Goal: Information Seeking & Learning: Compare options

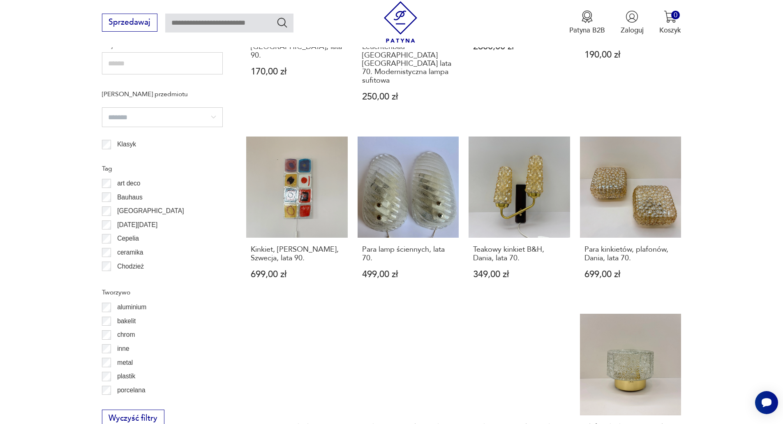
scroll to position [692, 0]
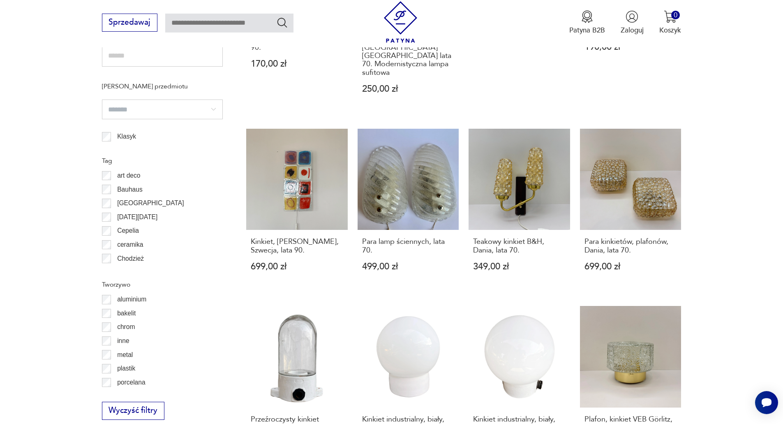
click at [711, 218] on section "Filtruj produkty Cena MIN MAX OK Promocja Datowanie OK Kraj pochodzenia Niemcy …" at bounding box center [391, 130] width 783 height 909
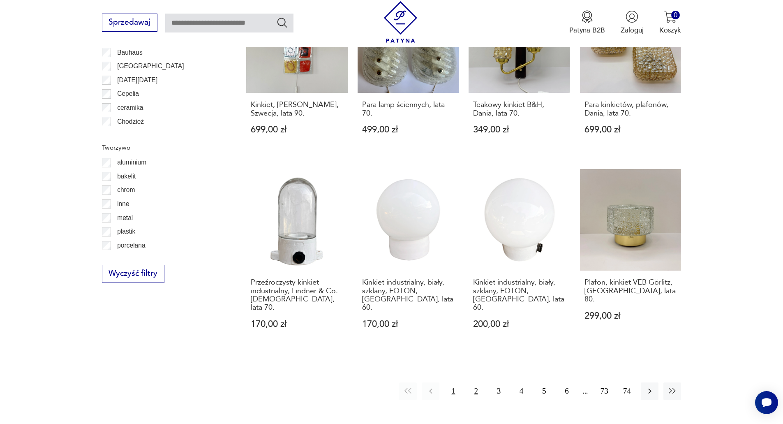
click at [476, 382] on button "2" at bounding box center [477, 391] width 18 height 18
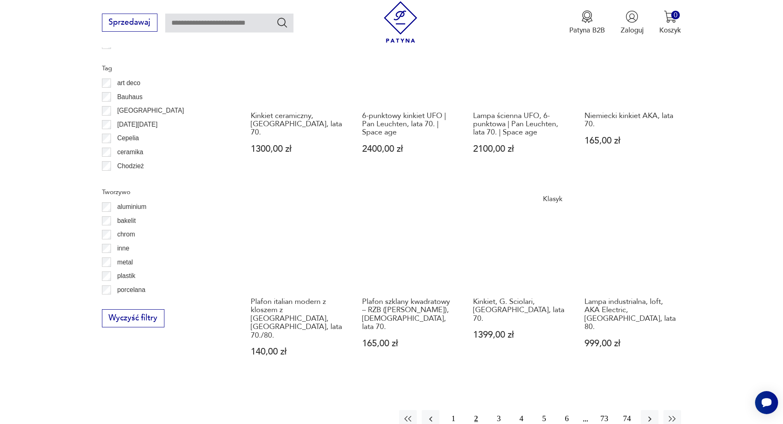
scroll to position [792, 0]
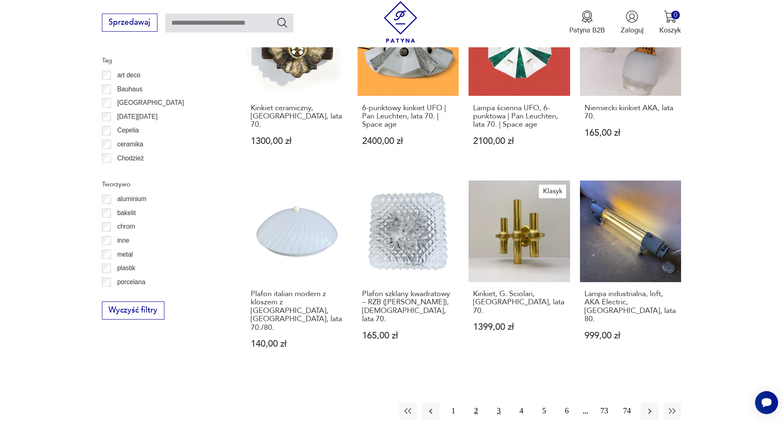
click at [495, 402] on button "3" at bounding box center [499, 411] width 18 height 18
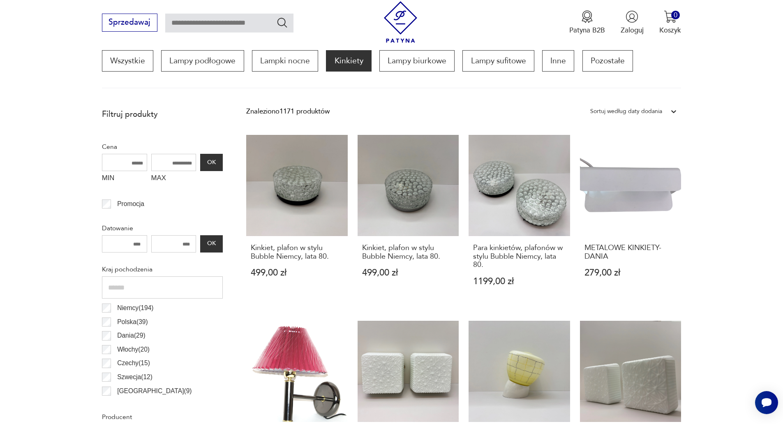
scroll to position [244, 0]
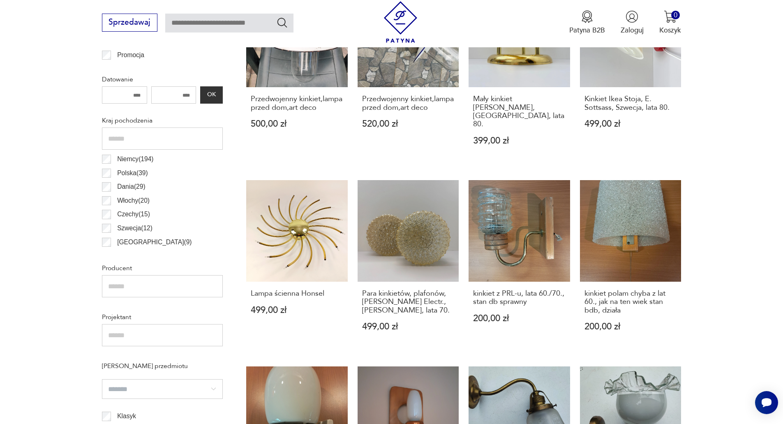
click at [732, 274] on section "Filtruj produkty Cena MIN MAX OK Promocja Datowanie OK Kraj pochodzenia Niemcy …" at bounding box center [391, 388] width 783 height 867
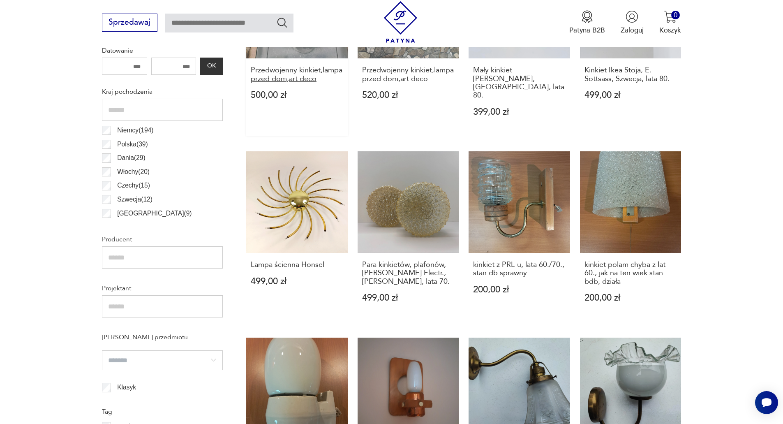
scroll to position [428, 0]
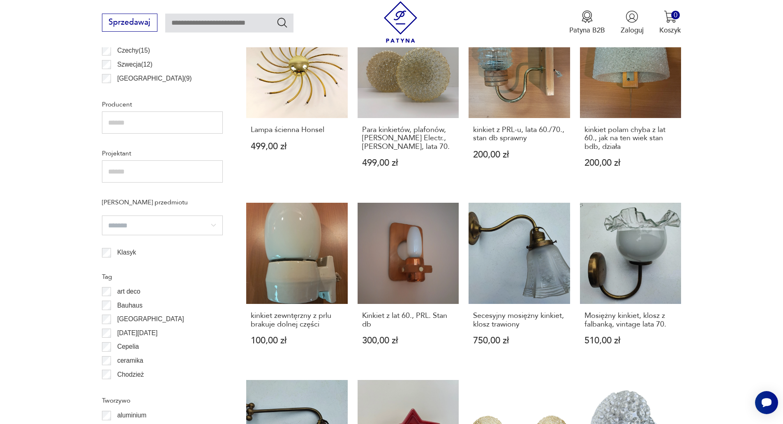
click at [720, 294] on section "Filtruj produkty Cena MIN MAX OK Promocja Datowanie OK Kraj pochodzenia Niemcy …" at bounding box center [391, 225] width 783 height 867
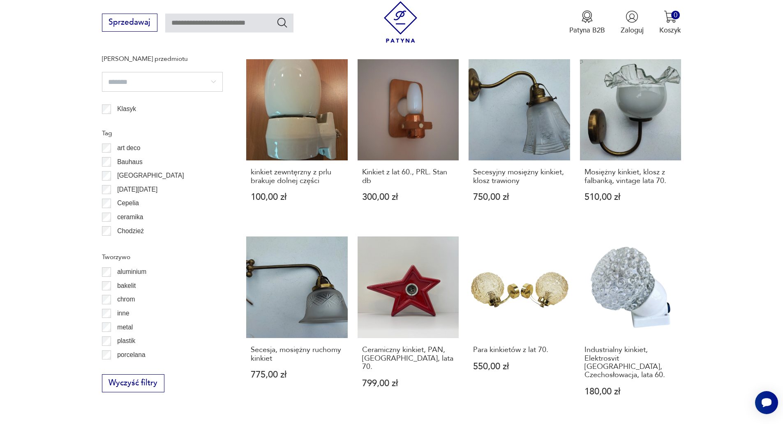
click at [718, 292] on section "Filtruj produkty Cena MIN MAX OK Promocja Datowanie OK Kraj pochodzenia Niemcy …" at bounding box center [391, 81] width 783 height 867
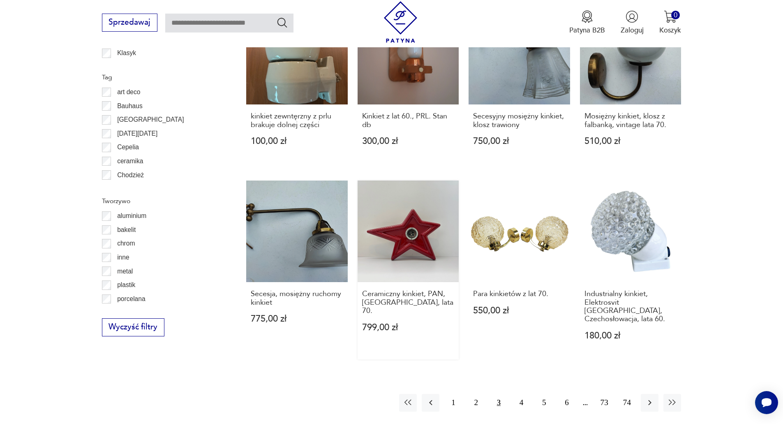
scroll to position [777, 0]
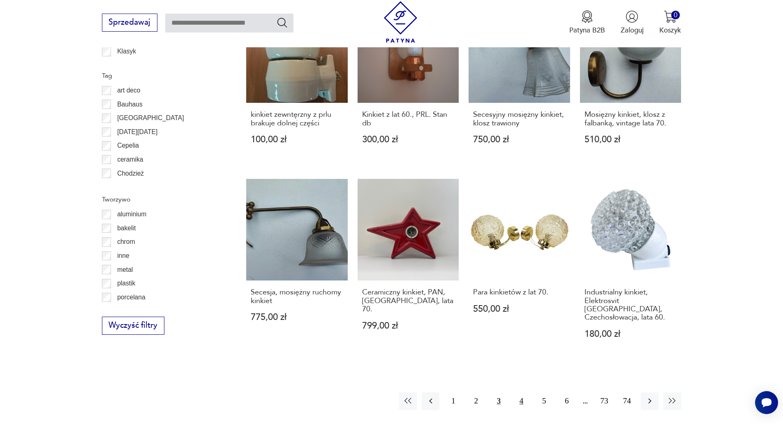
click at [521, 392] on button "4" at bounding box center [522, 401] width 18 height 18
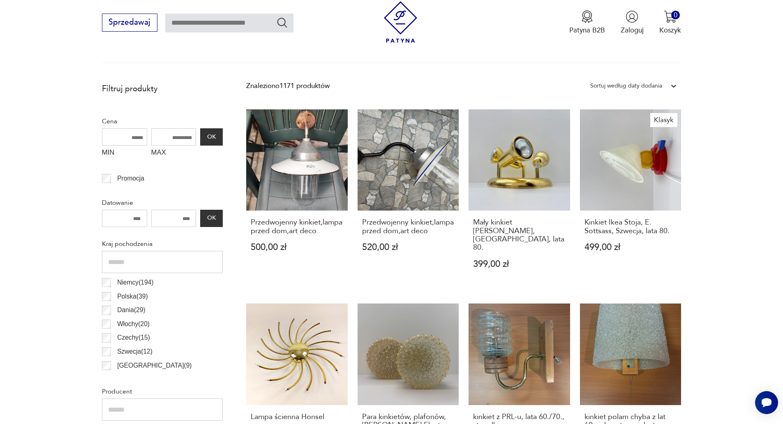
scroll to position [244, 0]
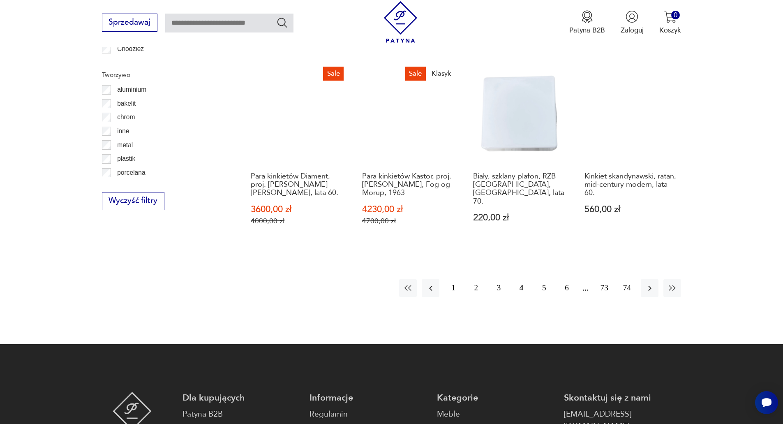
scroll to position [902, 0]
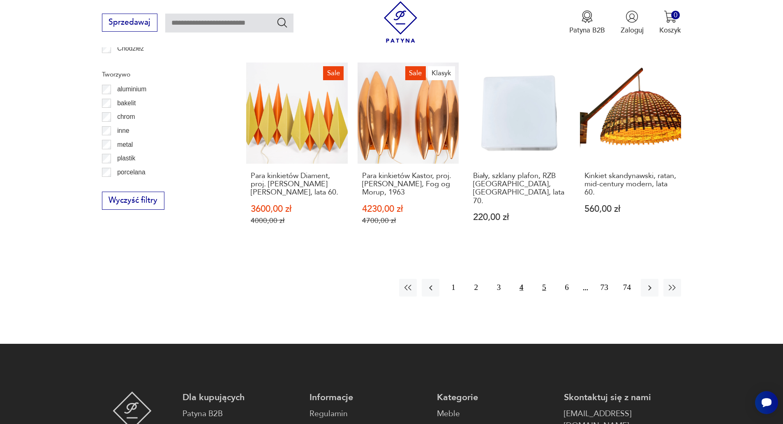
click at [543, 282] on button "5" at bounding box center [544, 288] width 18 height 18
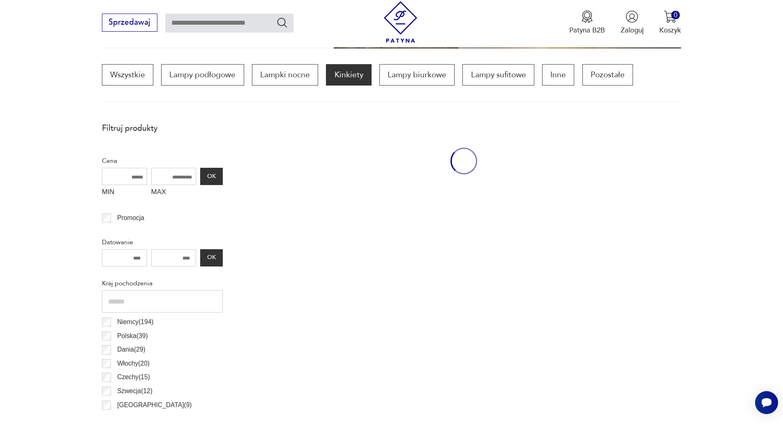
scroll to position [244, 0]
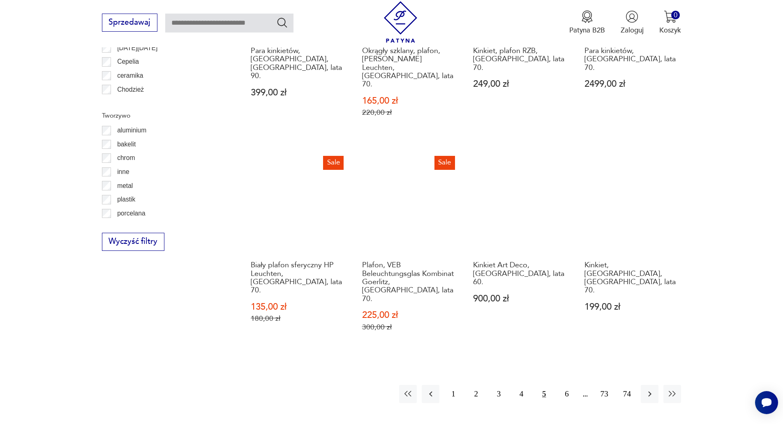
scroll to position [861, 0]
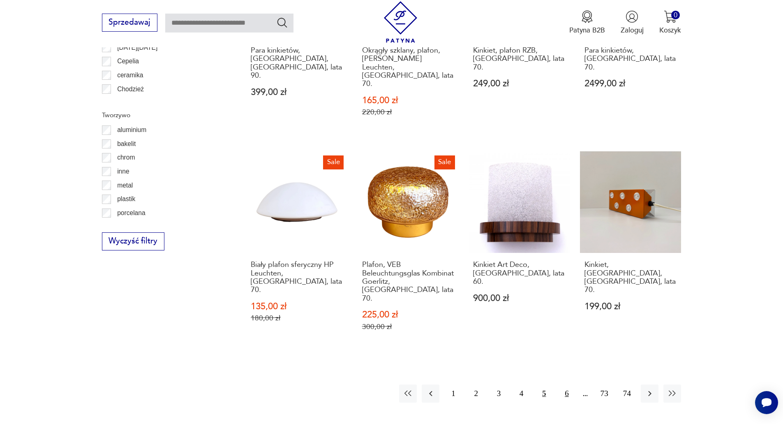
click at [567, 384] on button "6" at bounding box center [567, 393] width 18 height 18
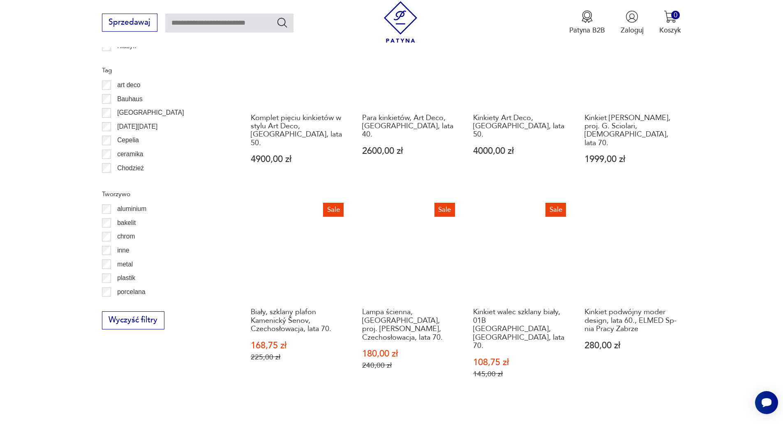
scroll to position [802, 0]
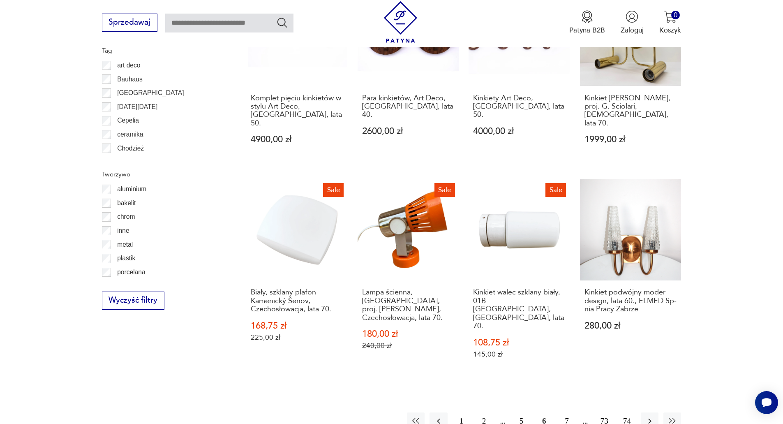
click at [569, 412] on button "7" at bounding box center [567, 421] width 18 height 18
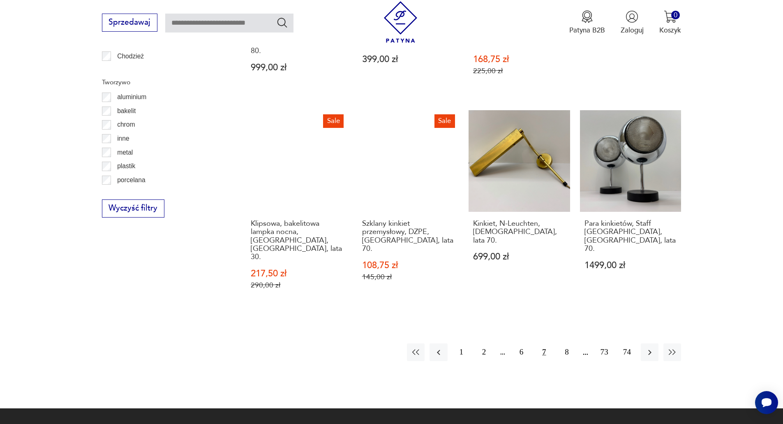
scroll to position [930, 0]
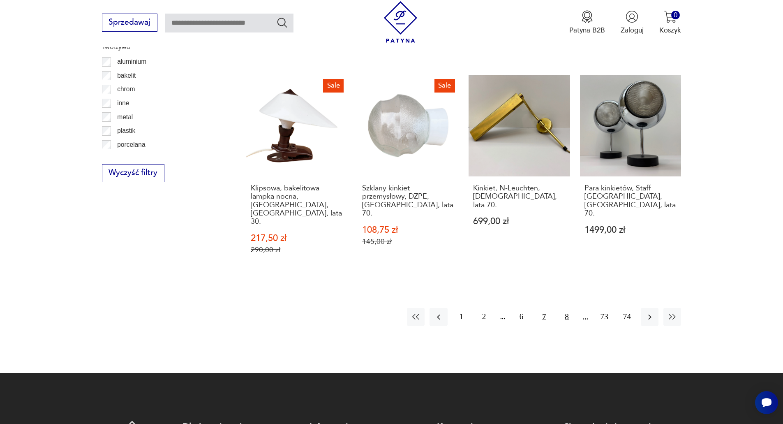
click at [561, 308] on button "8" at bounding box center [567, 317] width 18 height 18
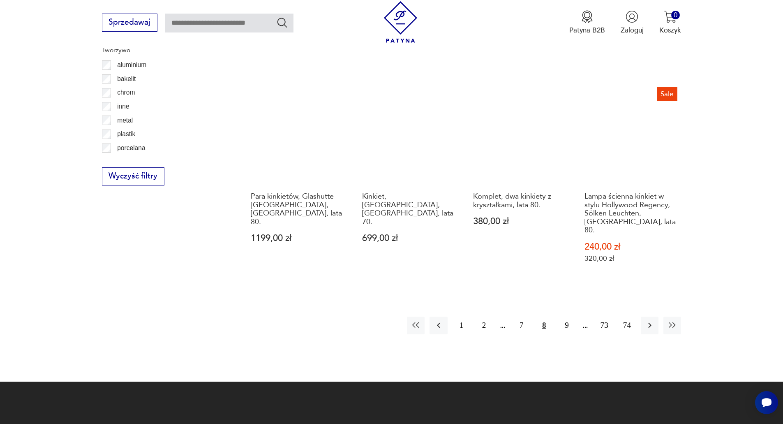
scroll to position [930, 0]
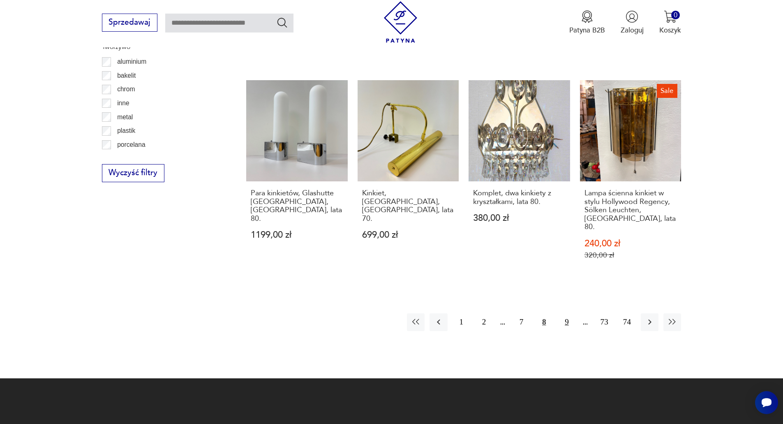
click at [566, 313] on button "9" at bounding box center [567, 322] width 18 height 18
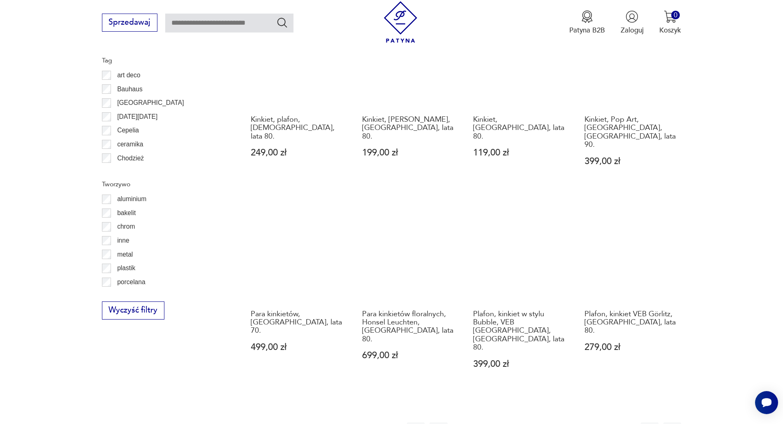
scroll to position [930, 0]
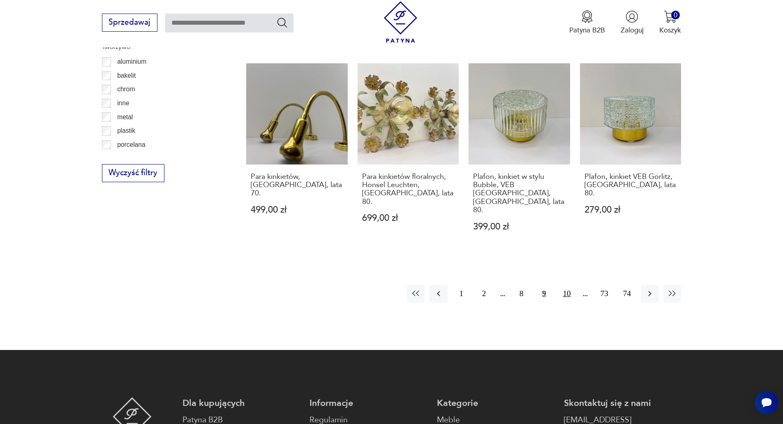
click at [568, 285] on button "10" at bounding box center [567, 294] width 18 height 18
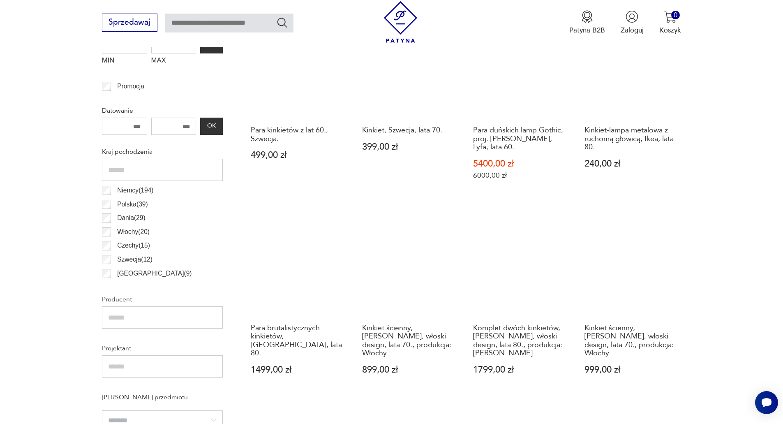
scroll to position [519, 0]
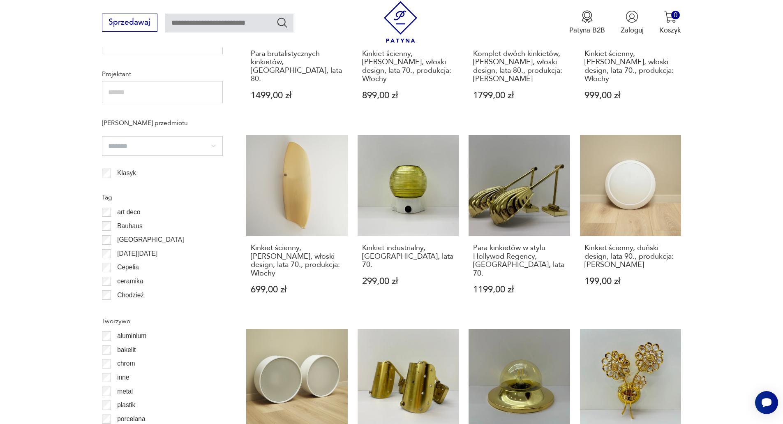
click at [715, 267] on section "Filtruj produkty Cena MIN MAX OK Promocja Datowanie OK Kraj pochodzenia Niemcy …" at bounding box center [391, 159] width 783 height 895
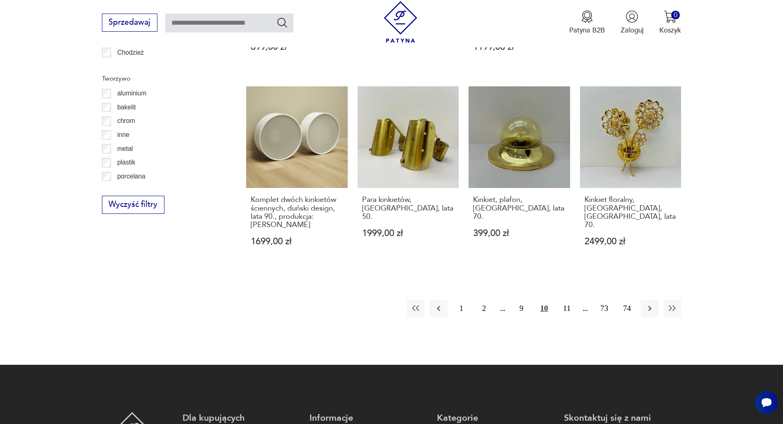
scroll to position [930, 0]
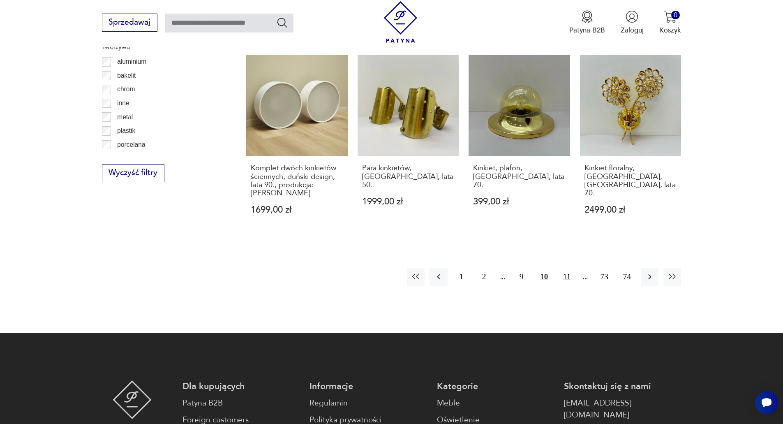
click at [568, 268] on button "11" at bounding box center [567, 277] width 18 height 18
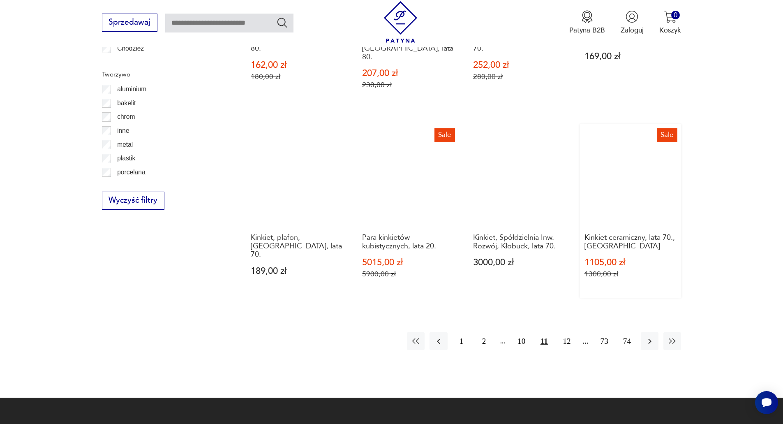
scroll to position [930, 0]
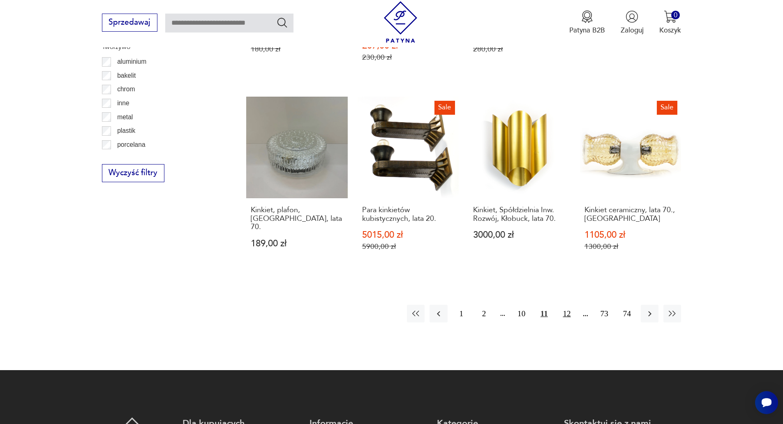
click at [570, 305] on button "12" at bounding box center [567, 314] width 18 height 18
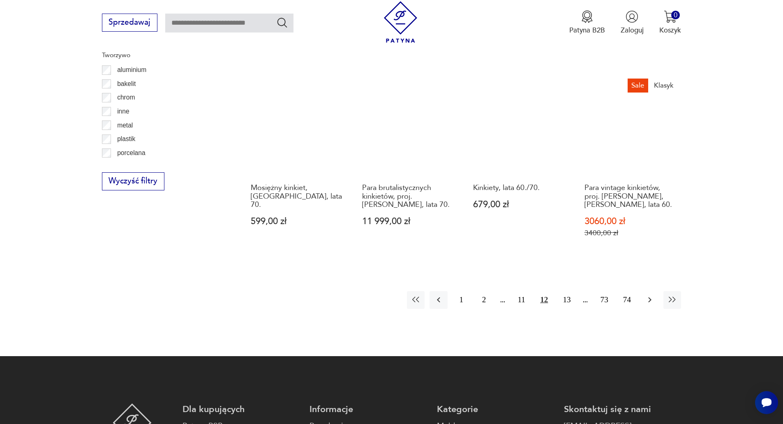
scroll to position [922, 0]
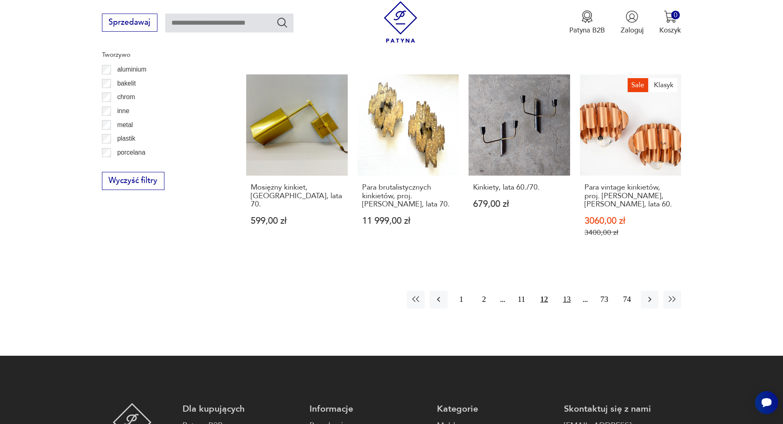
click at [564, 299] on button "13" at bounding box center [567, 300] width 18 height 18
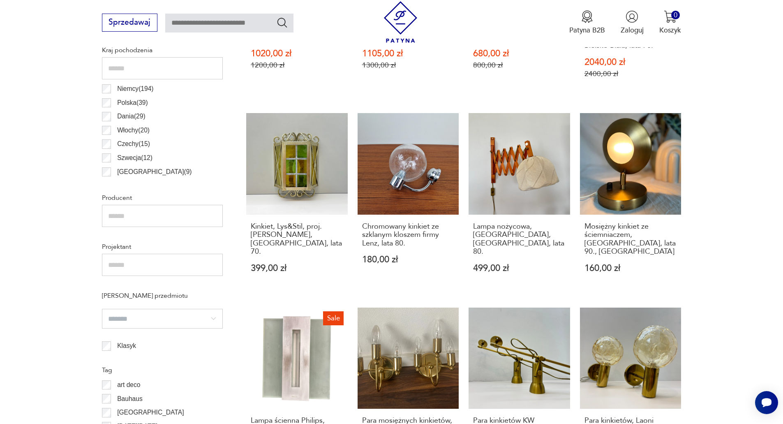
click at [731, 247] on section "Filtruj produkty Cena MIN MAX OK Promocja Datowanie OK Kraj pochodzenia Niemcy …" at bounding box center [391, 340] width 783 height 910
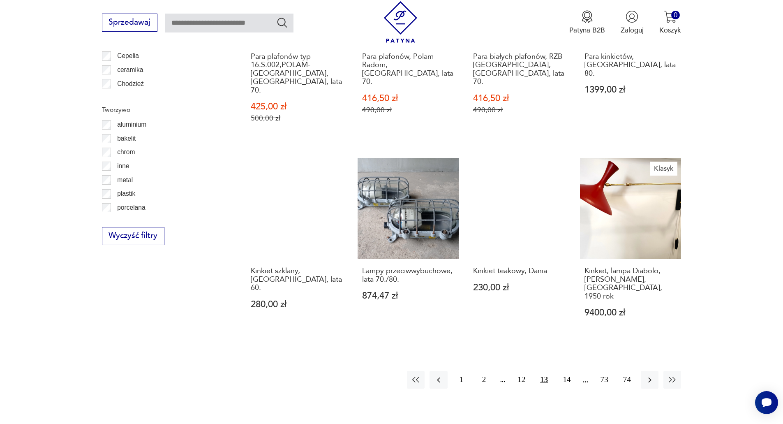
scroll to position [867, 0]
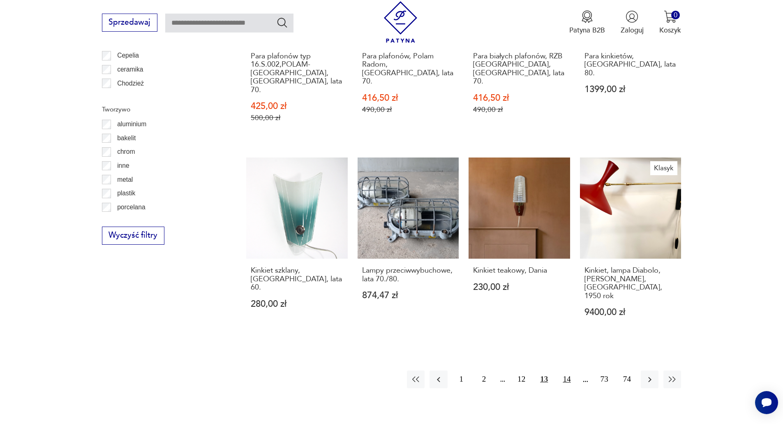
click at [571, 370] on button "14" at bounding box center [567, 379] width 18 height 18
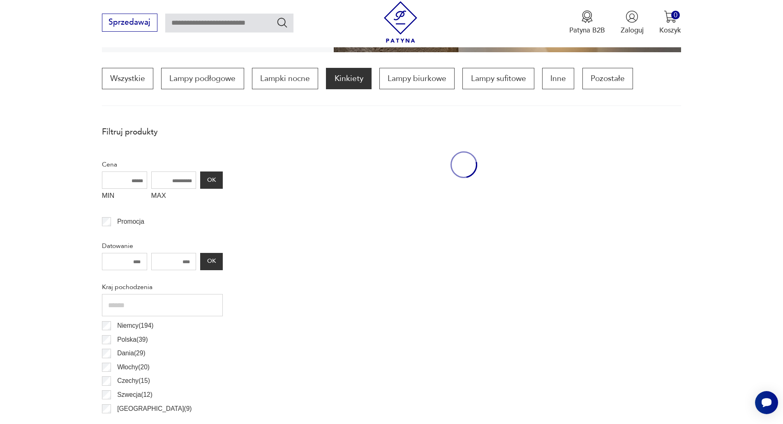
scroll to position [244, 0]
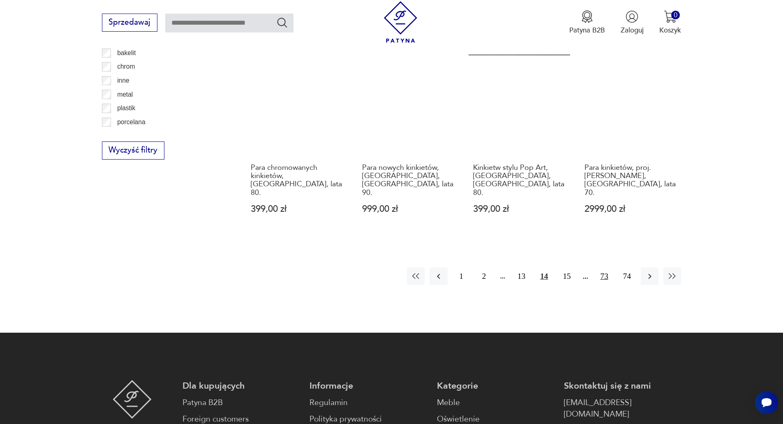
scroll to position [952, 0]
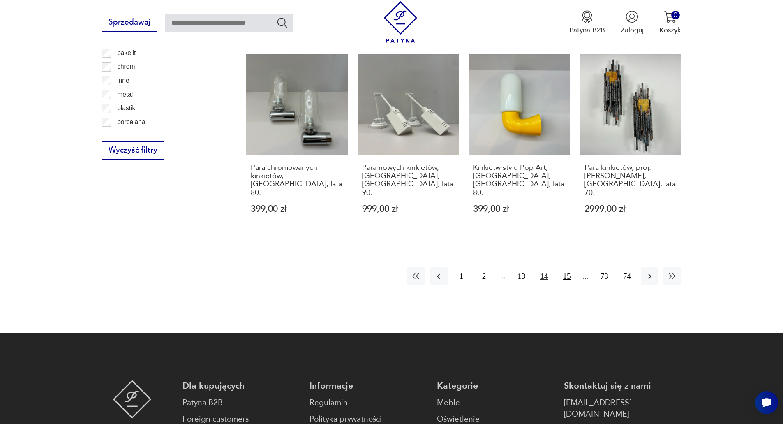
click at [566, 267] on button "15" at bounding box center [567, 276] width 18 height 18
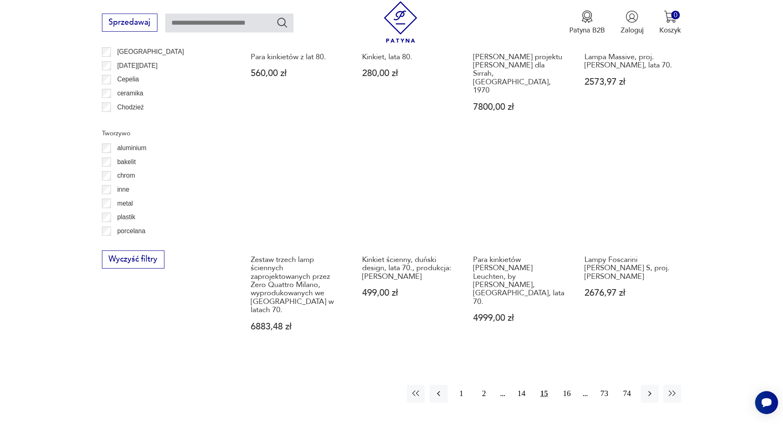
scroll to position [847, 0]
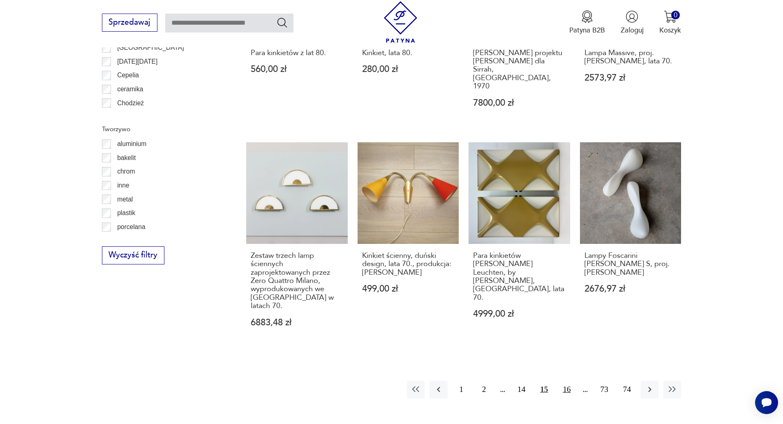
click at [566, 381] on button "16" at bounding box center [567, 390] width 18 height 18
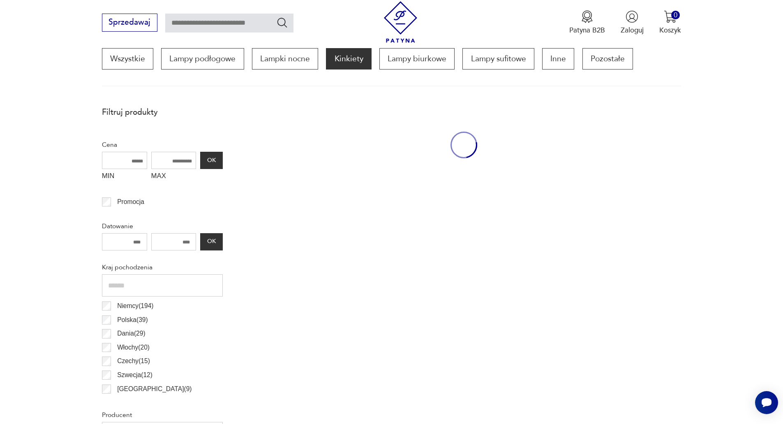
scroll to position [244, 0]
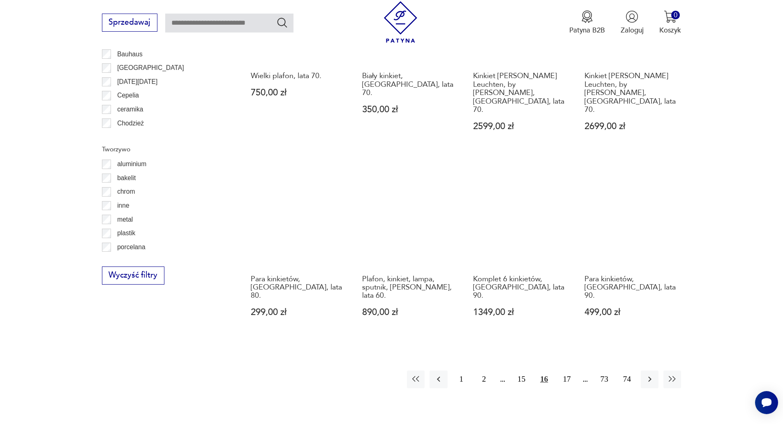
scroll to position [830, 0]
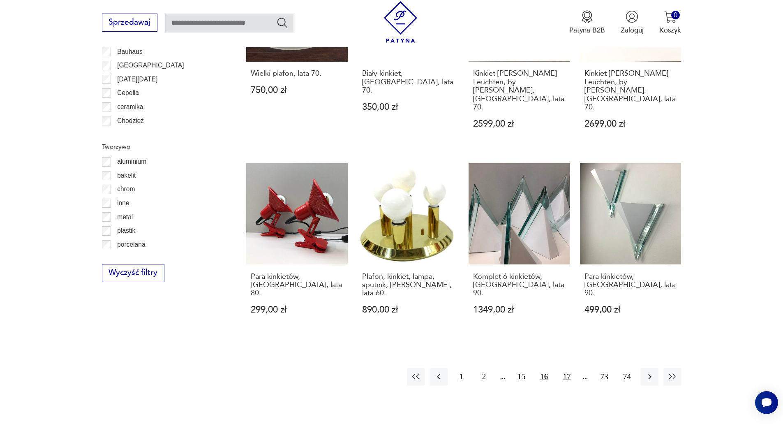
click at [566, 368] on button "17" at bounding box center [567, 377] width 18 height 18
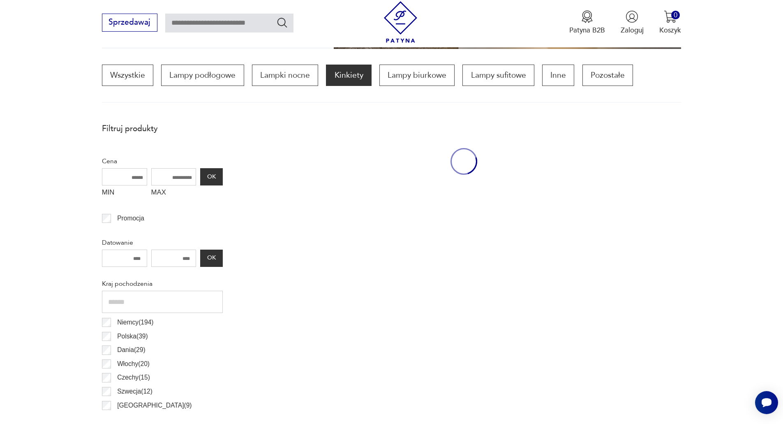
scroll to position [244, 0]
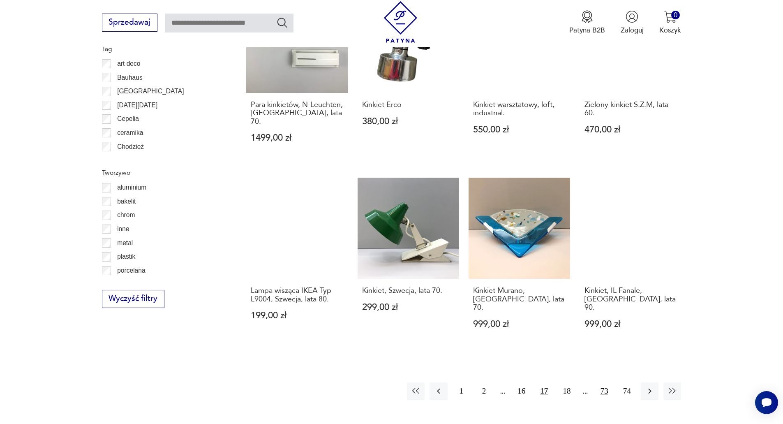
scroll to position [804, 0]
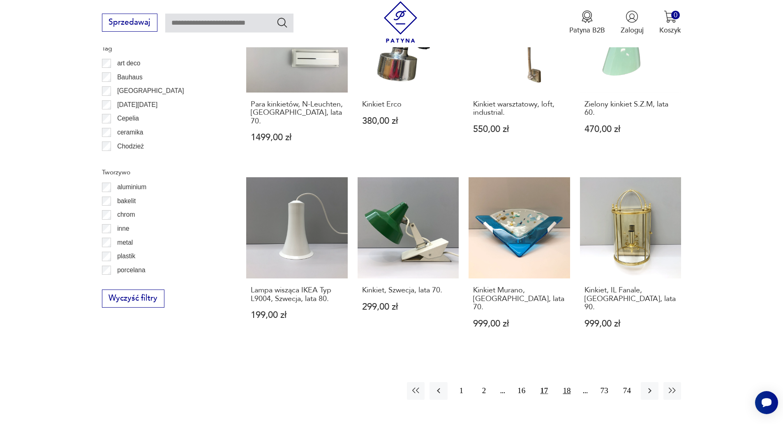
click at [565, 382] on button "18" at bounding box center [567, 391] width 18 height 18
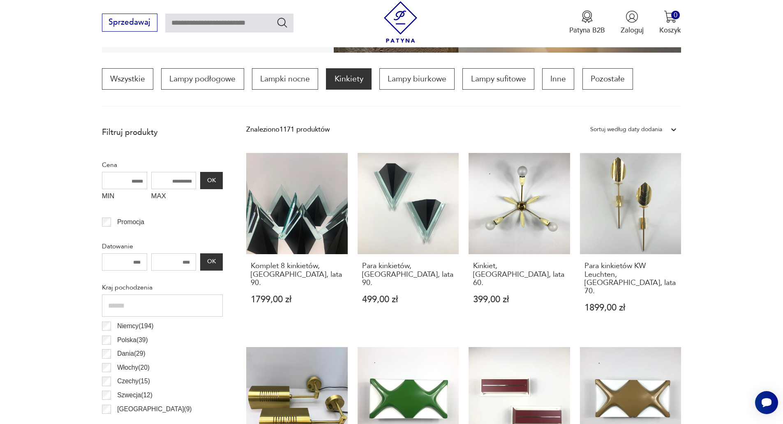
scroll to position [244, 0]
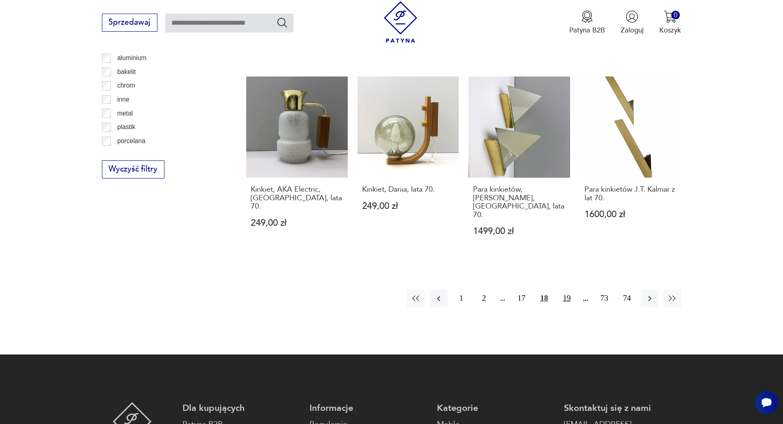
click at [565, 289] on button "19" at bounding box center [567, 298] width 18 height 18
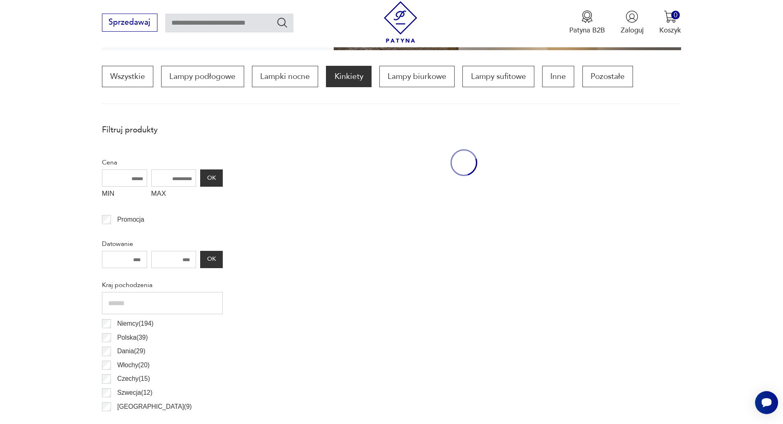
scroll to position [244, 0]
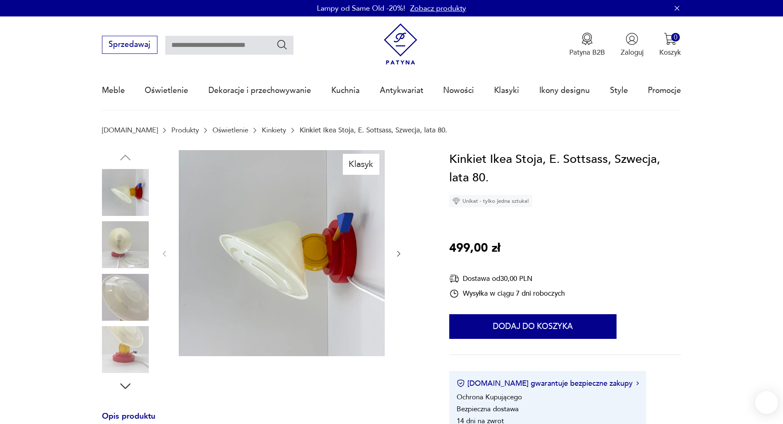
click at [402, 250] on icon "button" at bounding box center [399, 254] width 8 height 8
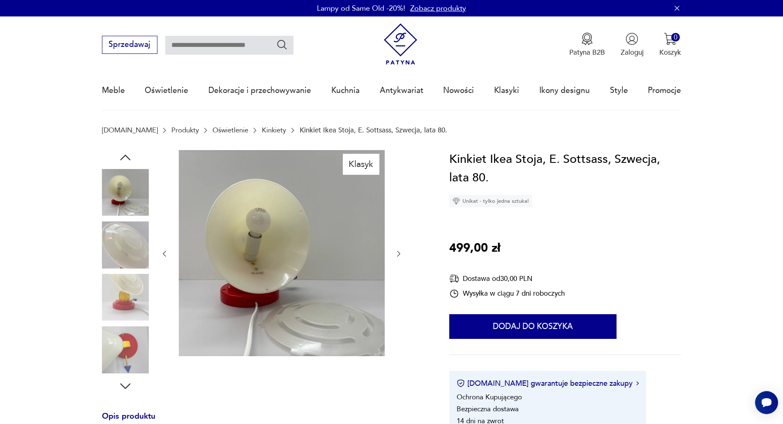
click at [402, 250] on icon "button" at bounding box center [399, 254] width 8 height 8
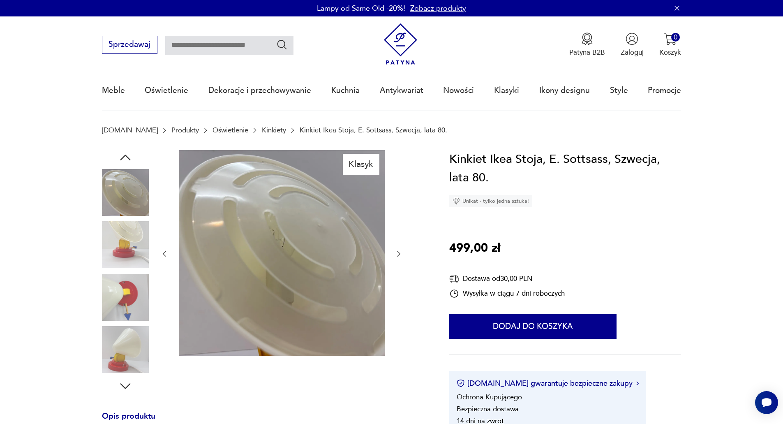
click at [402, 250] on icon "button" at bounding box center [399, 254] width 8 height 8
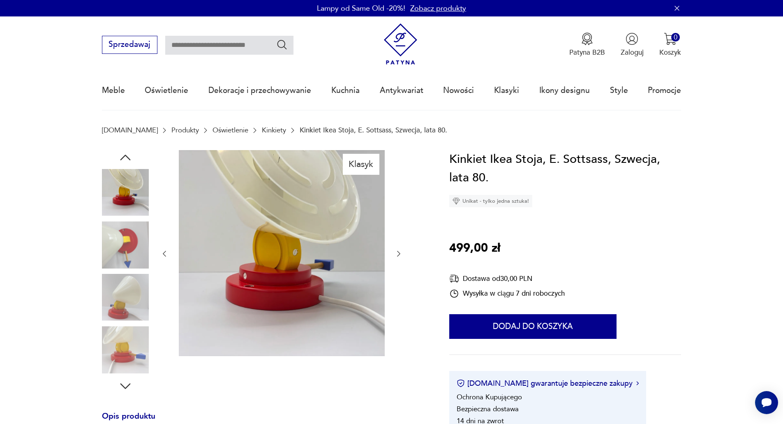
click at [402, 250] on icon "button" at bounding box center [399, 254] width 8 height 8
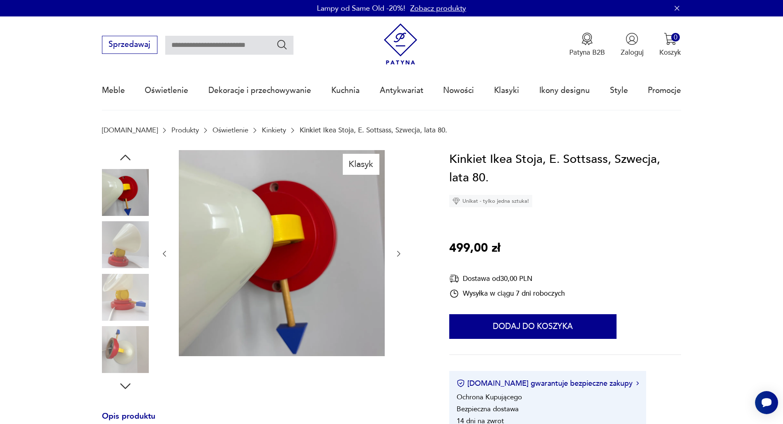
click at [402, 250] on icon "button" at bounding box center [399, 254] width 8 height 8
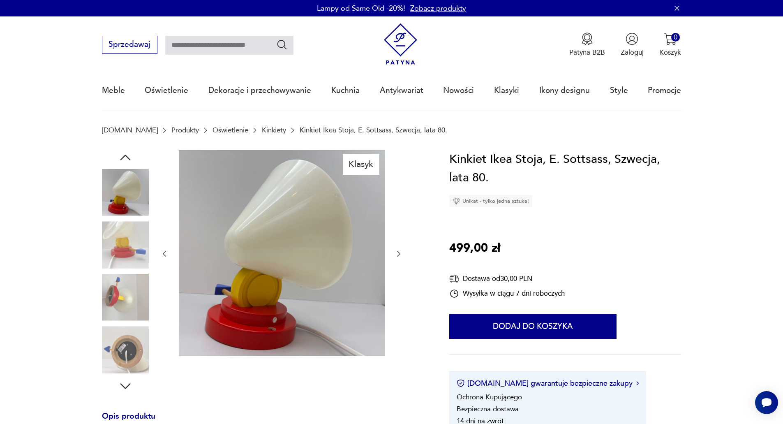
click at [402, 250] on icon "button" at bounding box center [399, 254] width 8 height 8
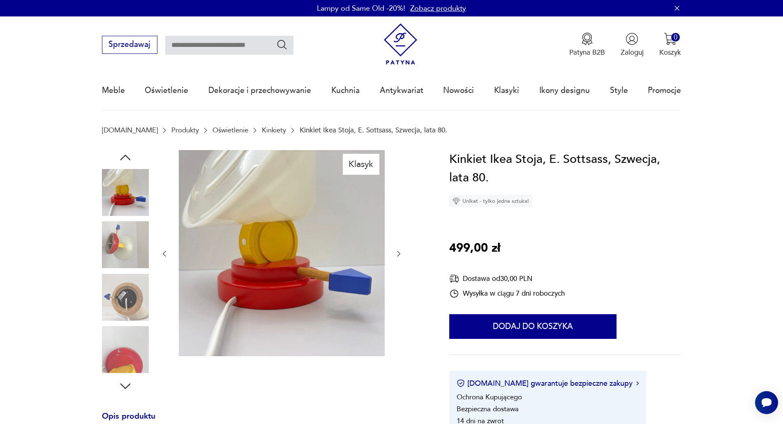
click at [402, 250] on icon "button" at bounding box center [399, 254] width 8 height 8
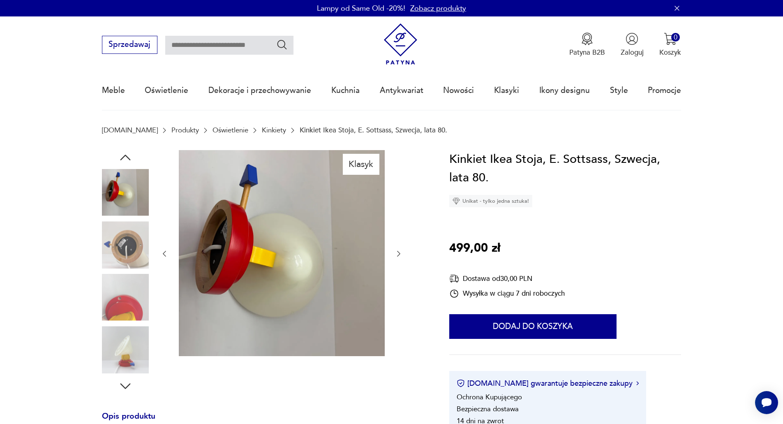
click at [402, 250] on icon "button" at bounding box center [399, 254] width 8 height 8
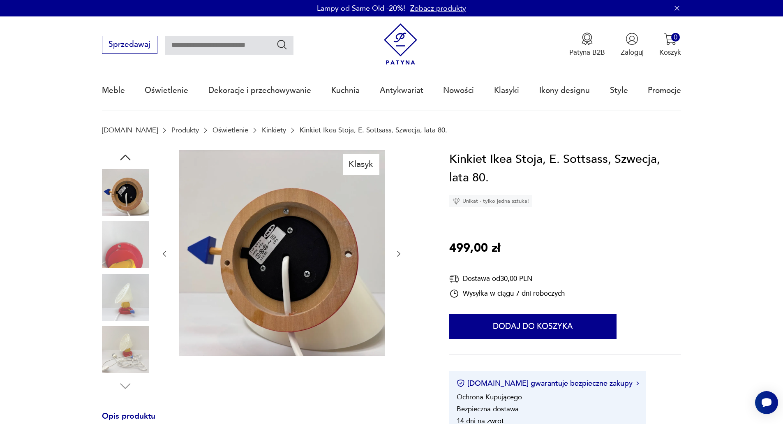
click at [402, 250] on icon "button" at bounding box center [399, 254] width 8 height 8
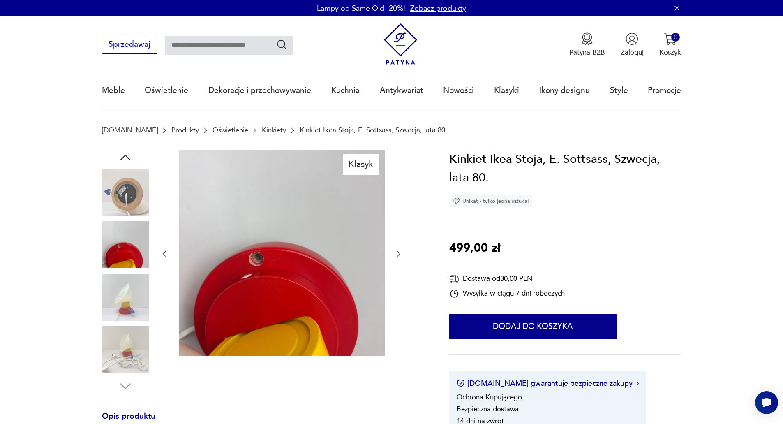
click at [402, 250] on icon "button" at bounding box center [399, 254] width 8 height 8
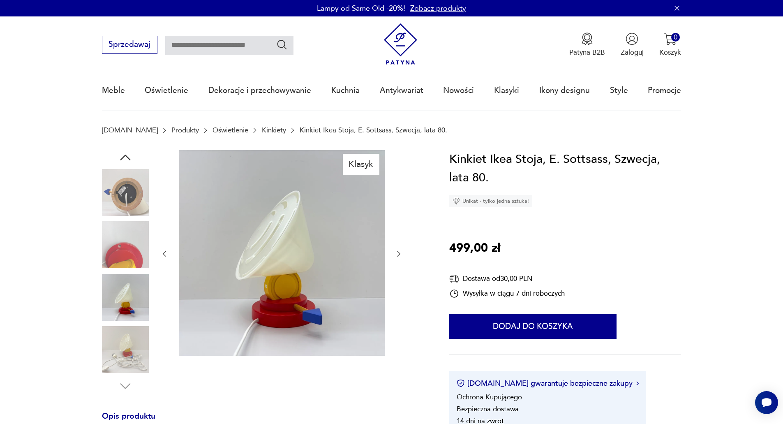
click at [402, 250] on icon "button" at bounding box center [399, 254] width 8 height 8
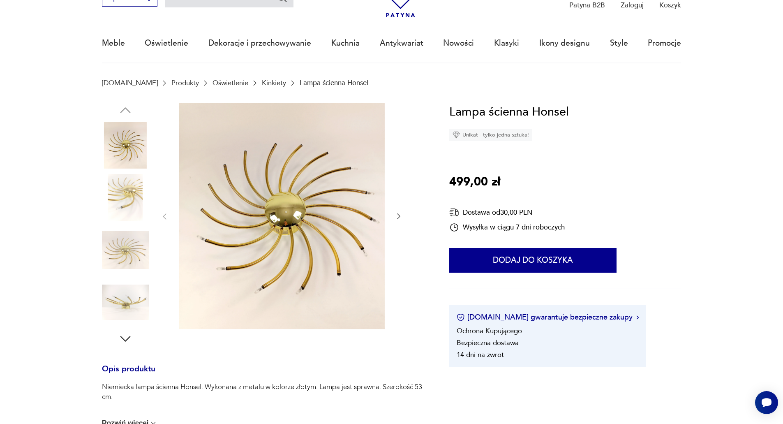
scroll to position [48, 0]
click at [124, 255] on img at bounding box center [125, 249] width 47 height 47
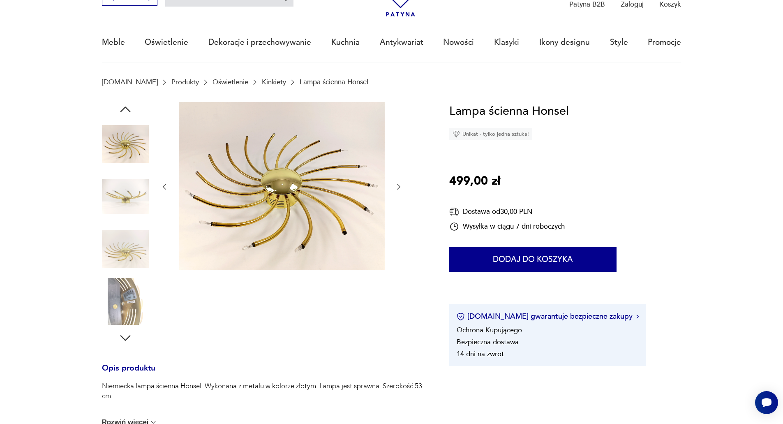
click at [120, 132] on img at bounding box center [125, 144] width 47 height 47
click at [125, 106] on icon "button" at bounding box center [125, 109] width 15 height 15
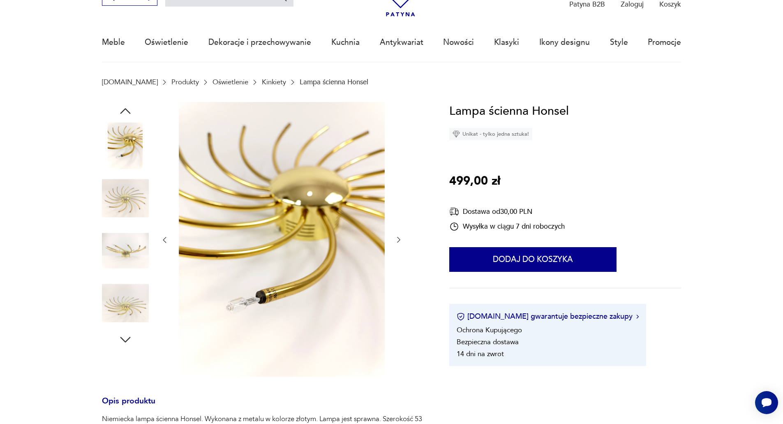
click at [125, 106] on icon "button" at bounding box center [125, 111] width 15 height 15
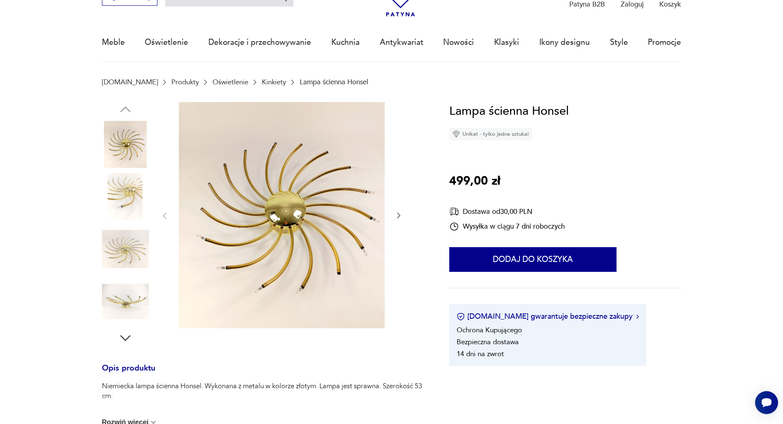
click at [127, 149] on img at bounding box center [125, 144] width 47 height 47
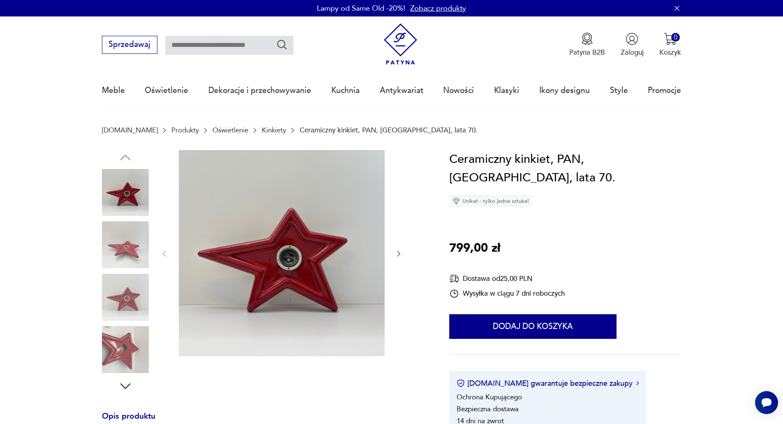
click at [125, 239] on img at bounding box center [125, 244] width 47 height 47
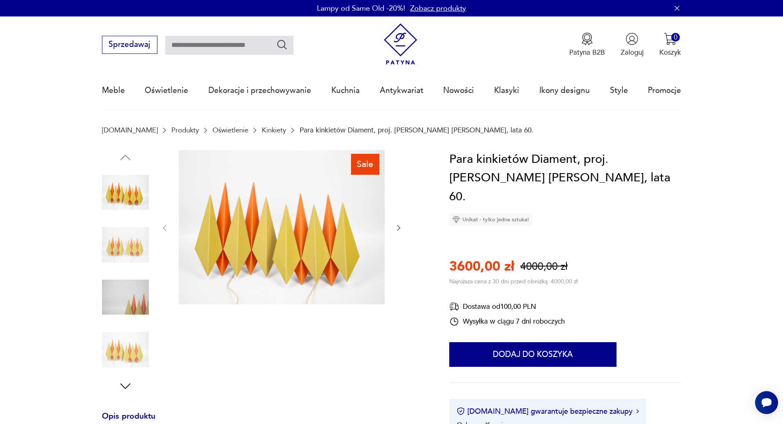
click at [135, 231] on img at bounding box center [125, 244] width 47 height 47
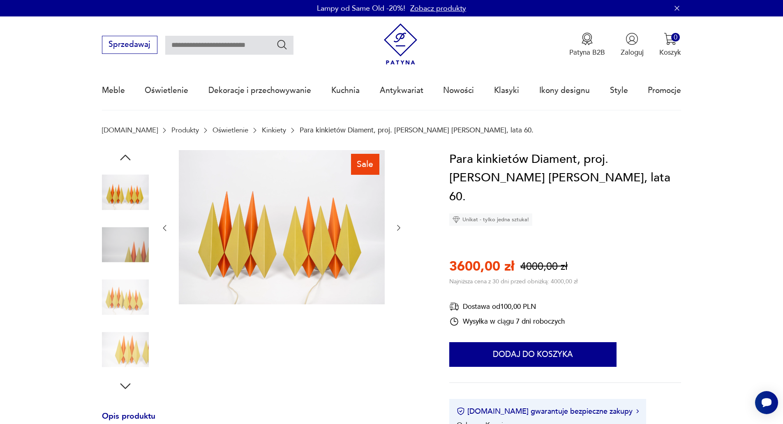
click at [113, 289] on img at bounding box center [125, 297] width 47 height 47
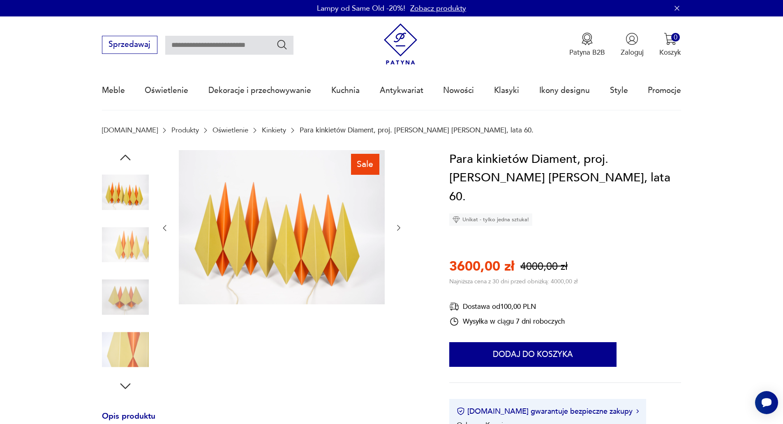
click at [117, 338] on img at bounding box center [125, 349] width 47 height 47
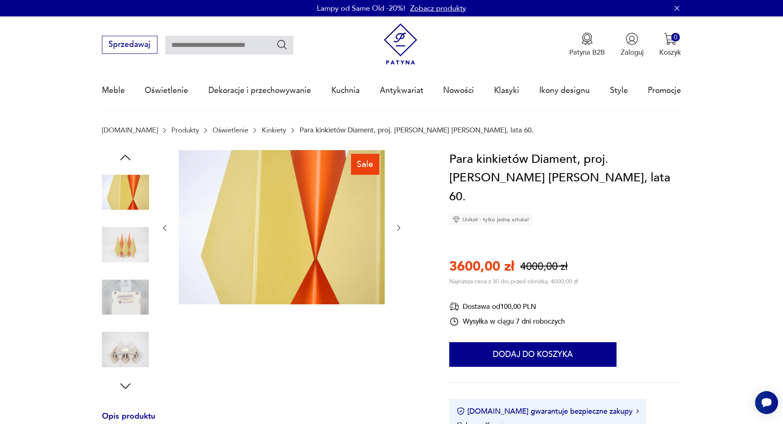
click at [130, 199] on img at bounding box center [125, 192] width 47 height 47
click at [134, 350] on img at bounding box center [125, 349] width 47 height 47
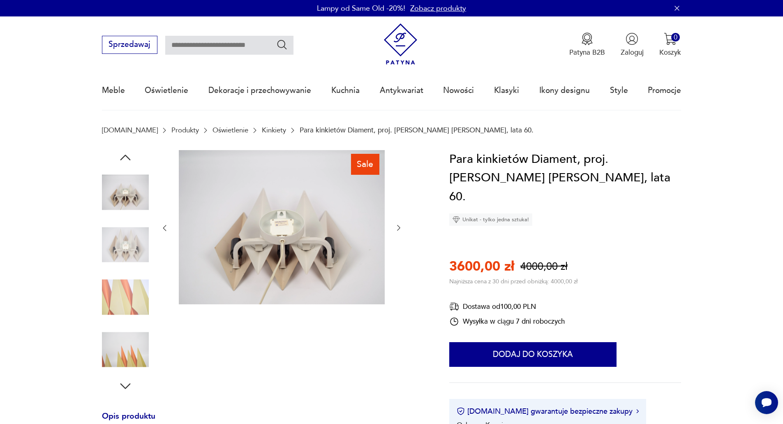
click at [141, 185] on img at bounding box center [125, 192] width 47 height 47
click at [125, 157] on icon "button" at bounding box center [125, 157] width 15 height 15
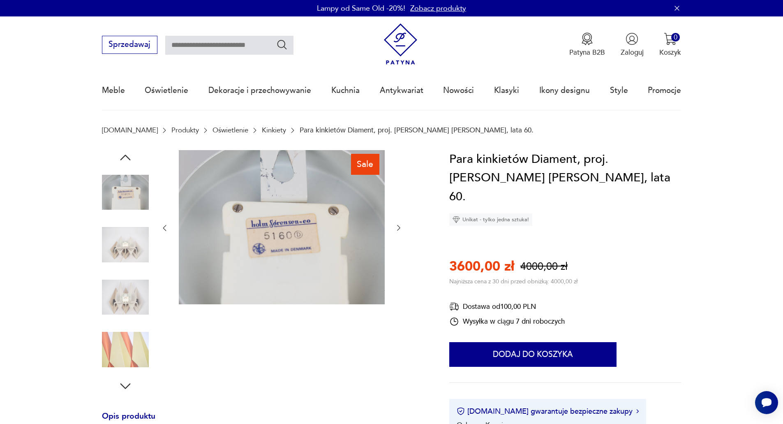
click at [125, 156] on icon "button" at bounding box center [125, 158] width 10 height 6
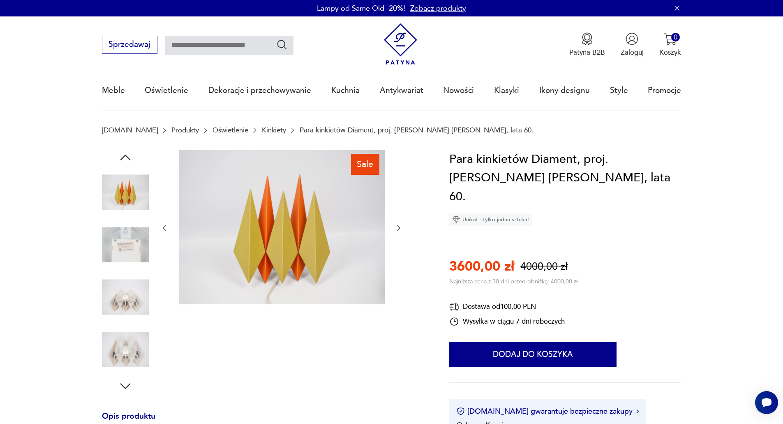
click at [125, 156] on icon "button" at bounding box center [125, 158] width 10 height 6
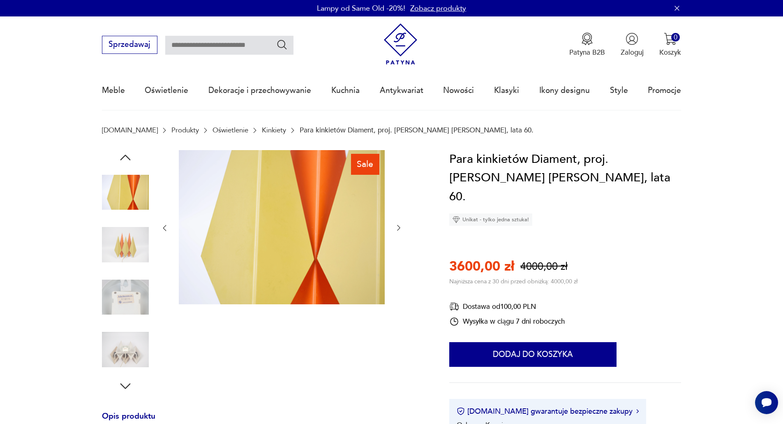
click at [125, 155] on icon "button" at bounding box center [125, 158] width 10 height 6
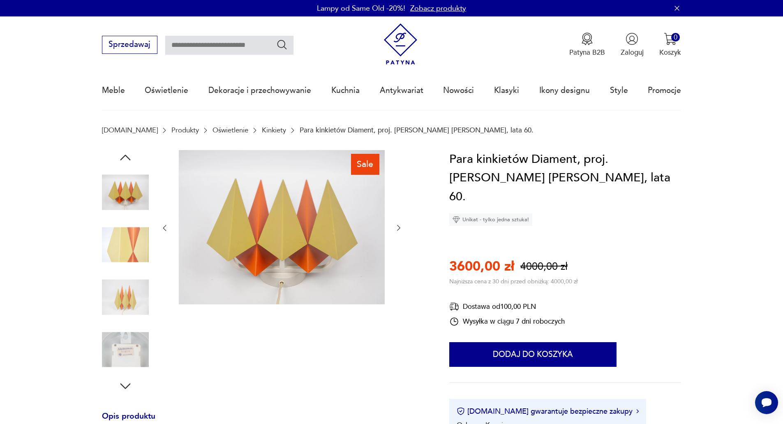
click at [126, 197] on img at bounding box center [125, 192] width 47 height 47
click at [140, 292] on img at bounding box center [125, 297] width 47 height 47
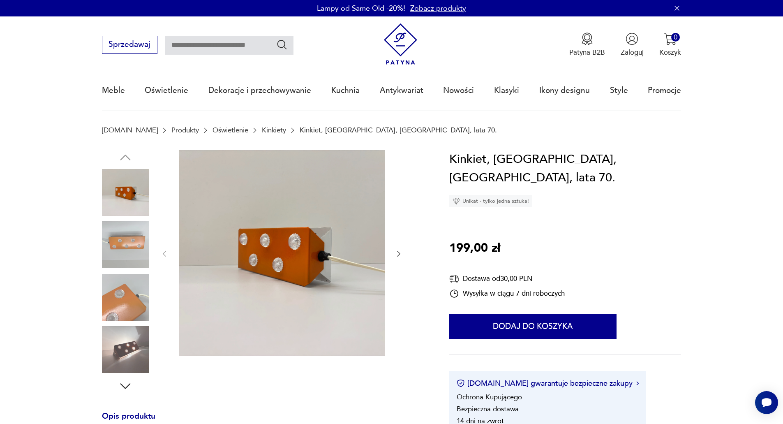
click at [120, 200] on img at bounding box center [125, 192] width 47 height 47
click at [126, 248] on img at bounding box center [125, 244] width 47 height 47
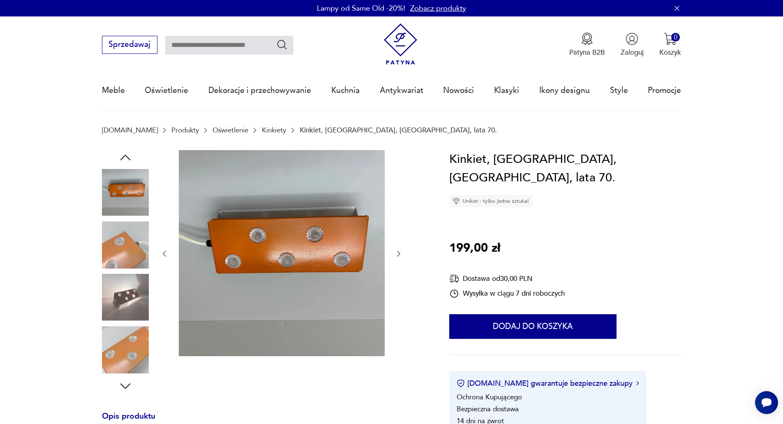
click at [127, 335] on img at bounding box center [125, 349] width 47 height 47
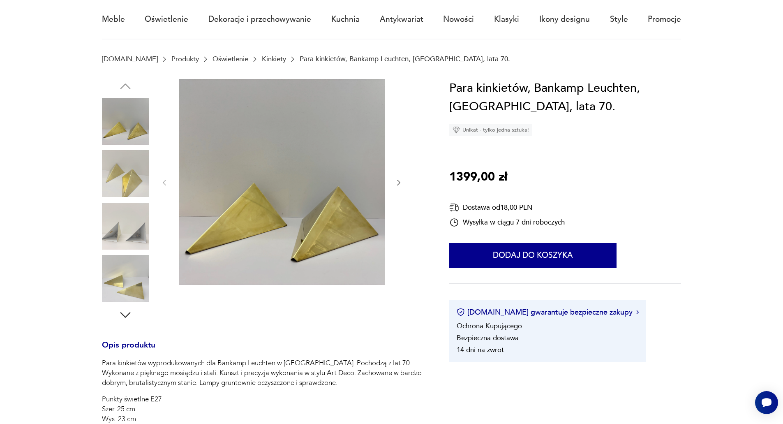
scroll to position [72, 0]
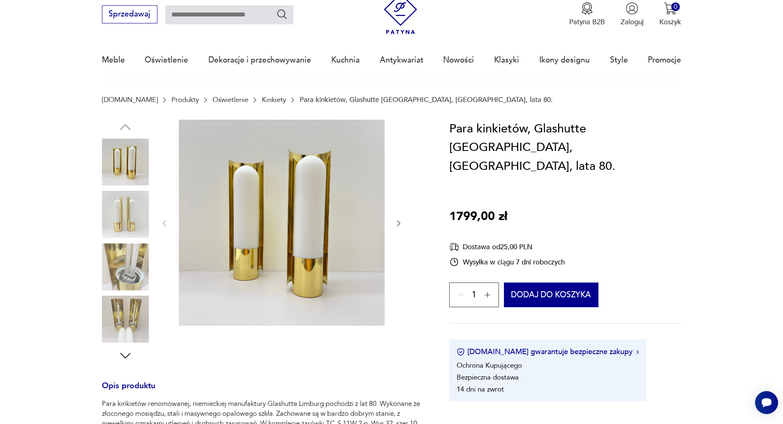
scroll to position [31, 0]
click at [131, 226] on img at bounding box center [125, 213] width 47 height 47
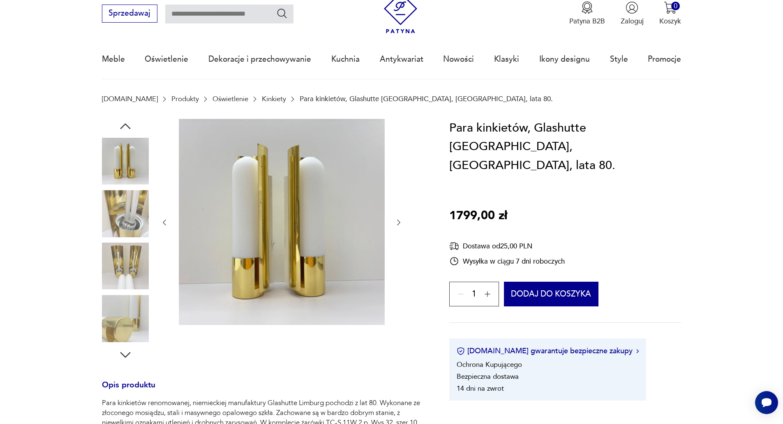
click at [139, 162] on img at bounding box center [125, 161] width 47 height 47
click at [132, 151] on img at bounding box center [125, 161] width 47 height 47
click at [121, 156] on img at bounding box center [125, 161] width 47 height 47
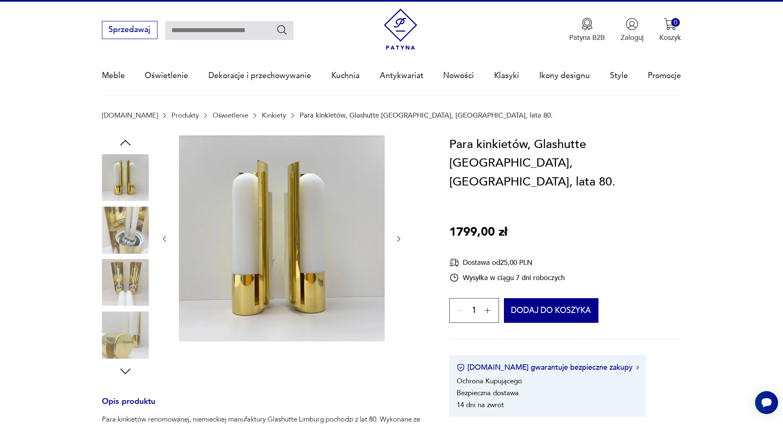
scroll to position [0, 0]
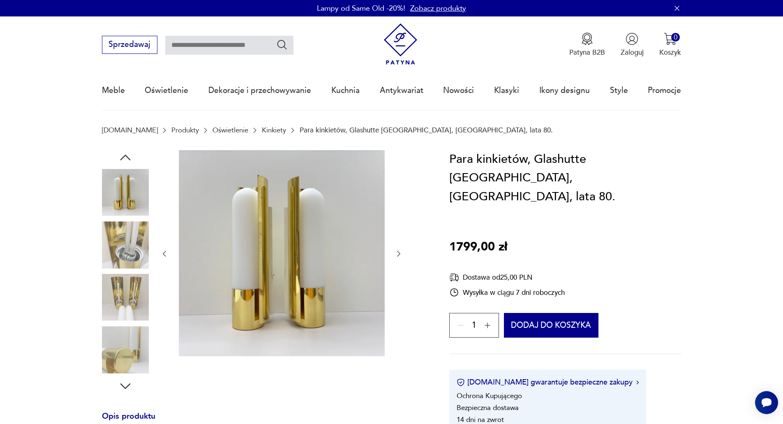
click at [130, 152] on icon "button" at bounding box center [125, 157] width 15 height 15
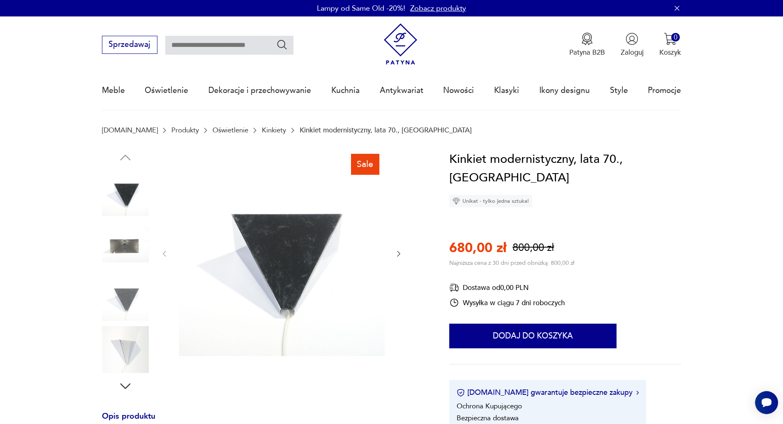
click at [407, 252] on div "Sale" at bounding box center [264, 271] width 324 height 243
click at [403, 252] on icon "button" at bounding box center [399, 254] width 8 height 8
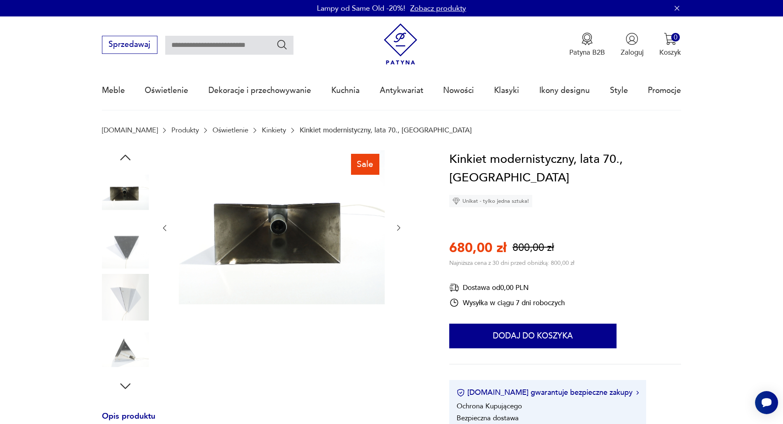
click at [399, 227] on icon "button" at bounding box center [399, 228] width 8 height 8
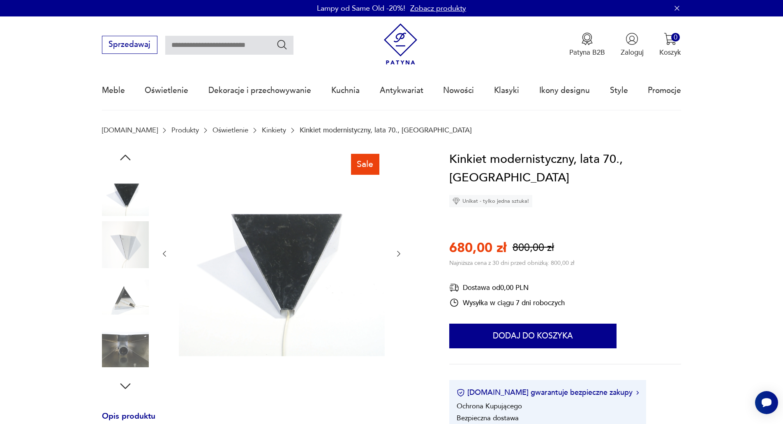
click at [128, 233] on img at bounding box center [125, 244] width 47 height 47
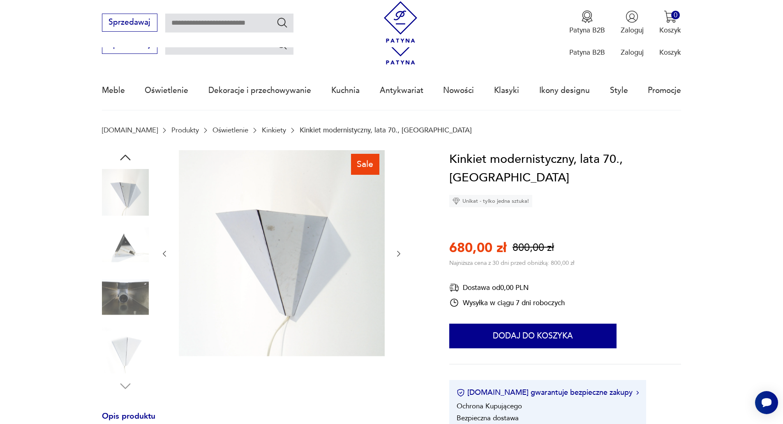
scroll to position [137, 0]
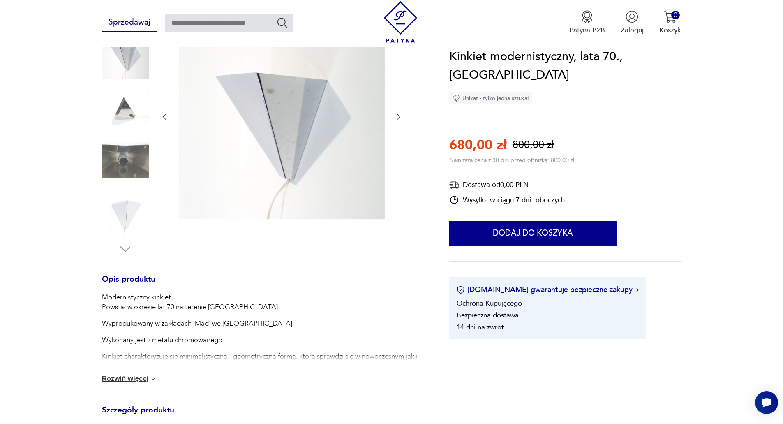
click at [132, 219] on img at bounding box center [125, 212] width 47 height 47
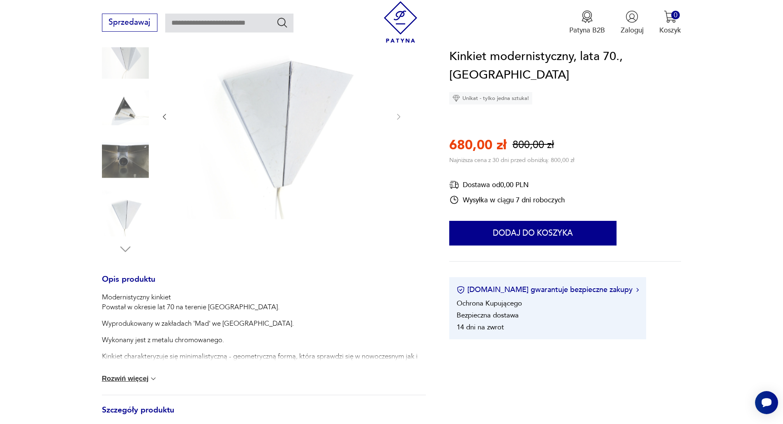
click at [127, 158] on img at bounding box center [125, 160] width 47 height 47
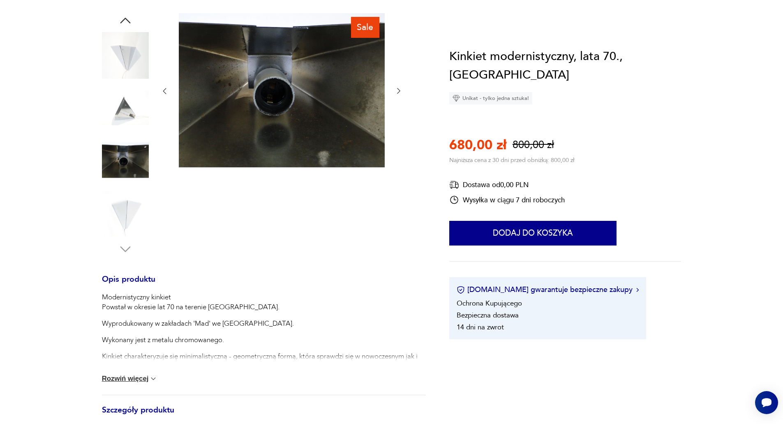
scroll to position [0, 0]
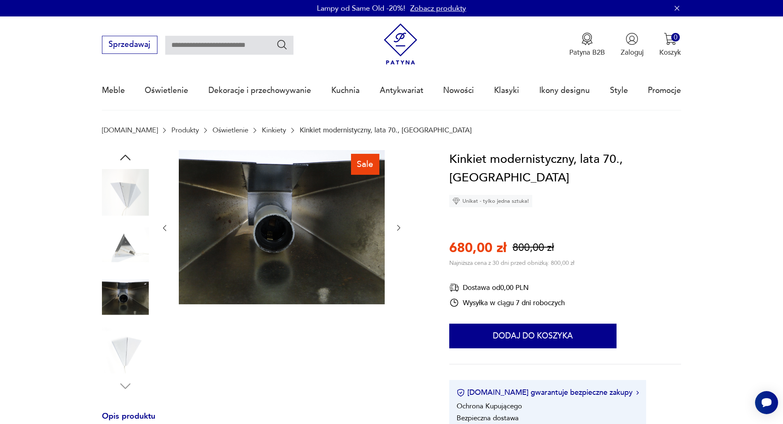
click at [127, 196] on img at bounding box center [125, 192] width 47 height 47
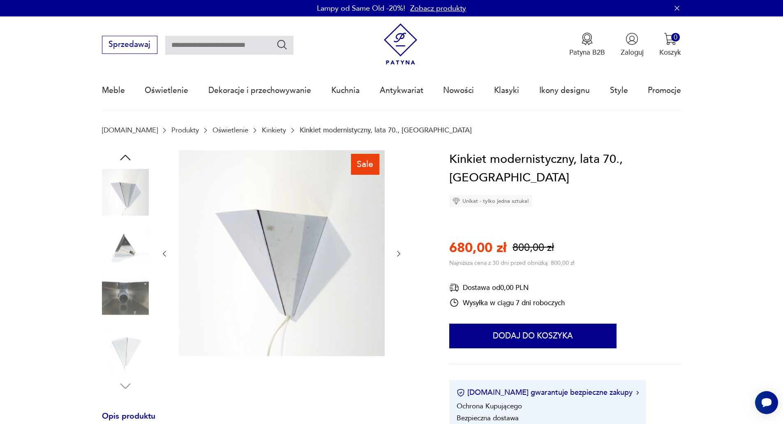
click at [125, 242] on img at bounding box center [125, 244] width 47 height 47
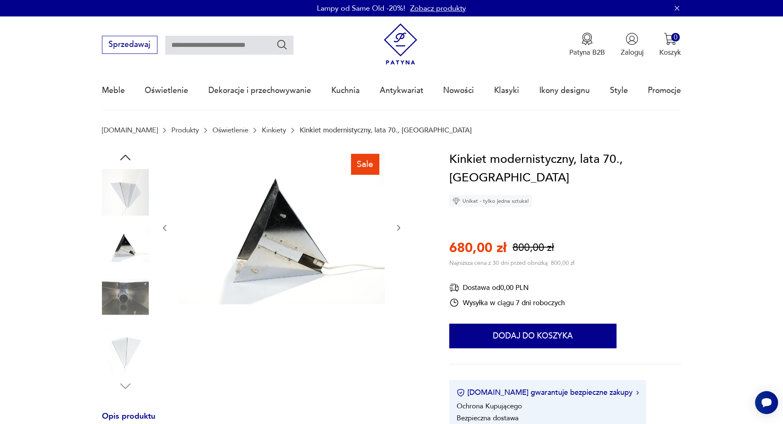
click at [131, 176] on img at bounding box center [125, 192] width 47 height 47
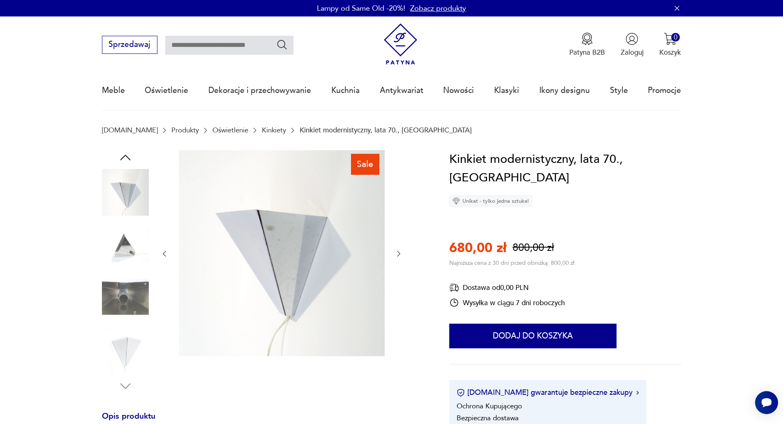
click at [124, 157] on icon "button" at bounding box center [125, 157] width 15 height 15
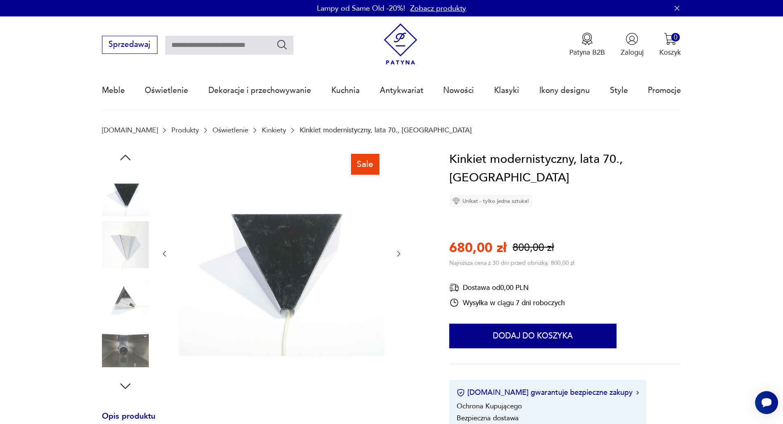
click at [124, 157] on icon "button" at bounding box center [125, 157] width 15 height 15
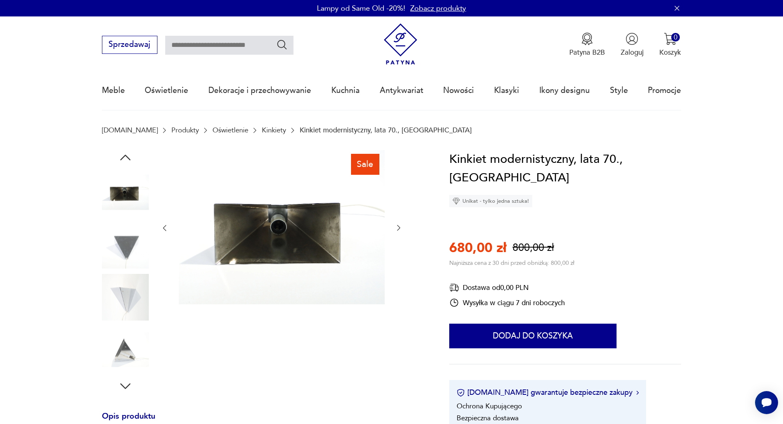
click at [124, 157] on icon "button" at bounding box center [125, 157] width 15 height 15
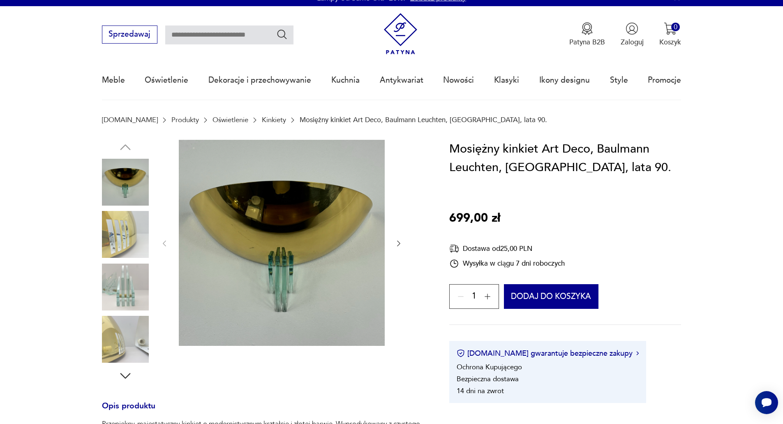
scroll to position [11, 0]
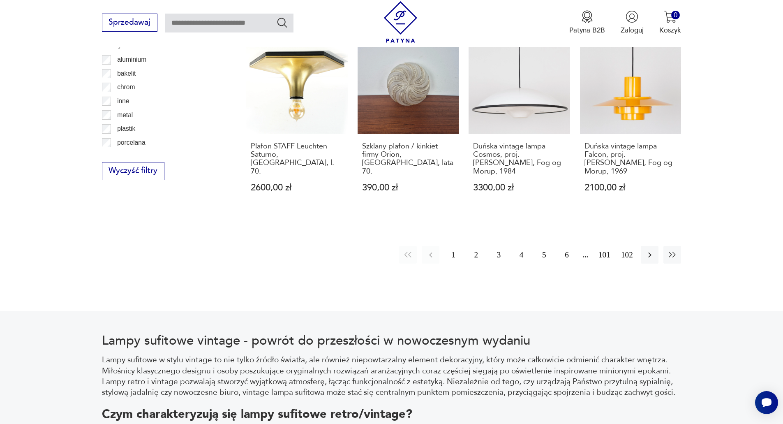
click at [474, 248] on button "2" at bounding box center [477, 255] width 18 height 18
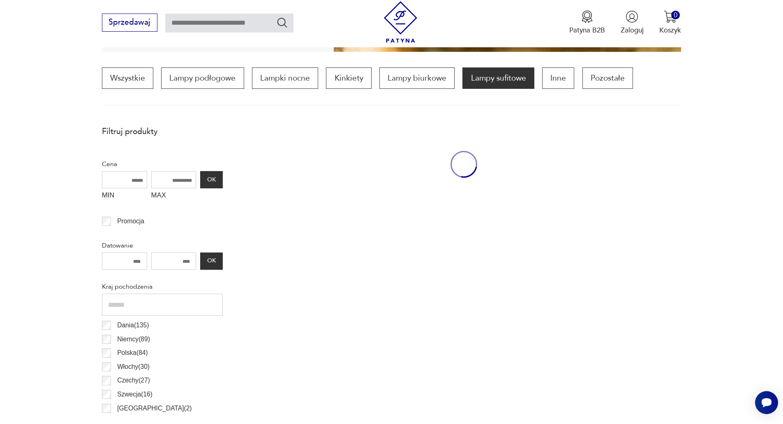
scroll to position [244, 0]
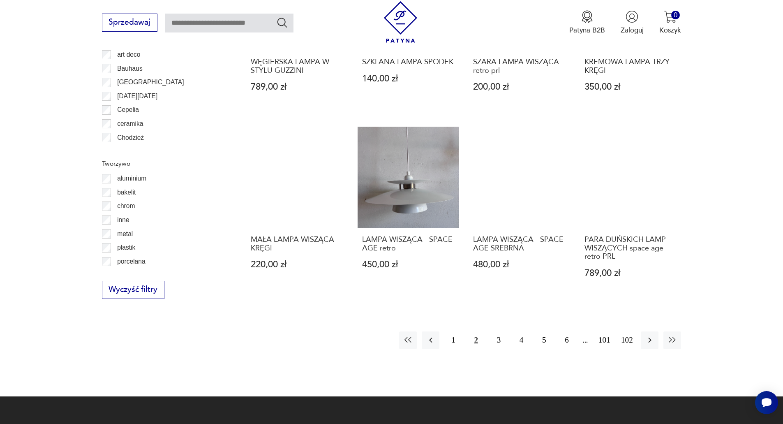
scroll to position [813, 0]
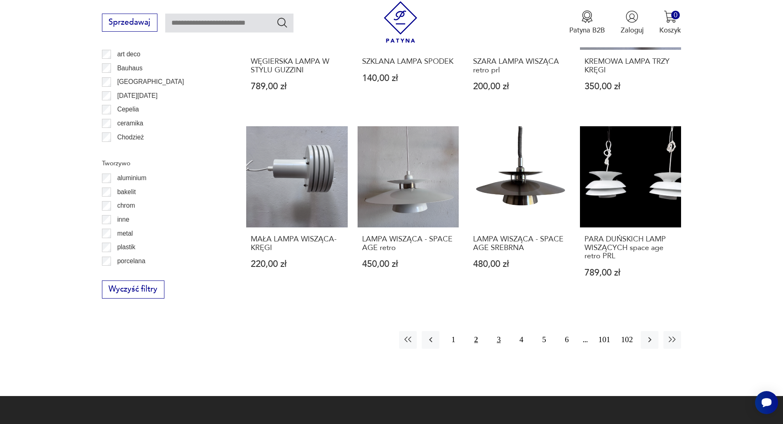
click at [499, 338] on button "3" at bounding box center [499, 340] width 18 height 18
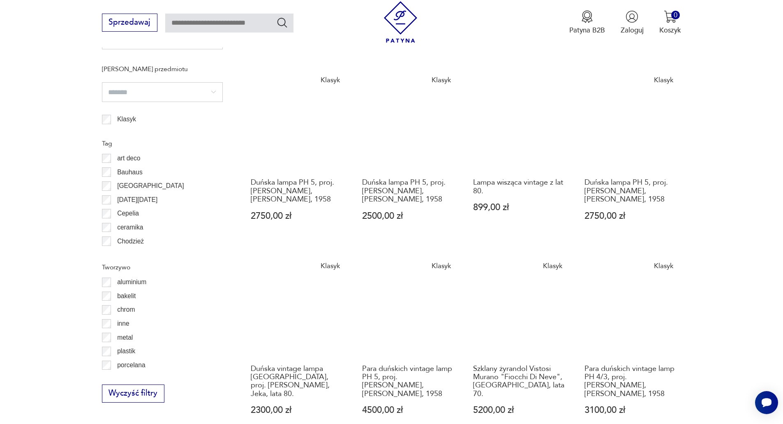
scroll to position [711, 0]
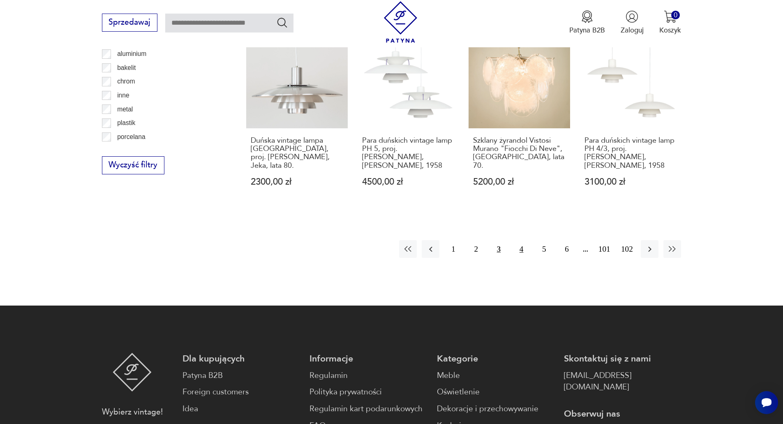
click at [519, 250] on button "4" at bounding box center [522, 249] width 18 height 18
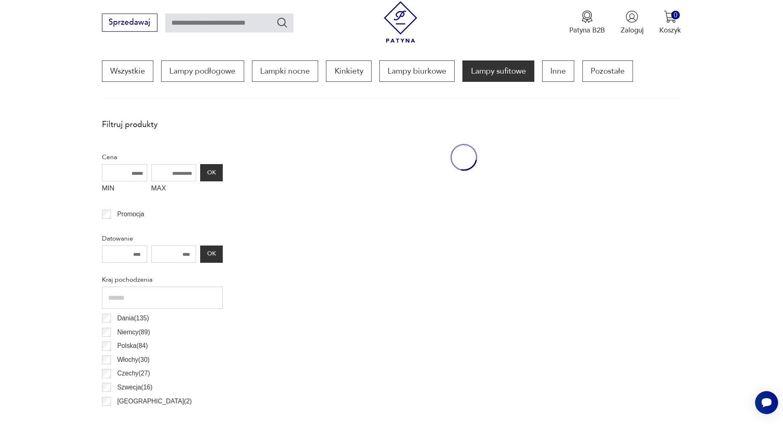
scroll to position [244, 0]
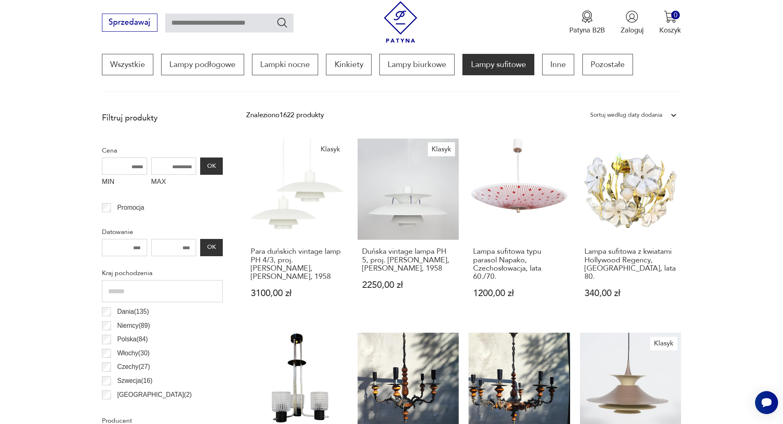
scroll to position [261, 0]
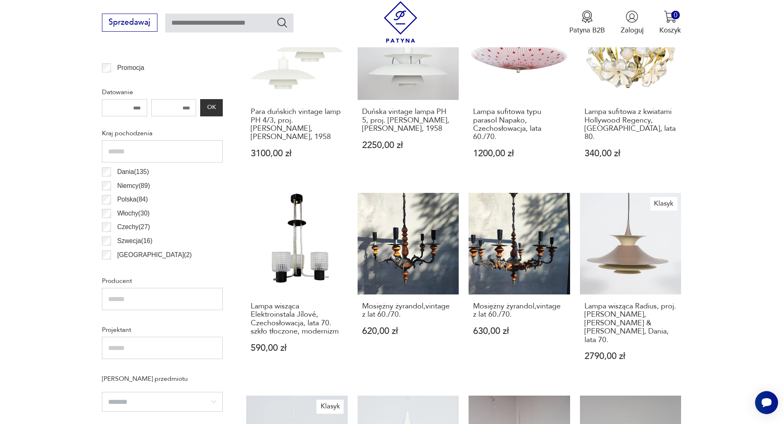
click at [724, 237] on section "Filtruj produkty Cena MIN MAX OK Promocja Datowanie OK Kraj pochodzenia Dania (…" at bounding box center [391, 418] width 783 height 901
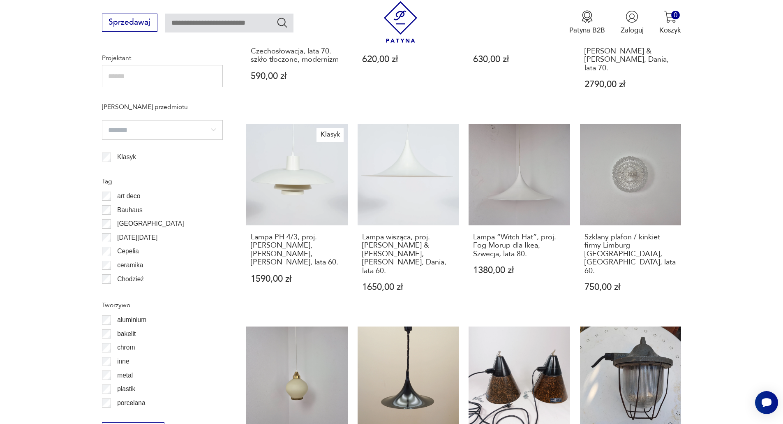
click at [725, 237] on section "Filtruj produkty Cena MIN MAX OK Promocja Datowanie OK Kraj pochodzenia Dania (…" at bounding box center [391, 146] width 783 height 901
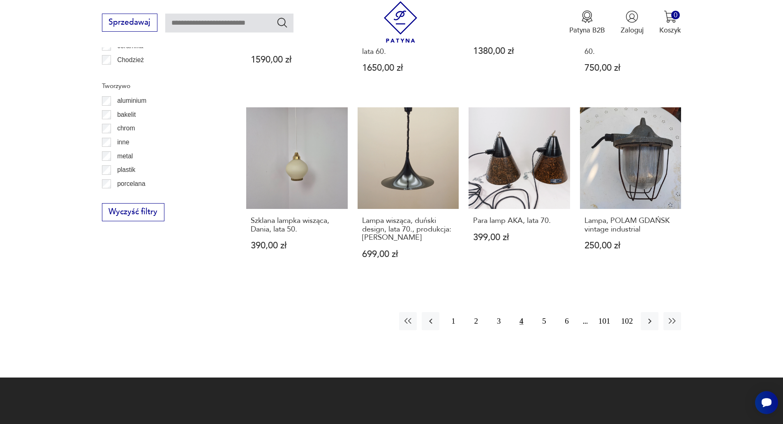
scroll to position [891, 0]
click at [544, 312] on button "5" at bounding box center [544, 321] width 18 height 18
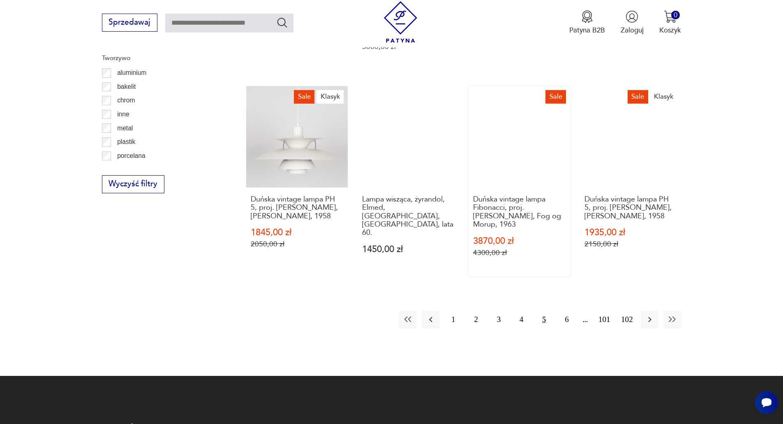
scroll to position [919, 0]
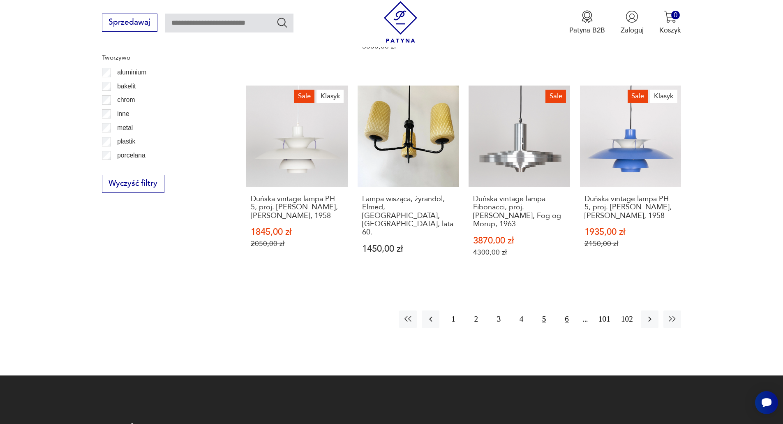
click at [569, 310] on button "6" at bounding box center [567, 319] width 18 height 18
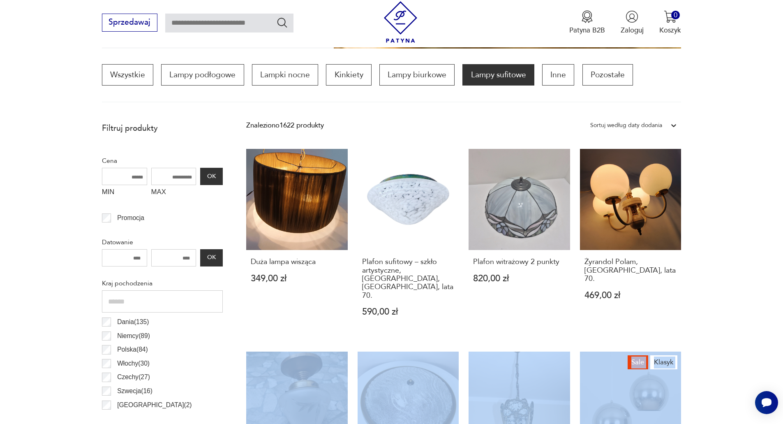
scroll to position [244, 0]
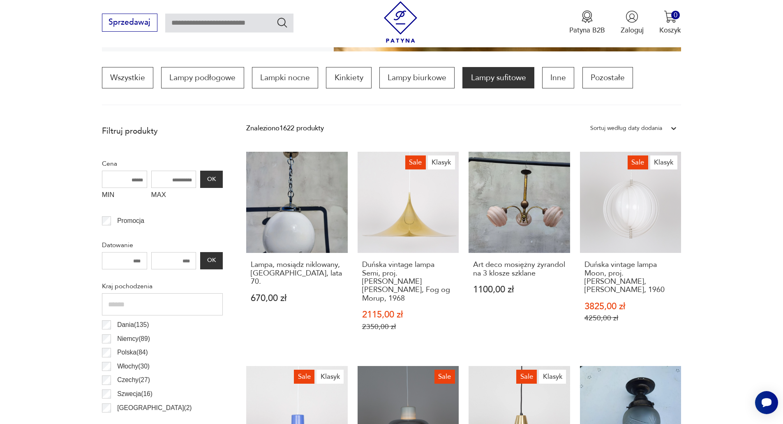
scroll to position [247, 0]
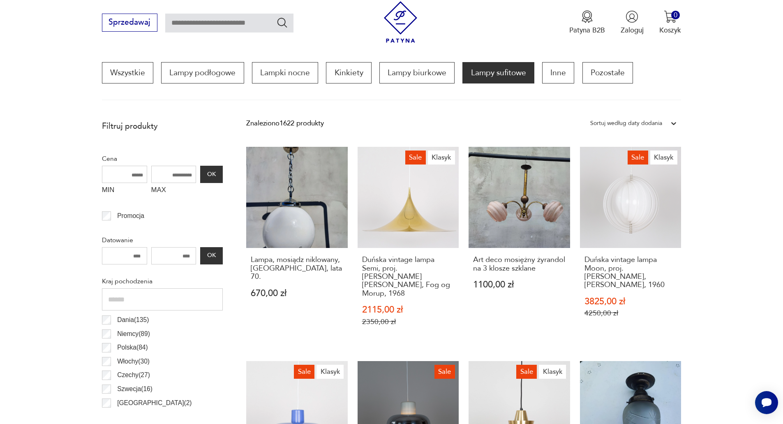
scroll to position [252, 0]
drag, startPoint x: 712, startPoint y: 261, endPoint x: 706, endPoint y: 264, distance: 7.0
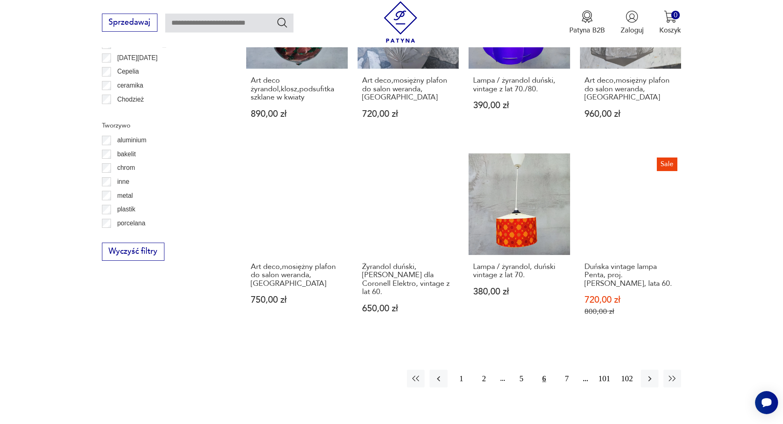
scroll to position [852, 0]
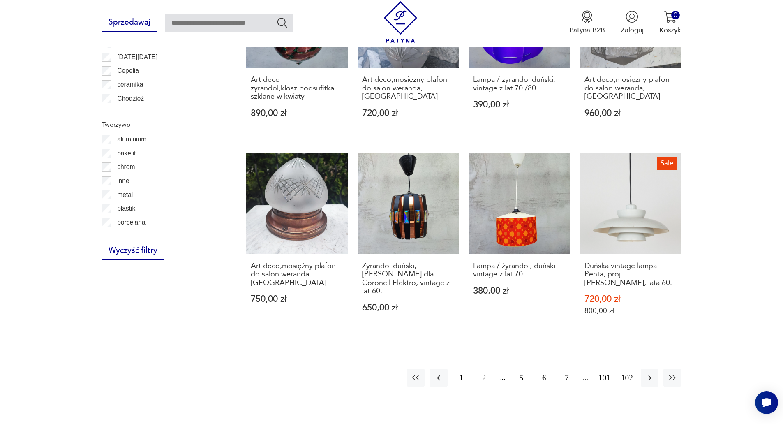
click at [560, 369] on button "7" at bounding box center [567, 378] width 18 height 18
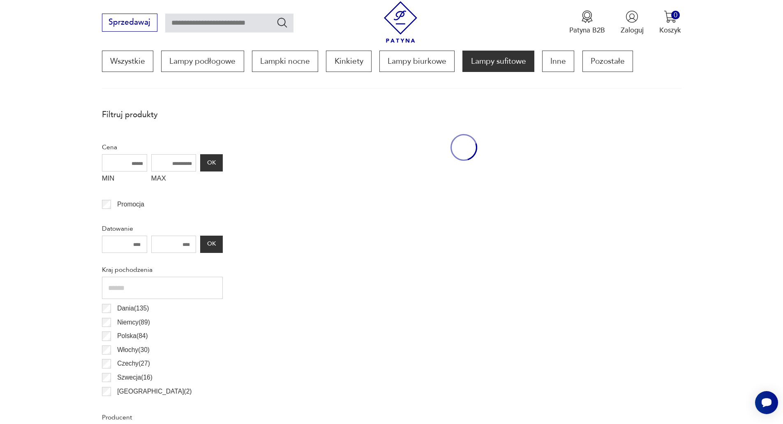
scroll to position [244, 0]
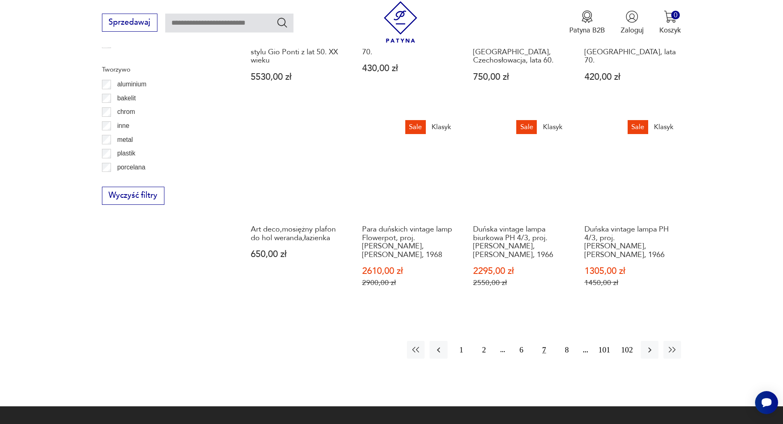
scroll to position [915, 0]
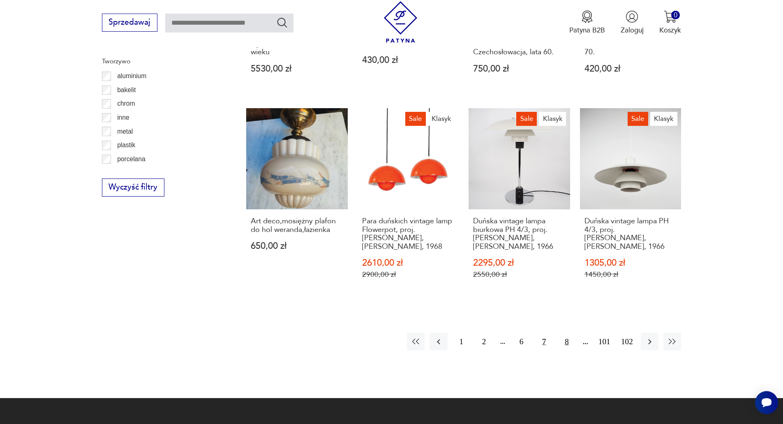
click at [567, 333] on button "8" at bounding box center [567, 342] width 18 height 18
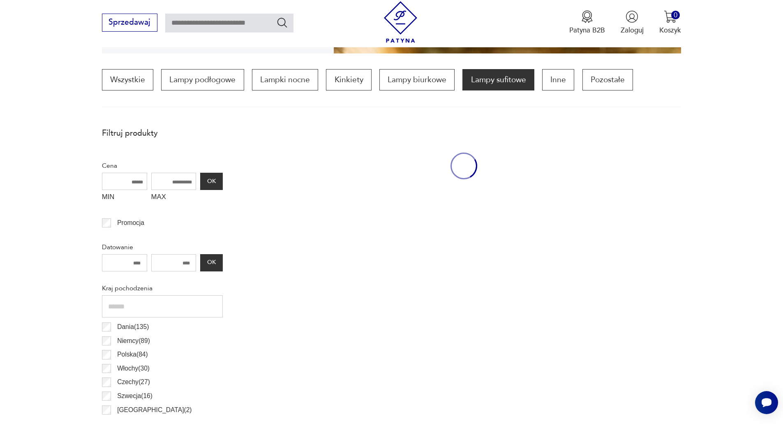
scroll to position [244, 0]
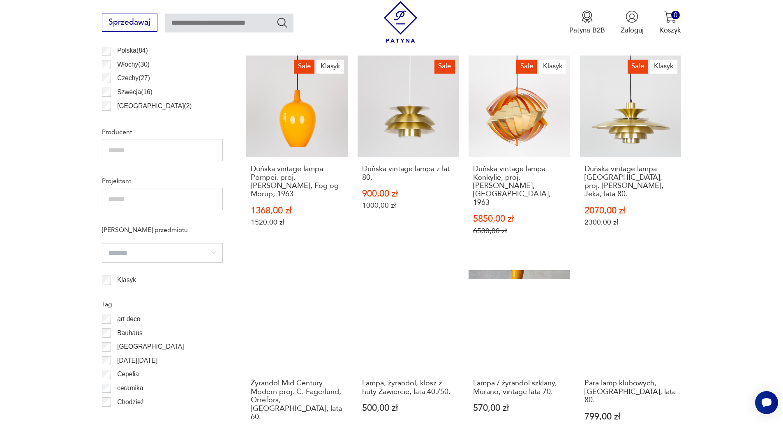
scroll to position [549, 0]
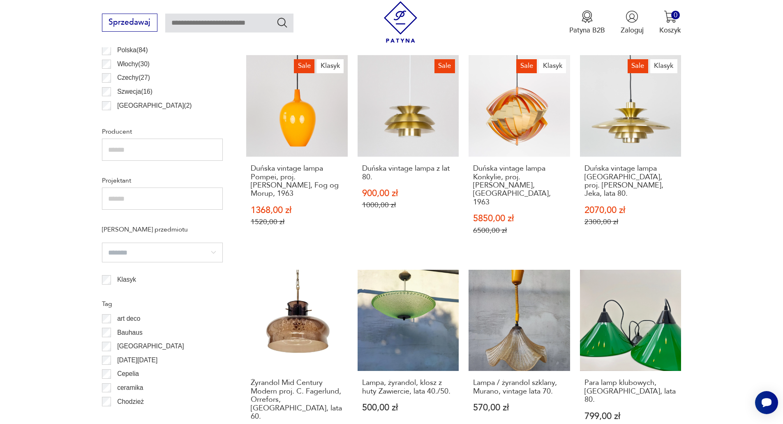
click at [719, 317] on section "Filtruj produkty Cena MIN MAX OK Promocja Datowanie OK Kraj pochodzenia Dania (…" at bounding box center [391, 285] width 783 height 932
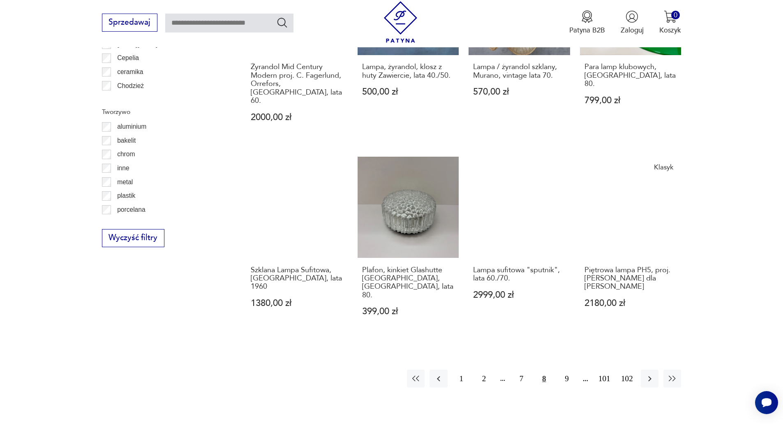
scroll to position [865, 0]
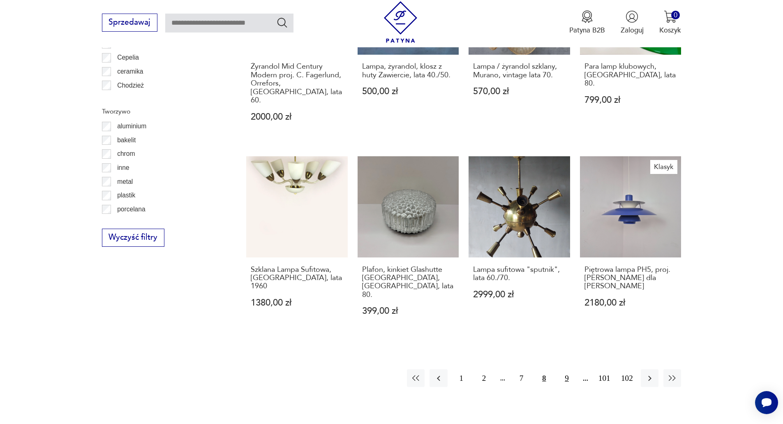
click at [569, 369] on button "9" at bounding box center [567, 378] width 18 height 18
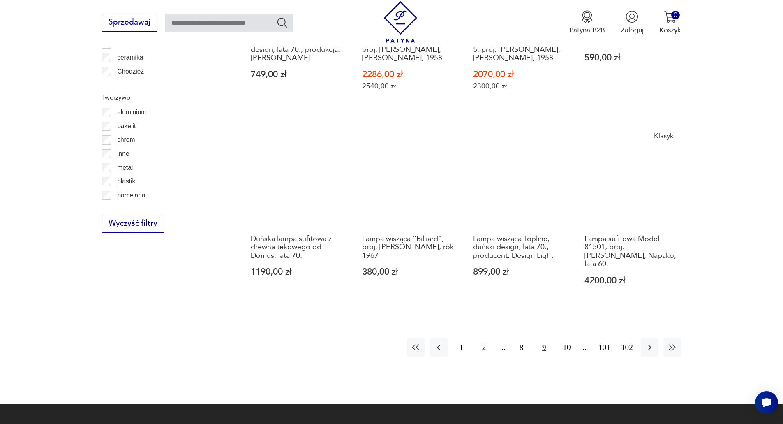
scroll to position [880, 0]
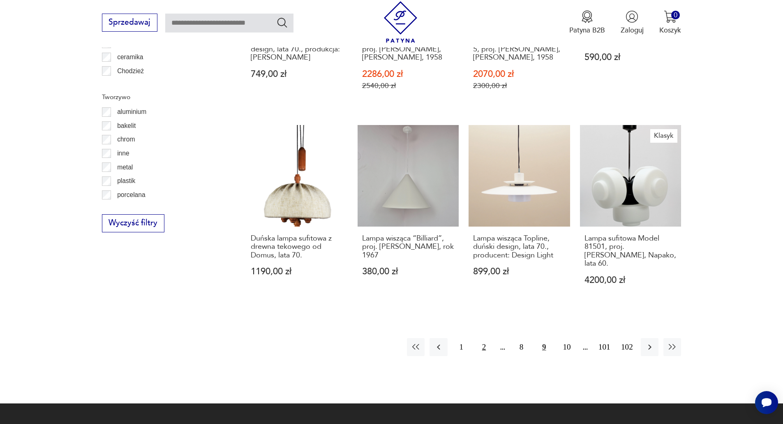
click at [489, 338] on button "2" at bounding box center [484, 347] width 18 height 18
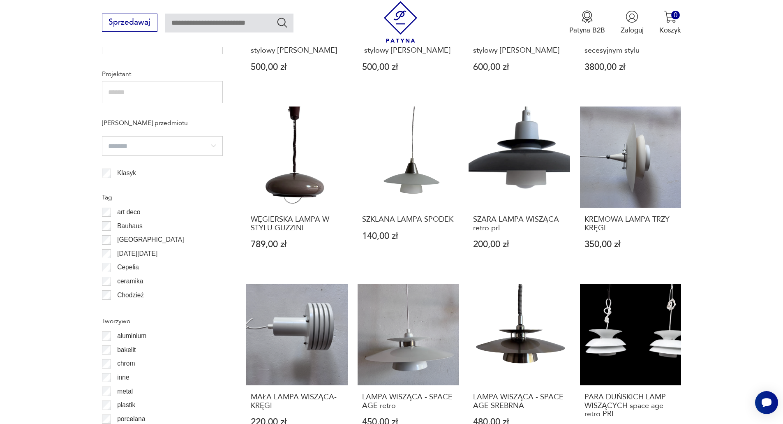
scroll to position [930, 0]
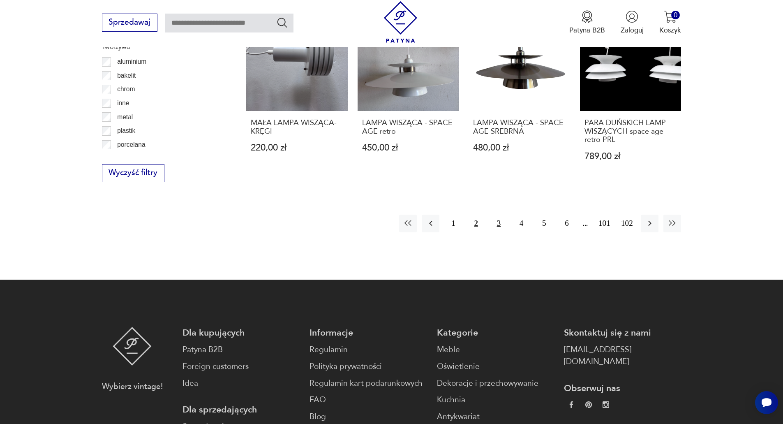
drag, startPoint x: 498, startPoint y: 222, endPoint x: 507, endPoint y: 226, distance: 9.8
click at [497, 222] on button "3" at bounding box center [499, 224] width 18 height 18
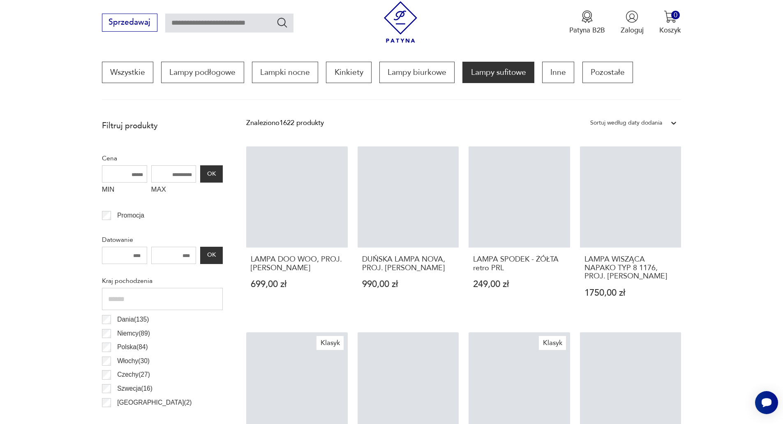
scroll to position [244, 0]
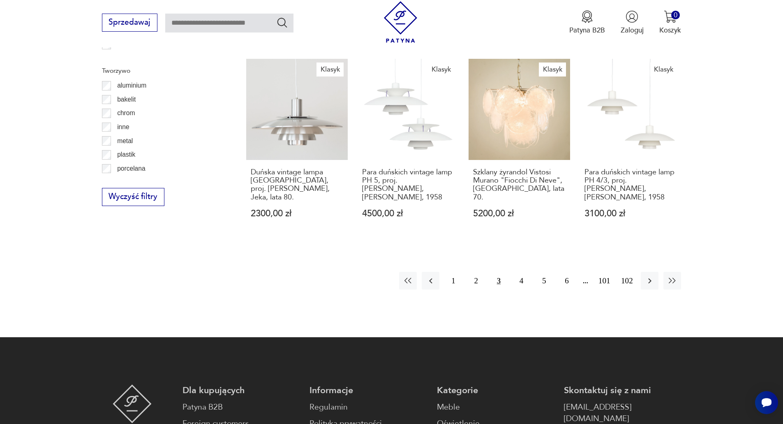
scroll to position [930, 0]
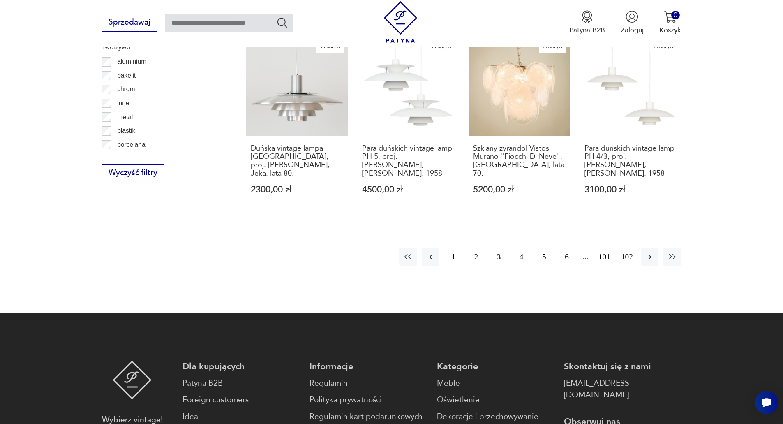
click at [526, 259] on button "4" at bounding box center [522, 257] width 18 height 18
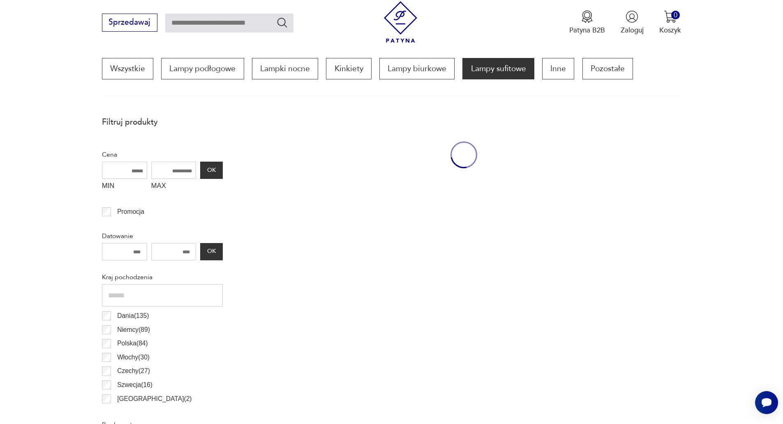
scroll to position [244, 0]
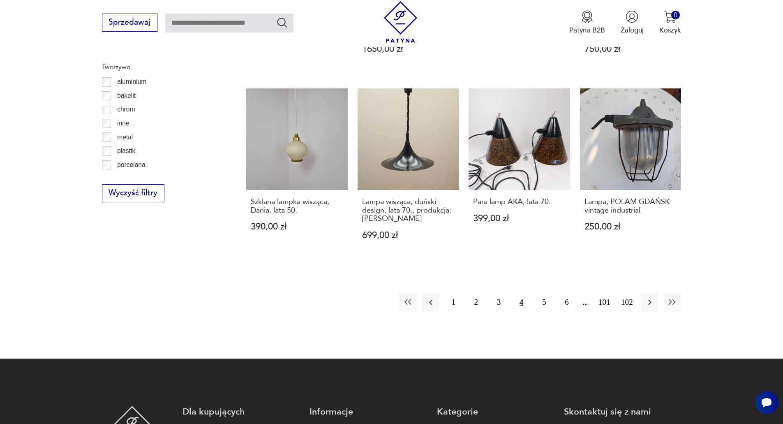
scroll to position [930, 0]
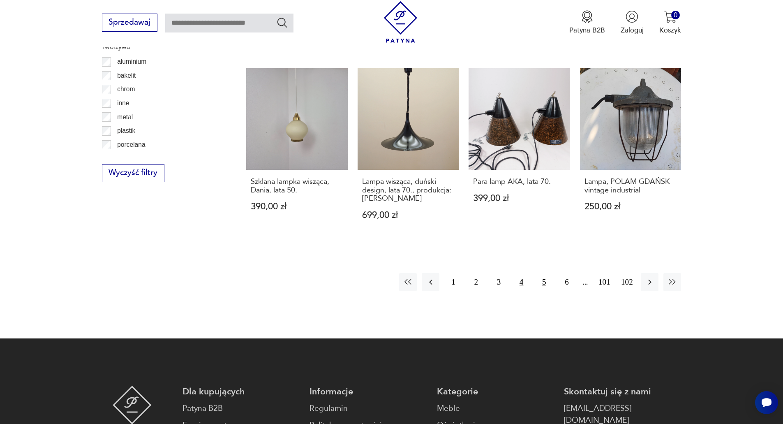
click at [539, 273] on button "5" at bounding box center [544, 282] width 18 height 18
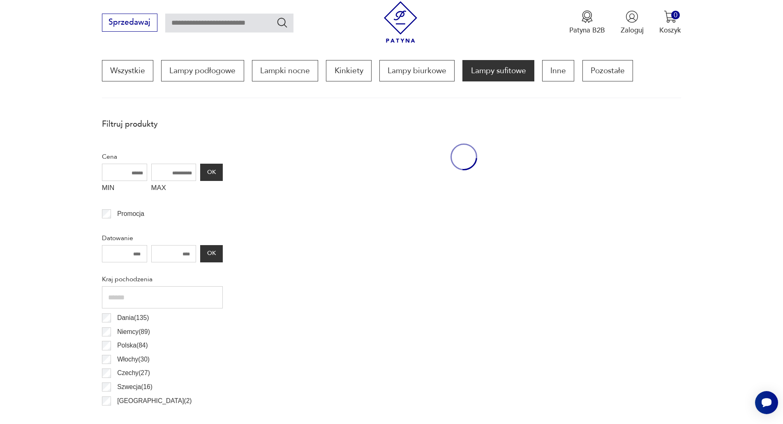
scroll to position [244, 0]
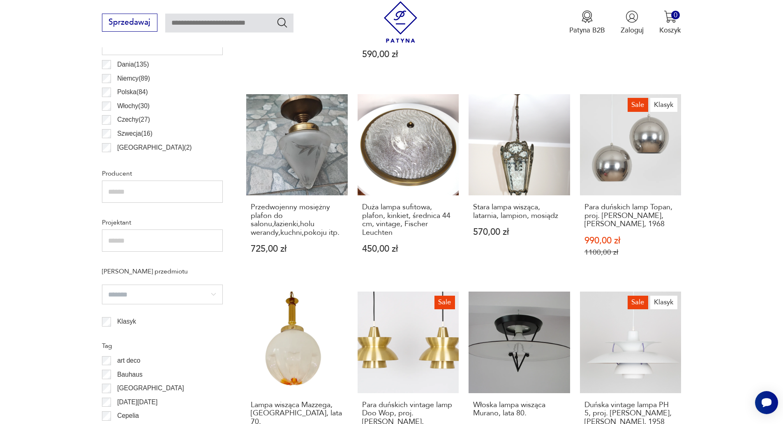
scroll to position [519, 0]
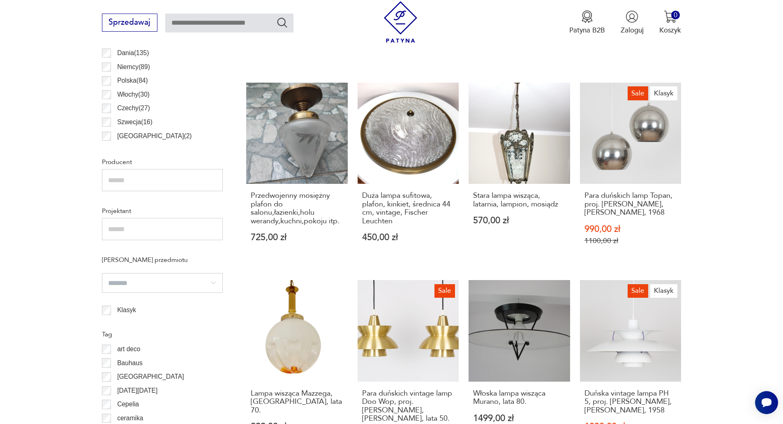
click at [736, 271] on section "Filtruj produkty Cena MIN MAX OK Promocja Datowanie OK Kraj pochodzenia Dania (…" at bounding box center [391, 312] width 783 height 927
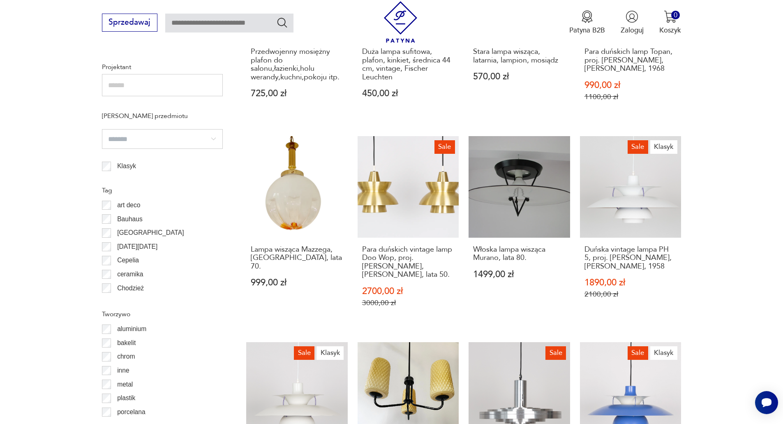
scroll to position [792, 0]
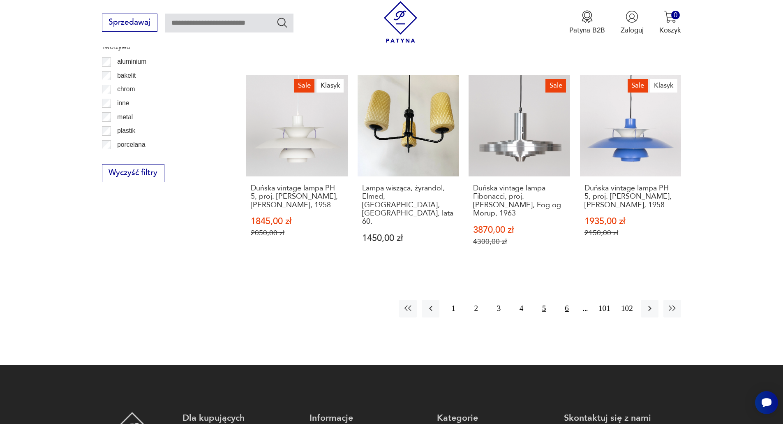
click at [565, 300] on button "6" at bounding box center [567, 309] width 18 height 18
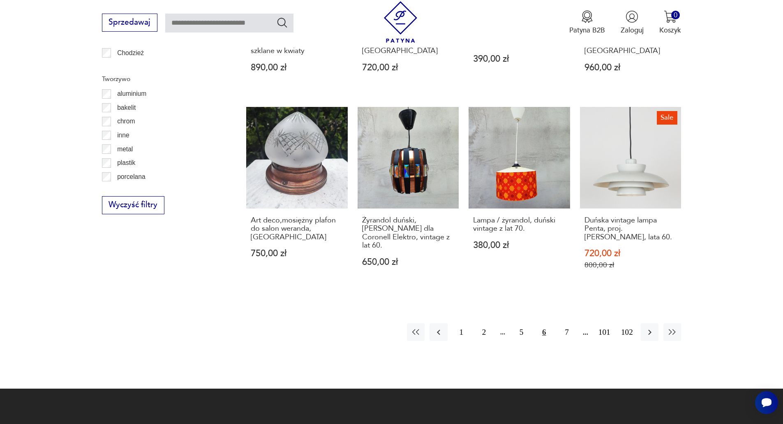
scroll to position [1067, 0]
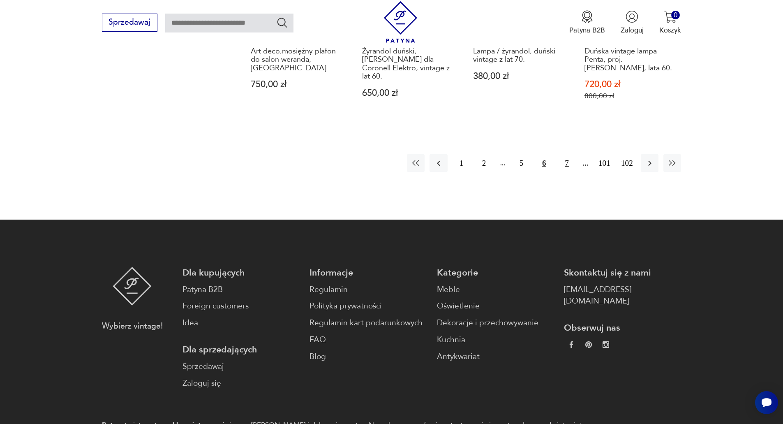
click at [569, 155] on button "7" at bounding box center [567, 163] width 18 height 18
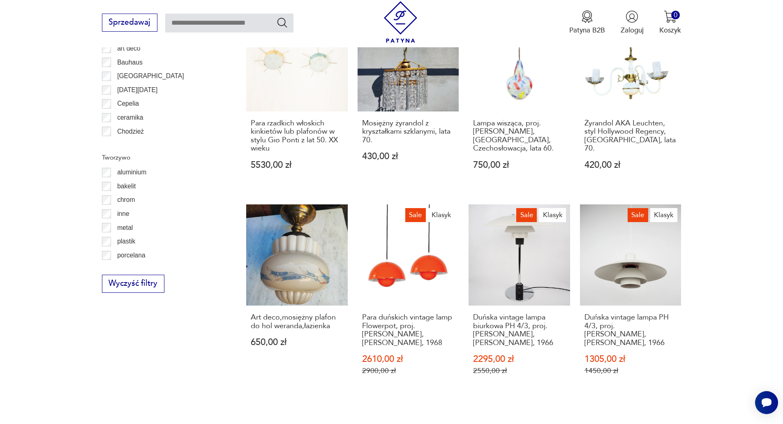
scroll to position [930, 0]
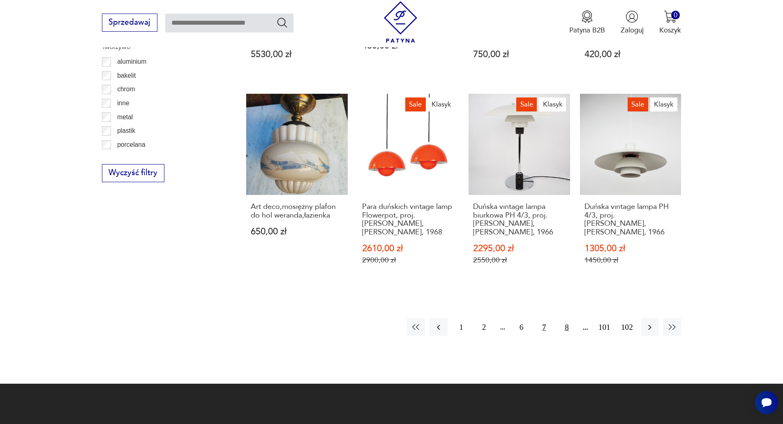
click at [566, 318] on button "8" at bounding box center [567, 327] width 18 height 18
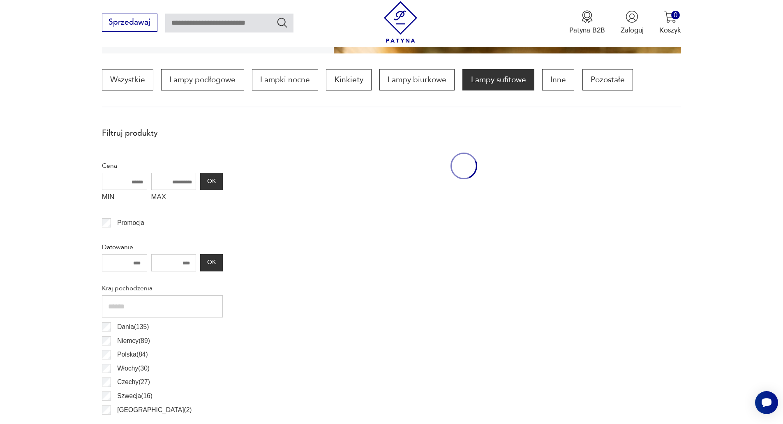
scroll to position [244, 0]
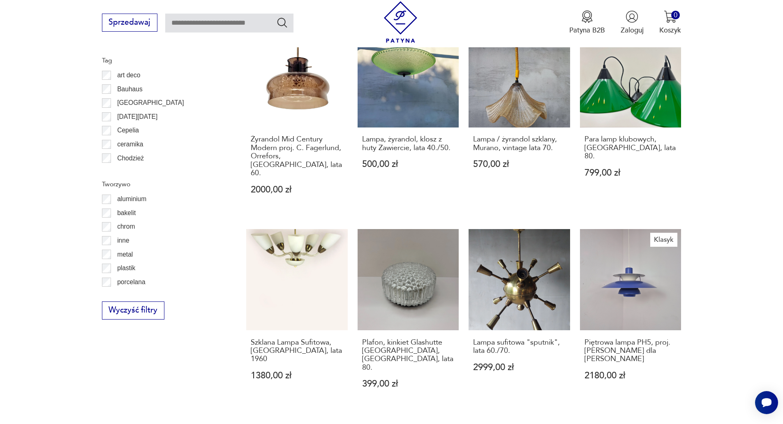
scroll to position [930, 0]
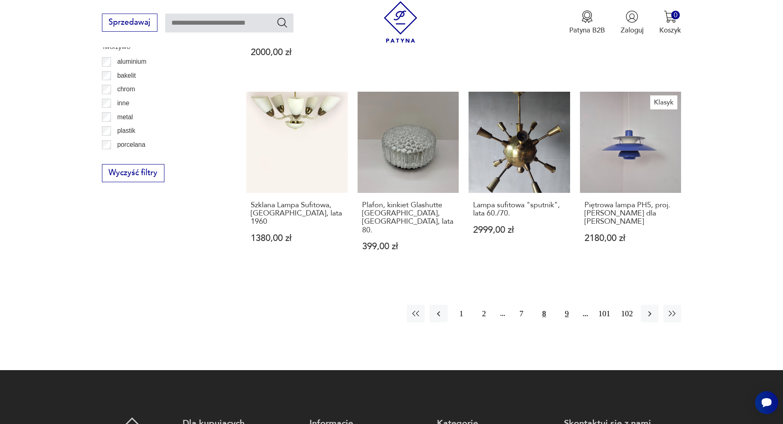
click at [567, 305] on button "9" at bounding box center [567, 314] width 18 height 18
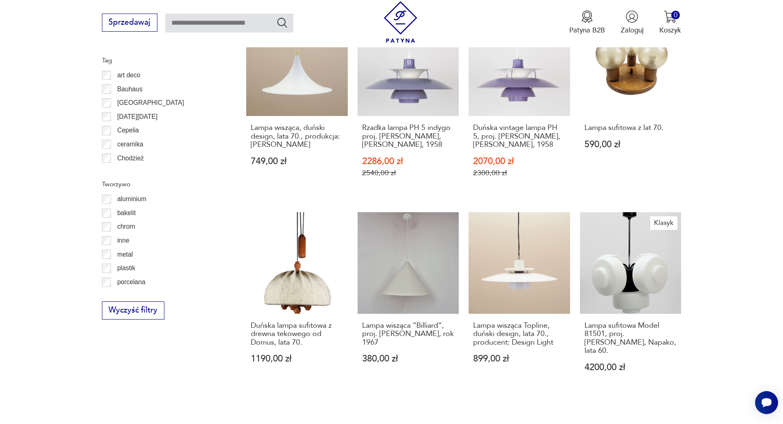
scroll to position [930, 0]
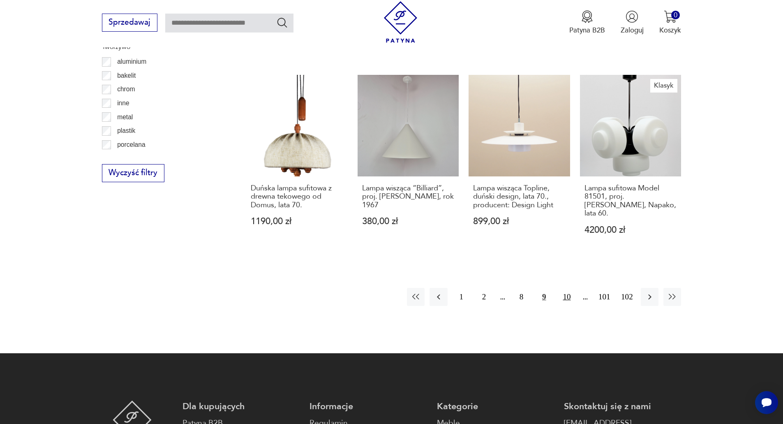
click at [568, 288] on button "10" at bounding box center [567, 297] width 18 height 18
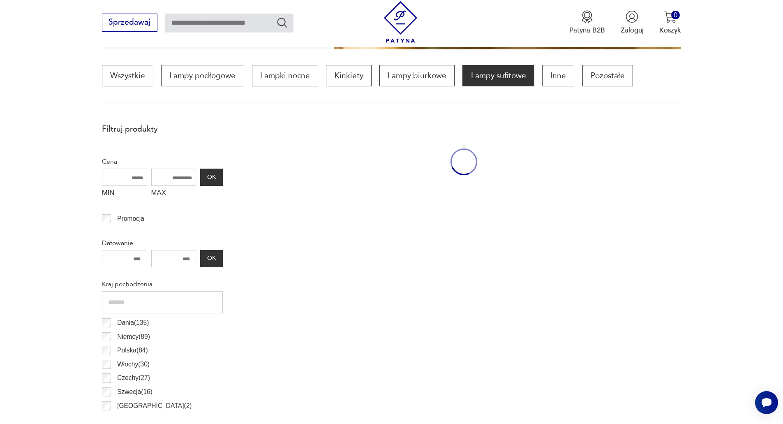
scroll to position [244, 0]
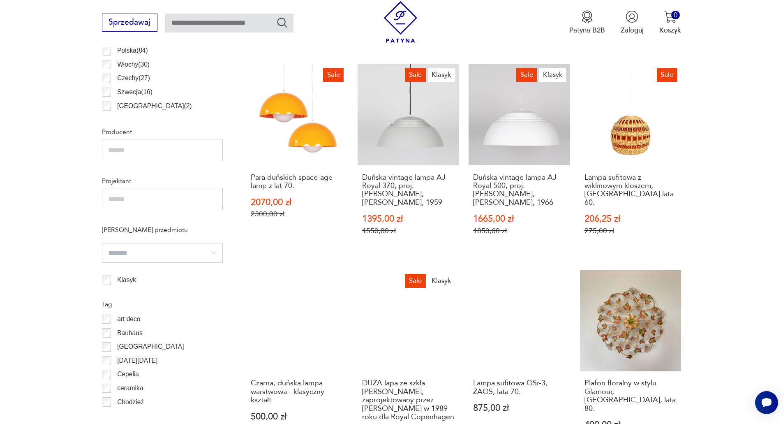
scroll to position [930, 0]
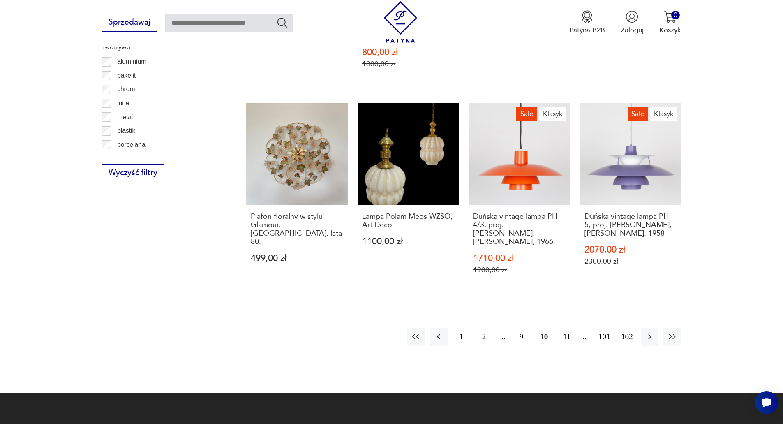
click at [560, 328] on button "11" at bounding box center [567, 337] width 18 height 18
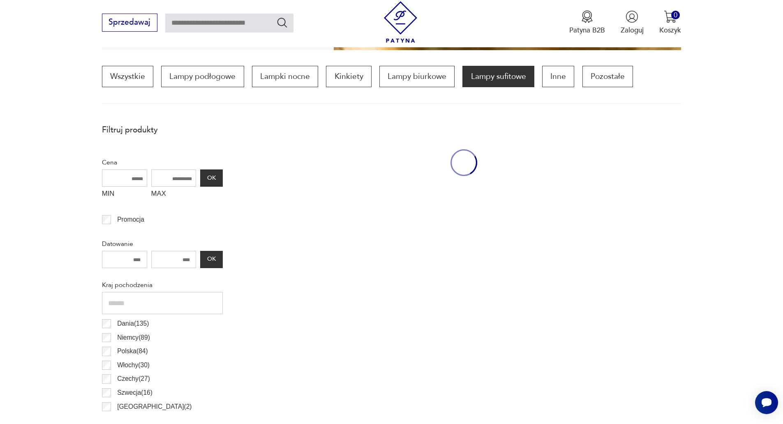
scroll to position [244, 0]
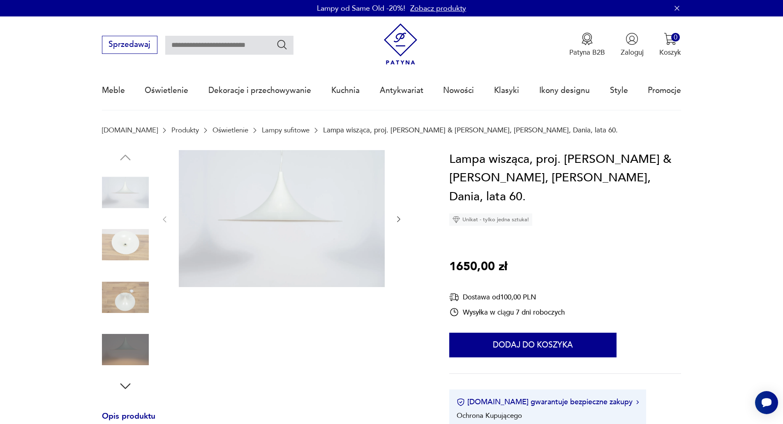
click at [138, 244] on img at bounding box center [125, 244] width 47 height 47
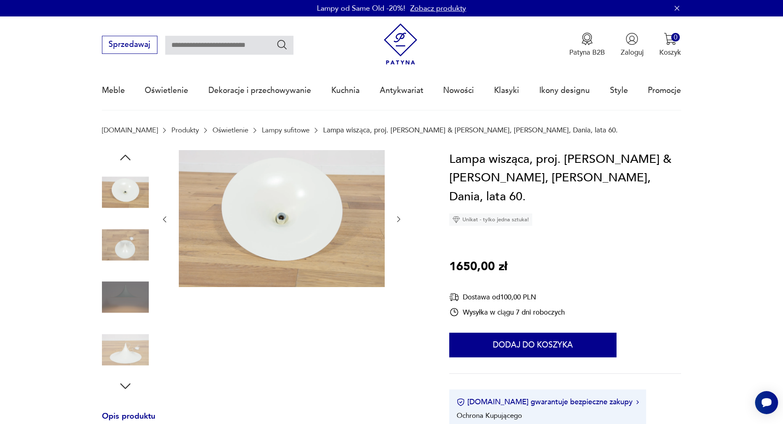
click at [128, 171] on img at bounding box center [125, 192] width 47 height 47
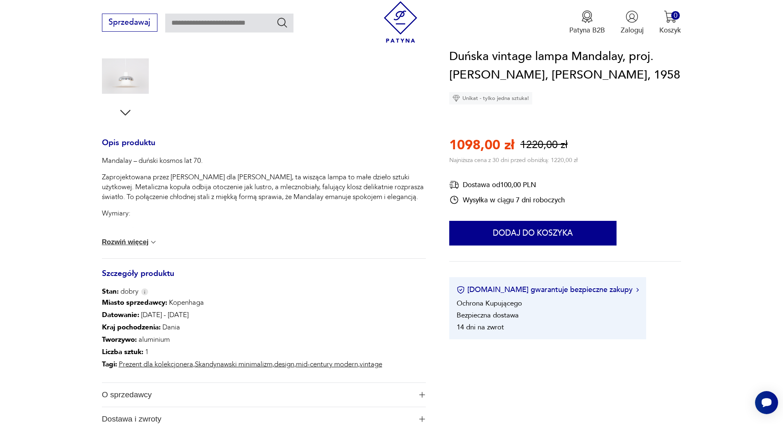
scroll to position [276, 0]
click at [144, 244] on button "Rozwiń więcej" at bounding box center [130, 240] width 56 height 8
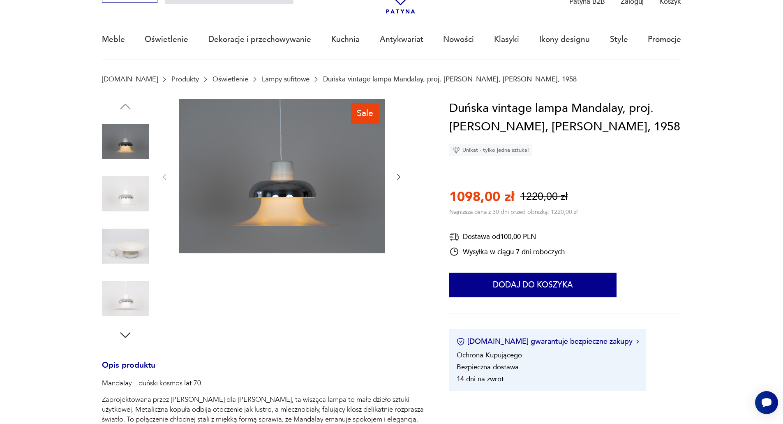
click at [134, 205] on img at bounding box center [125, 193] width 47 height 47
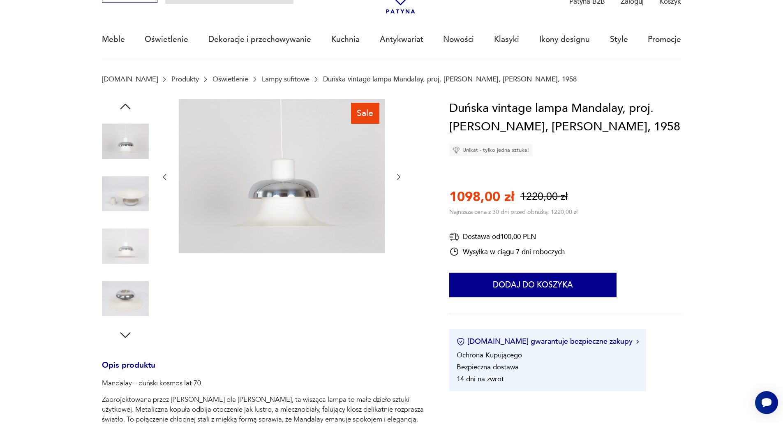
scroll to position [51, 0]
click at [114, 243] on img at bounding box center [125, 246] width 47 height 47
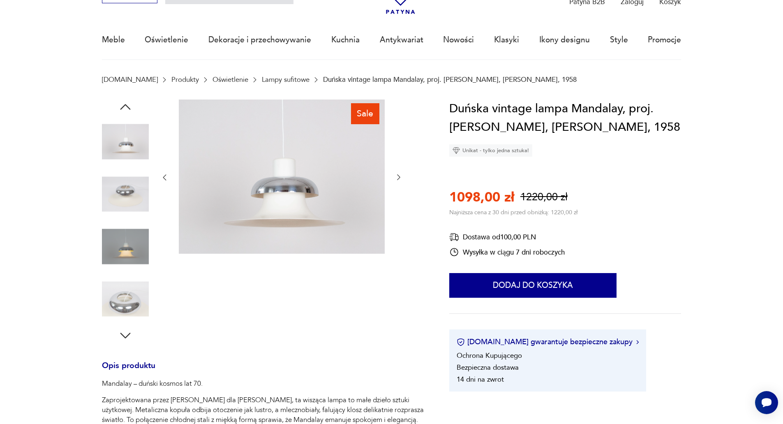
click at [129, 297] on img at bounding box center [125, 299] width 47 height 47
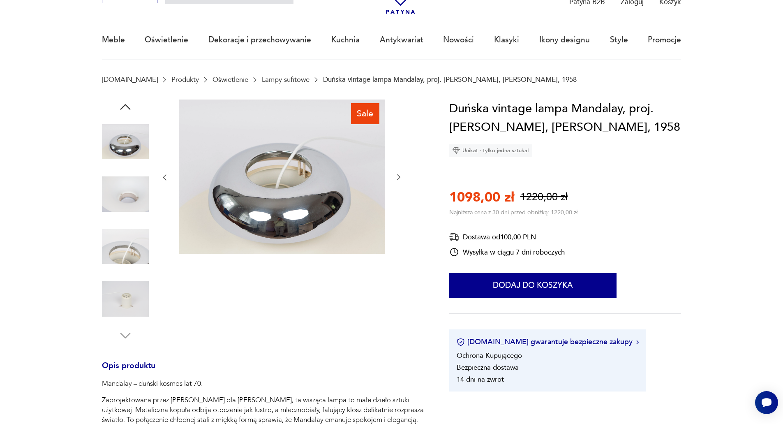
click at [120, 184] on img at bounding box center [125, 194] width 47 height 47
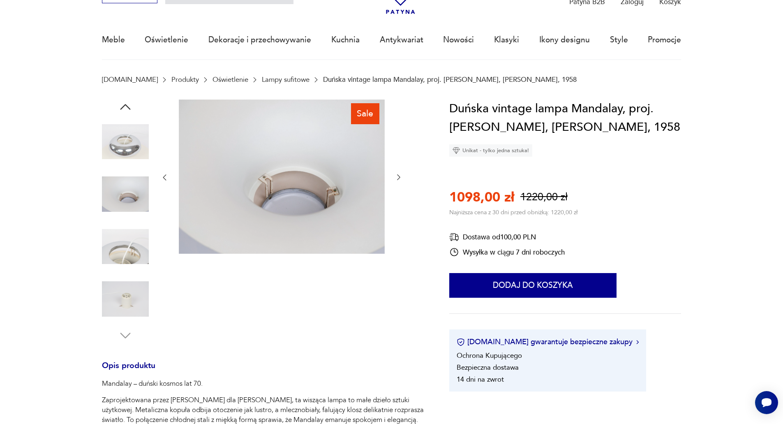
click at [132, 139] on img at bounding box center [125, 141] width 47 height 47
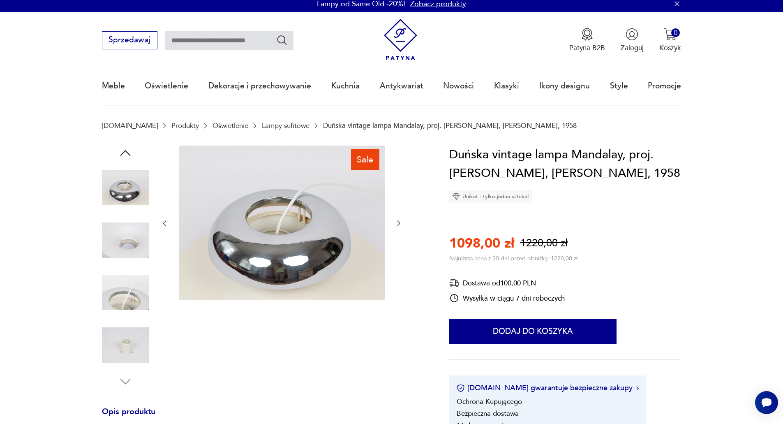
scroll to position [2, 0]
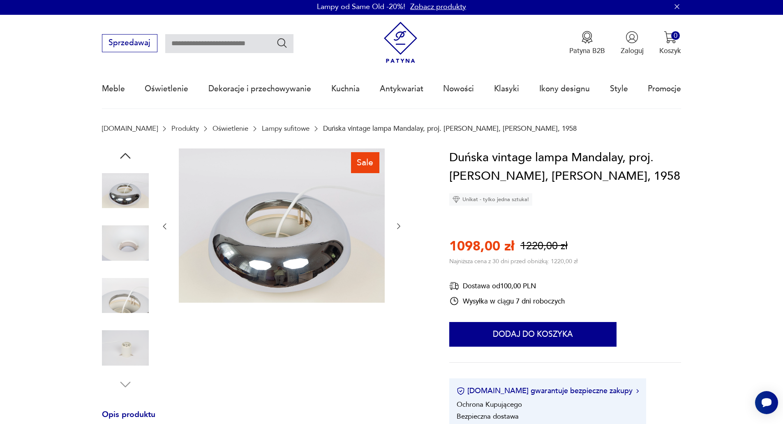
click at [126, 159] on icon "button" at bounding box center [125, 155] width 15 height 15
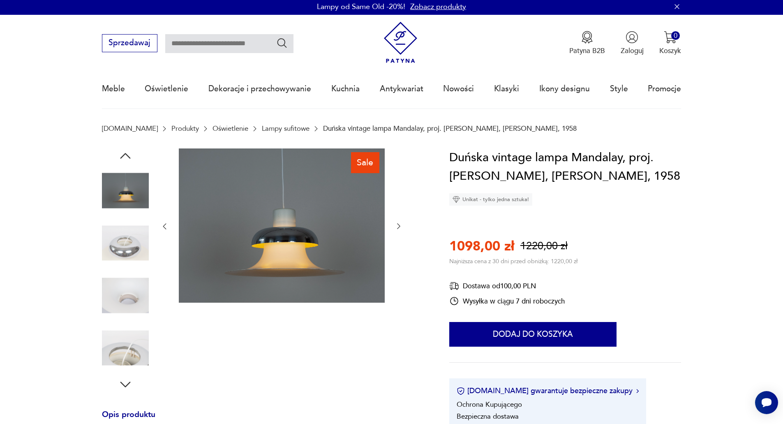
click at [126, 157] on icon "button" at bounding box center [125, 155] width 15 height 15
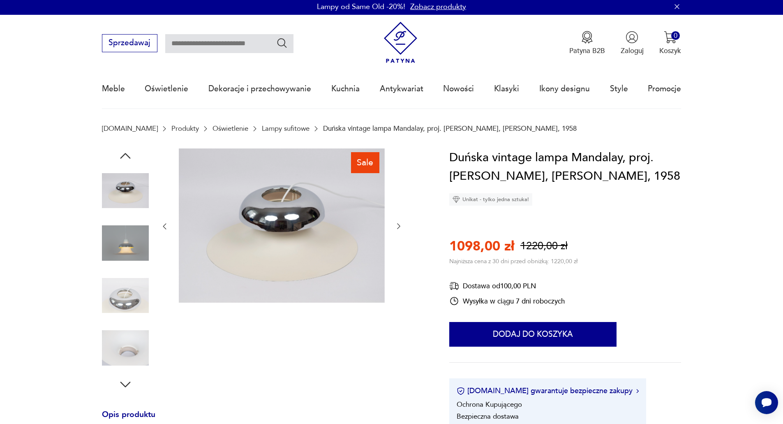
click at [131, 191] on img at bounding box center [125, 190] width 47 height 47
click at [136, 241] on img at bounding box center [125, 243] width 47 height 47
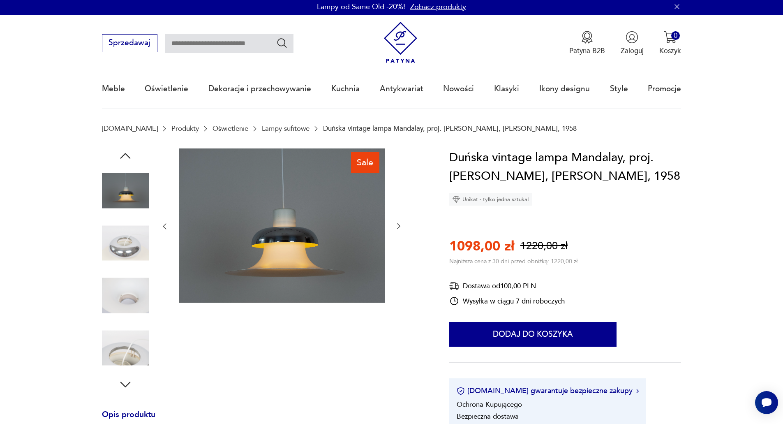
click at [126, 156] on icon "button" at bounding box center [125, 155] width 15 height 15
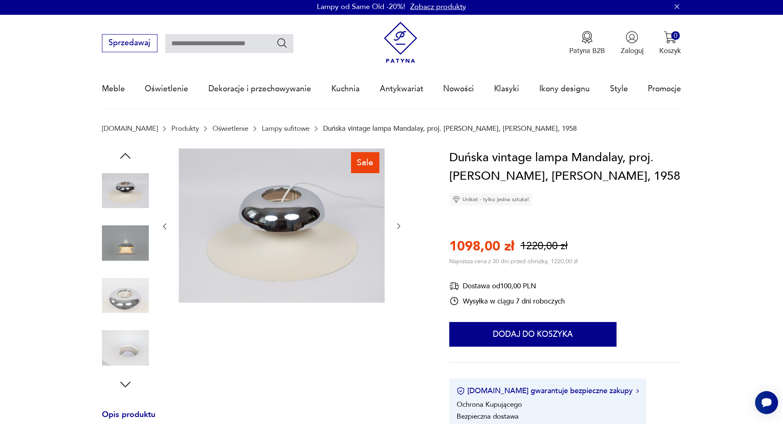
click at [126, 156] on icon "button" at bounding box center [125, 155] width 15 height 15
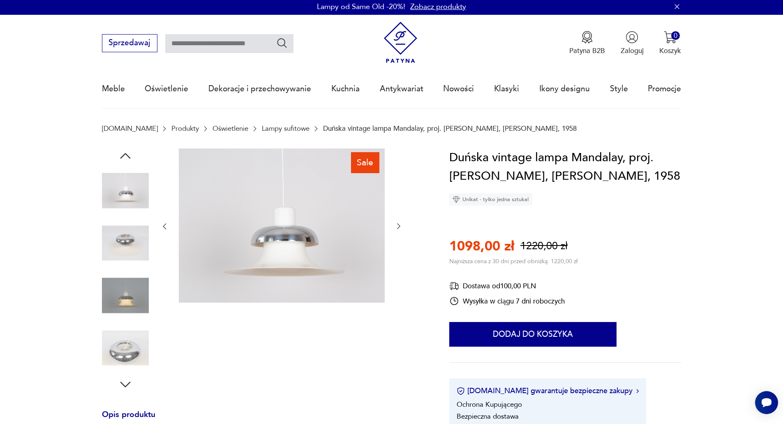
click at [126, 194] on img at bounding box center [125, 190] width 47 height 47
click at [331, 271] on img at bounding box center [282, 225] width 206 height 155
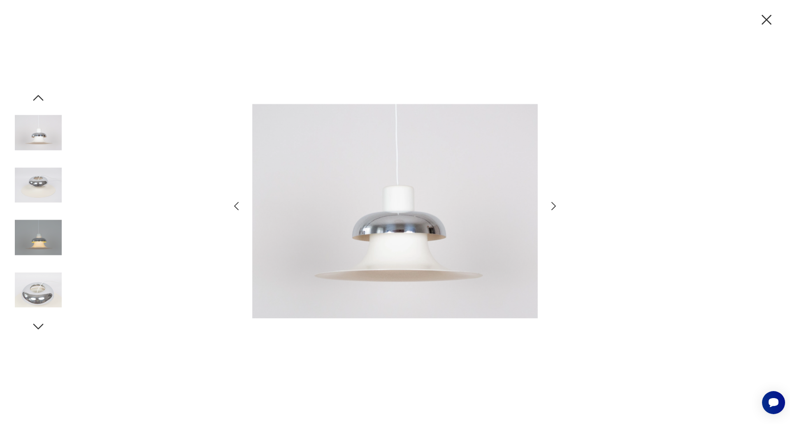
click at [761, 25] on icon "button" at bounding box center [765, 19] width 17 height 17
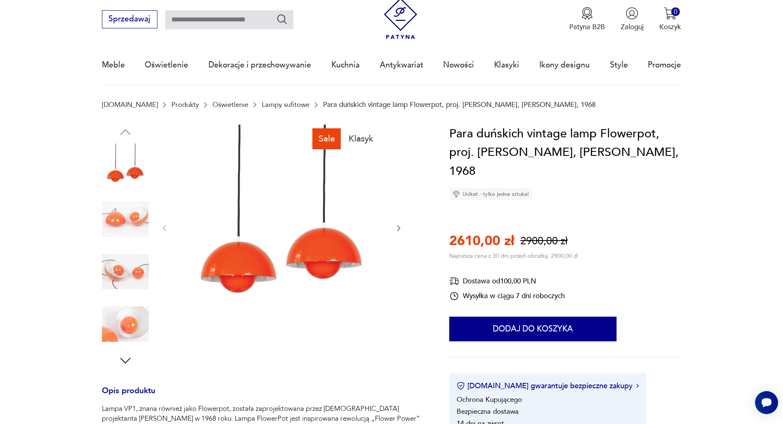
scroll to position [26, 0]
click at [133, 212] on img at bounding box center [125, 218] width 47 height 47
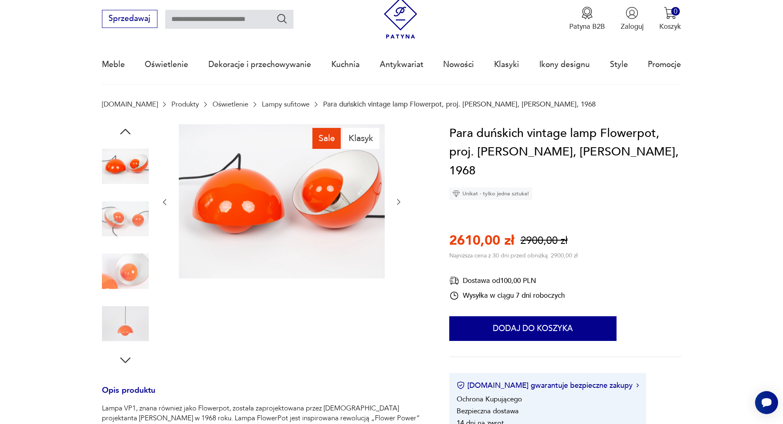
click at [130, 172] on img at bounding box center [125, 166] width 47 height 47
click at [123, 289] on img at bounding box center [125, 271] width 47 height 47
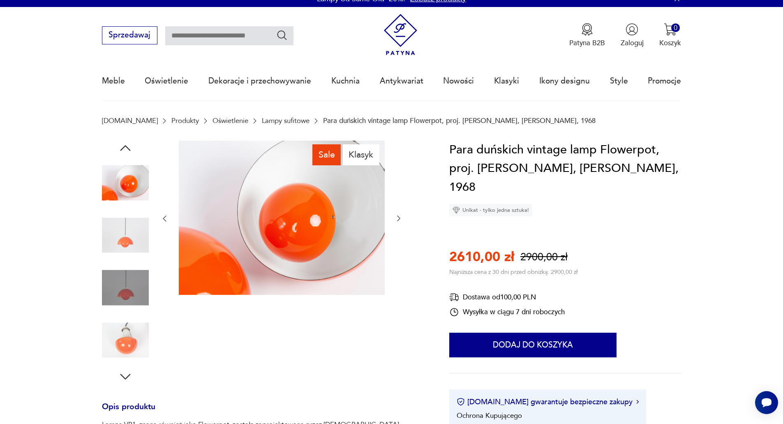
scroll to position [0, 0]
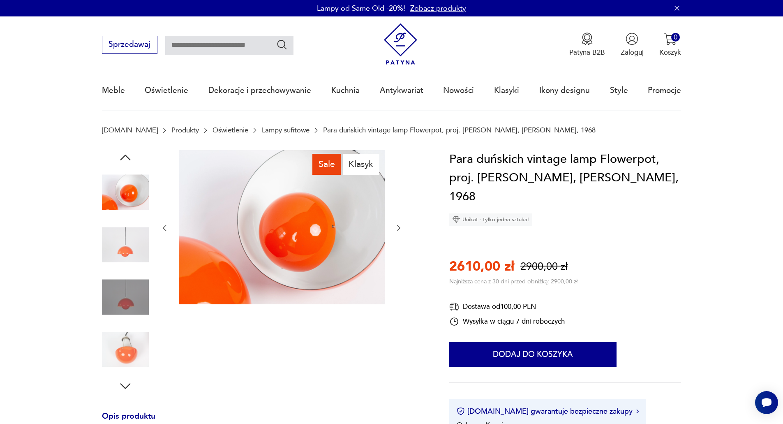
click at [127, 160] on icon "button" at bounding box center [125, 157] width 15 height 15
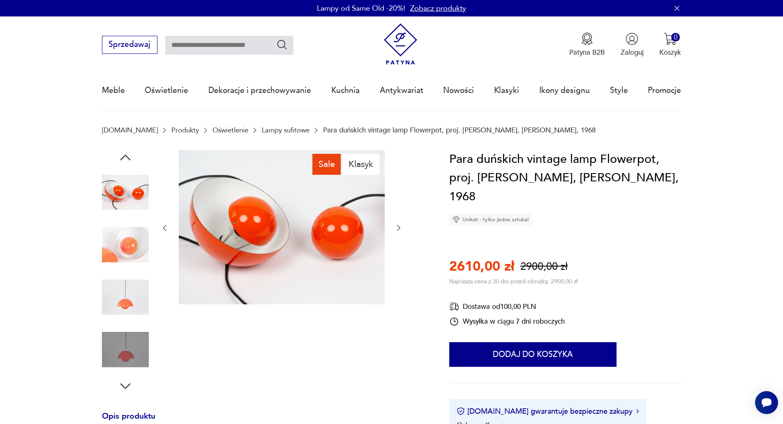
click at [128, 150] on icon "button" at bounding box center [125, 157] width 15 height 15
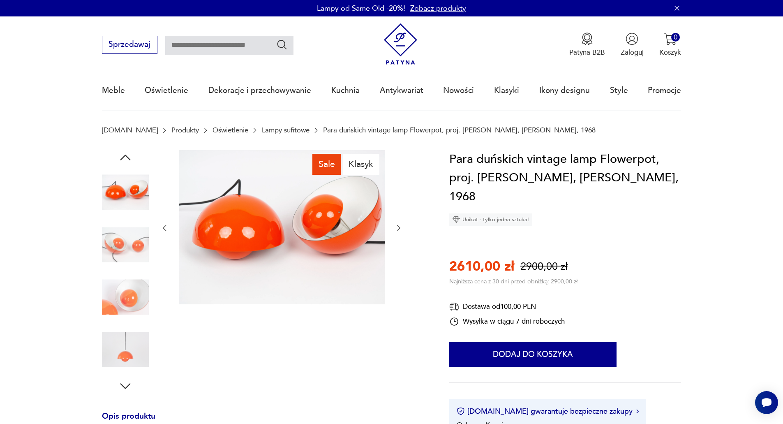
click at [127, 155] on icon "button" at bounding box center [125, 157] width 15 height 15
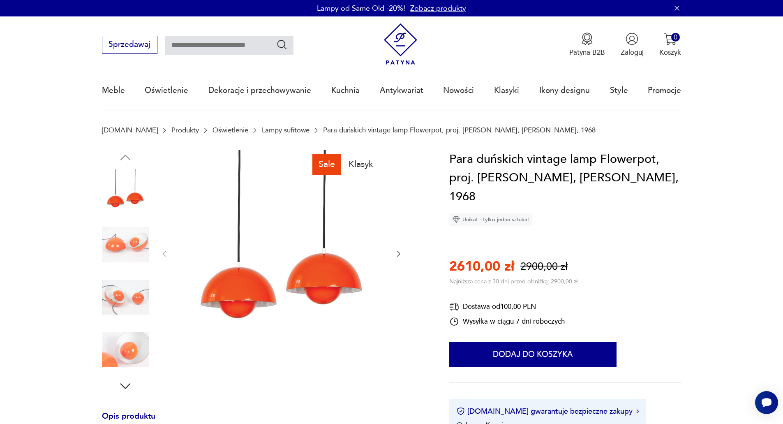
click at [124, 199] on img at bounding box center [125, 192] width 47 height 47
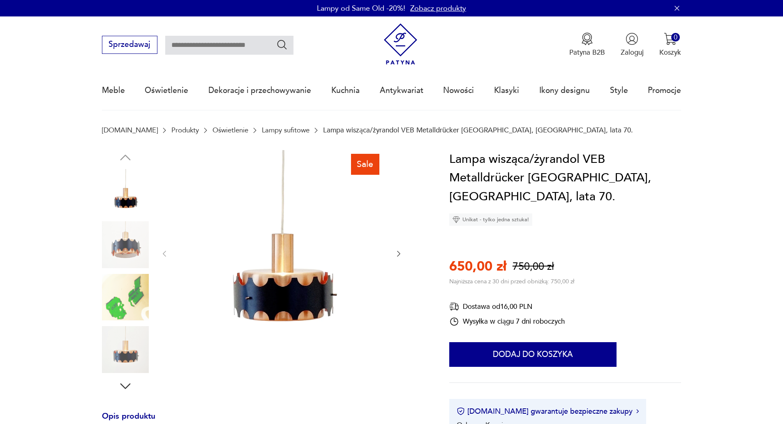
click at [272, 277] on img at bounding box center [282, 253] width 206 height 206
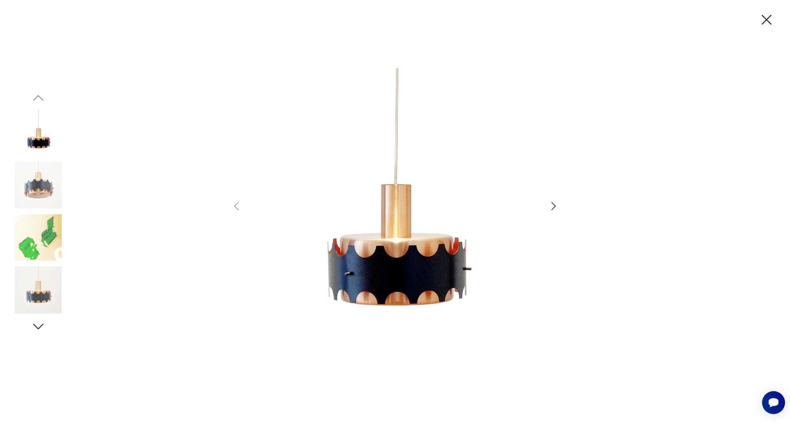
click at [551, 205] on icon "button" at bounding box center [553, 206] width 12 height 12
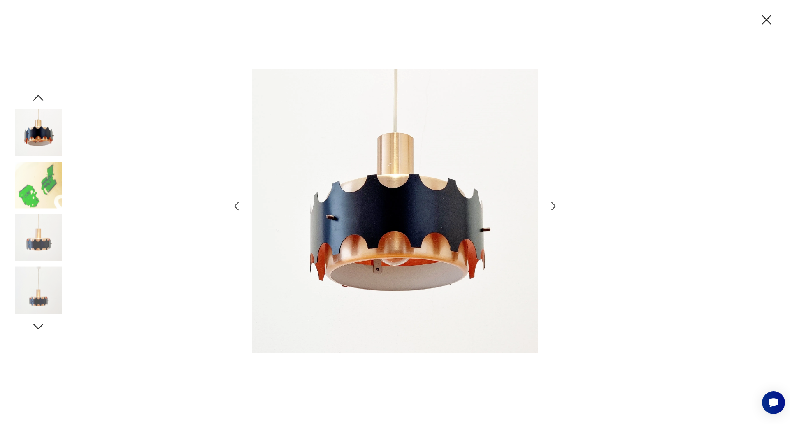
click at [551, 205] on icon "button" at bounding box center [553, 206] width 12 height 12
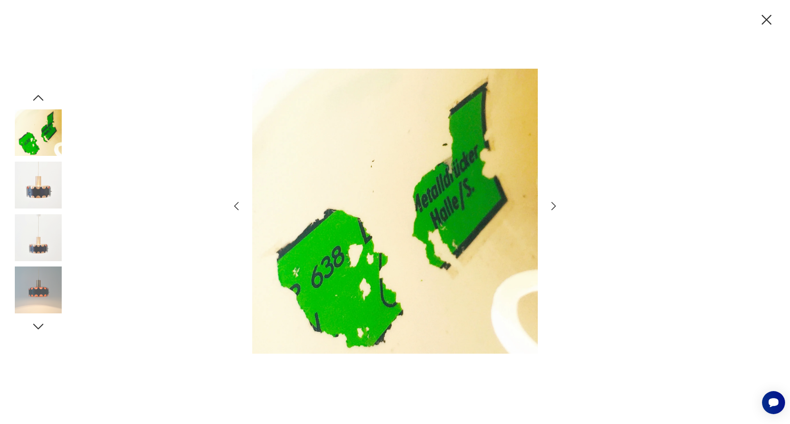
click at [551, 205] on icon "button" at bounding box center [553, 206] width 12 height 12
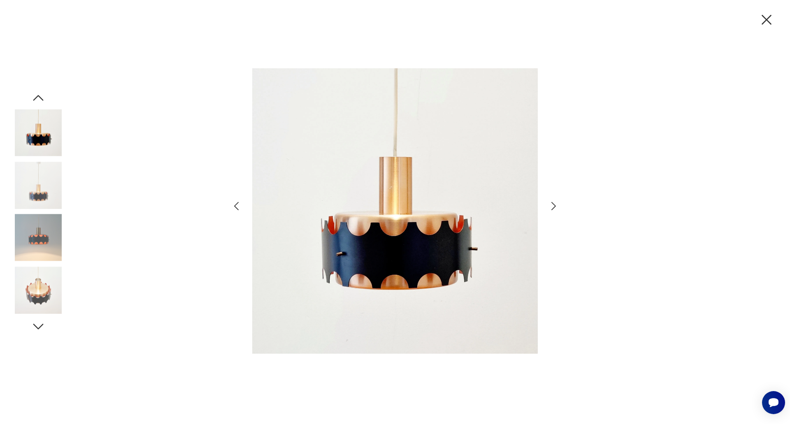
click at [551, 205] on icon "button" at bounding box center [553, 206] width 12 height 12
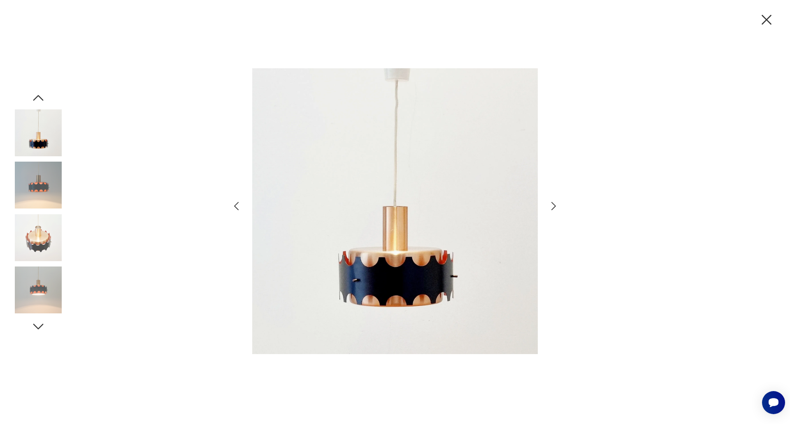
click at [236, 207] on icon "button" at bounding box center [236, 206] width 12 height 12
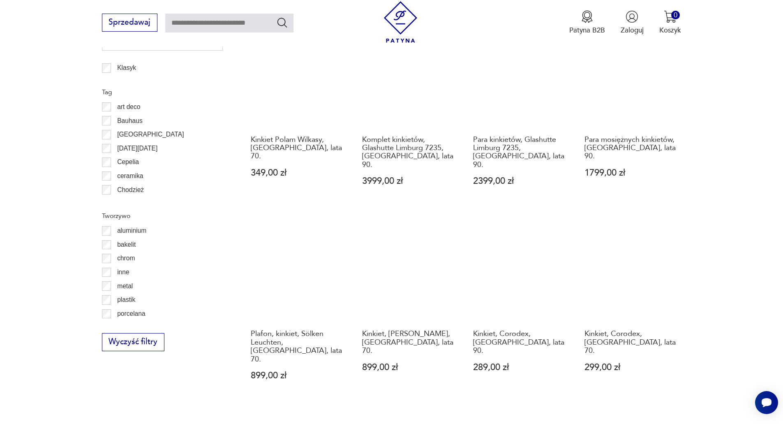
scroll to position [792, 0]
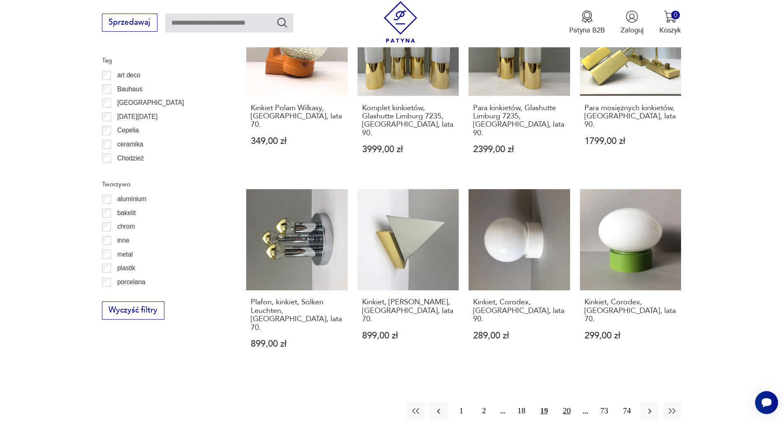
click at [568, 402] on button "20" at bounding box center [567, 411] width 18 height 18
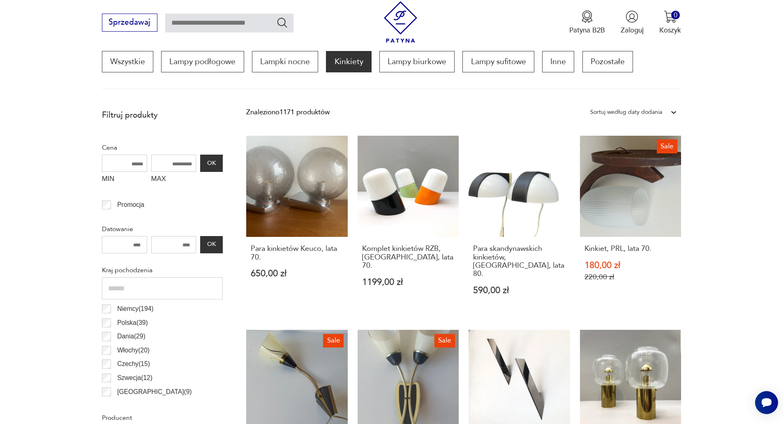
scroll to position [244, 0]
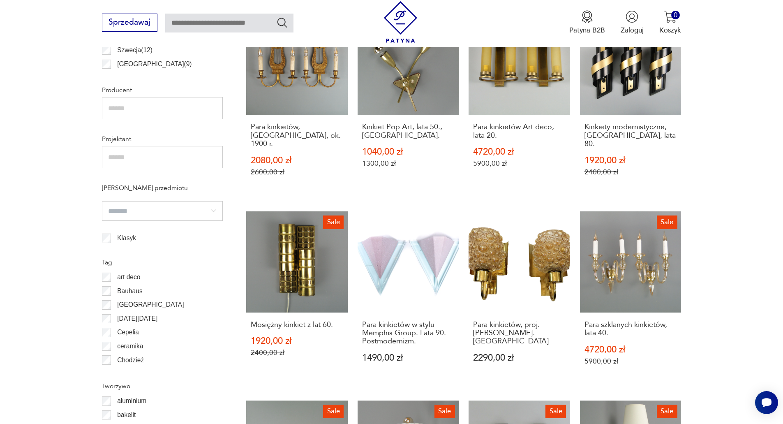
scroll to position [792, 0]
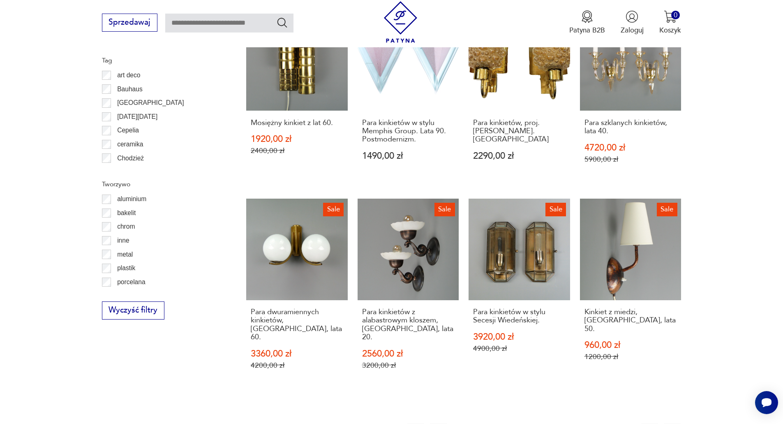
click at [569, 424] on button "21" at bounding box center [567, 433] width 18 height 18
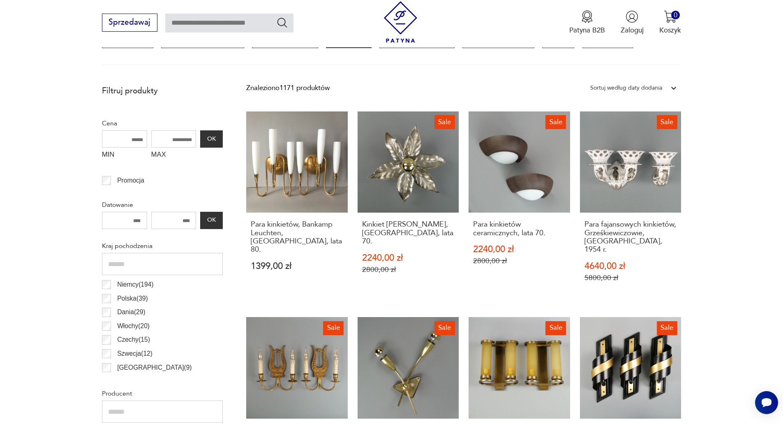
scroll to position [244, 0]
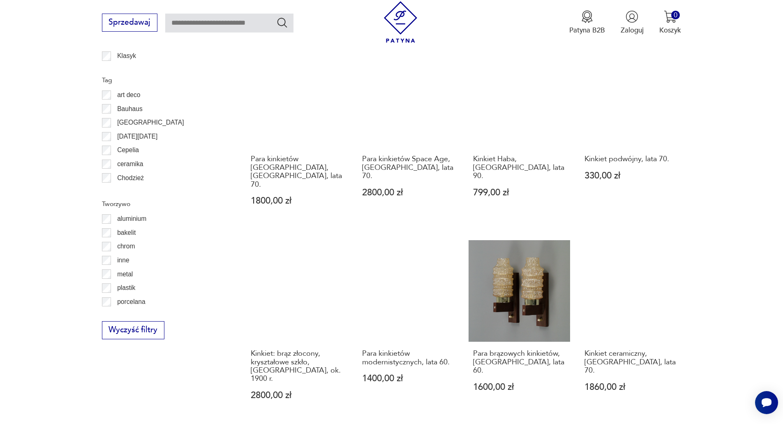
scroll to position [792, 0]
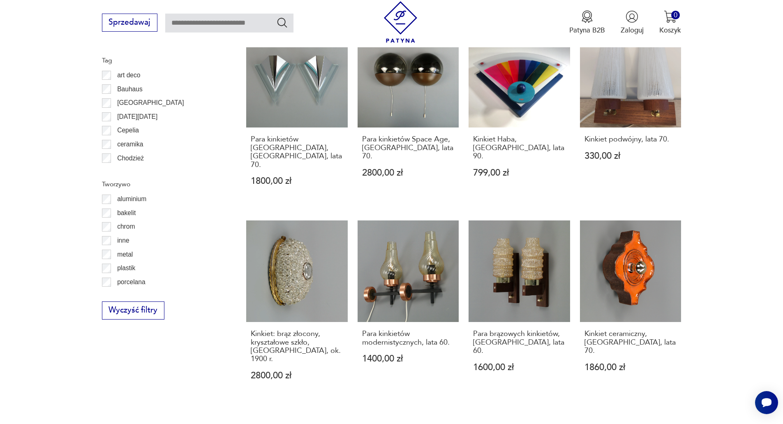
drag, startPoint x: 566, startPoint y: 394, endPoint x: 572, endPoint y: 389, distance: 7.9
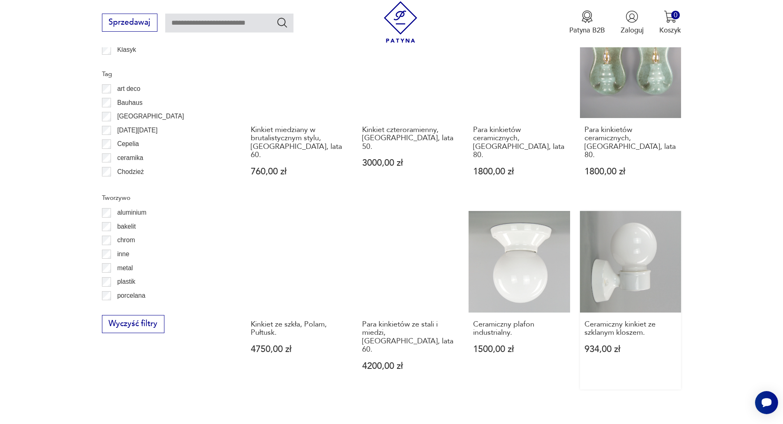
scroll to position [792, 0]
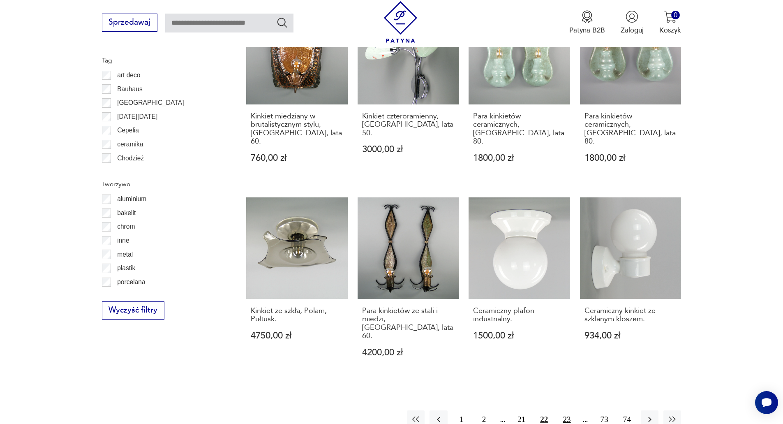
click at [561, 410] on button "23" at bounding box center [567, 419] width 18 height 18
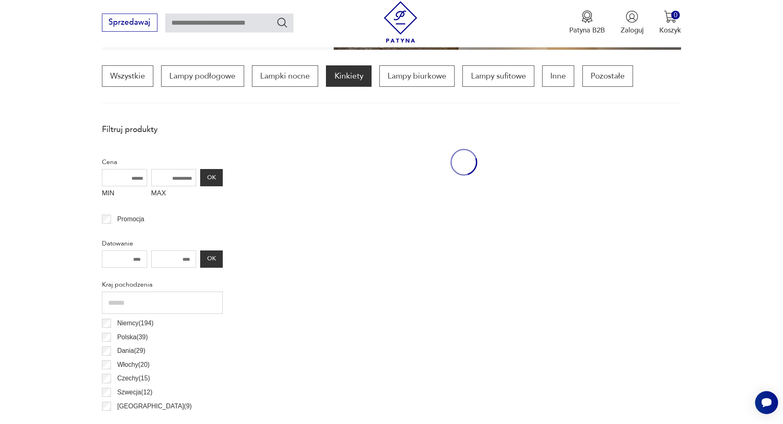
scroll to position [244, 0]
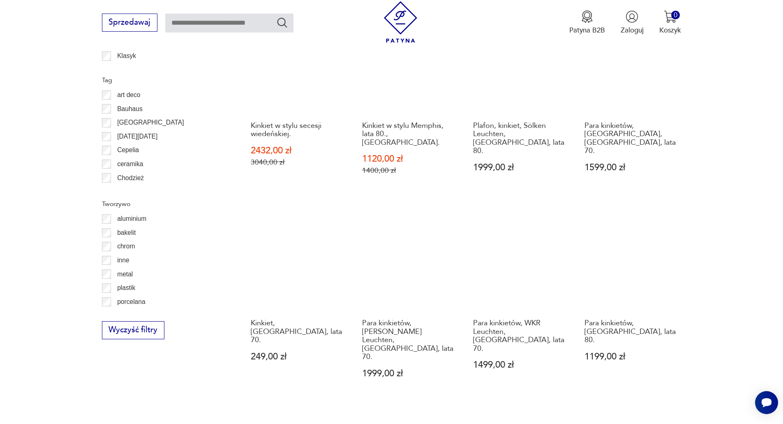
scroll to position [792, 0]
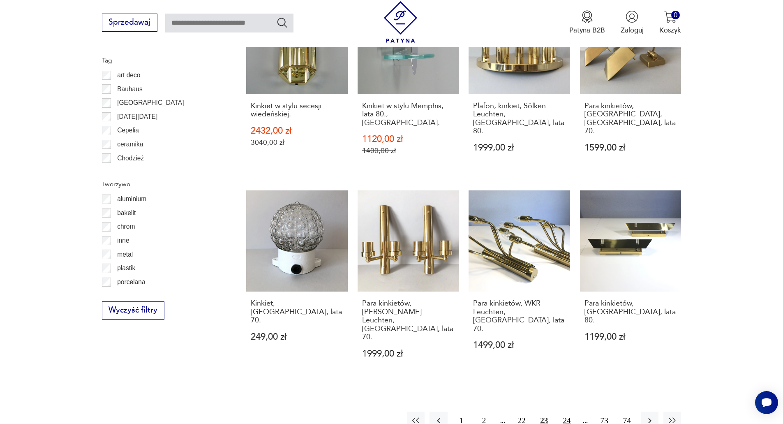
click at [561, 412] on button "24" at bounding box center [567, 421] width 18 height 18
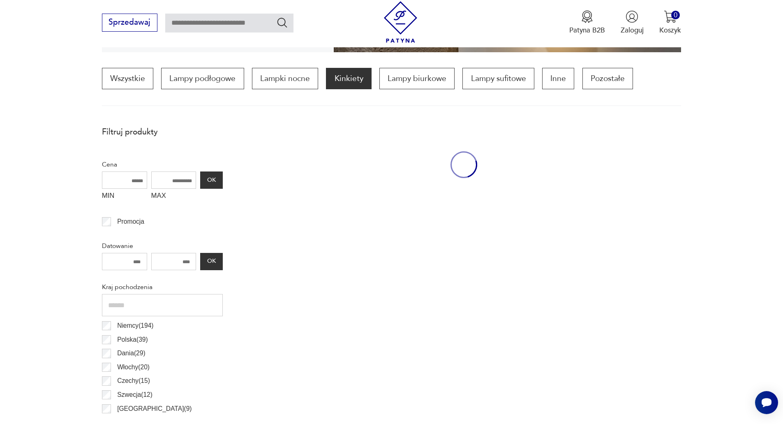
scroll to position [244, 0]
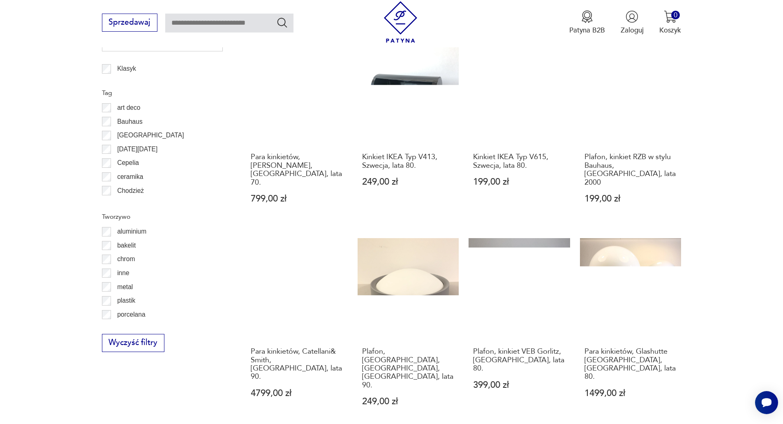
scroll to position [792, 0]
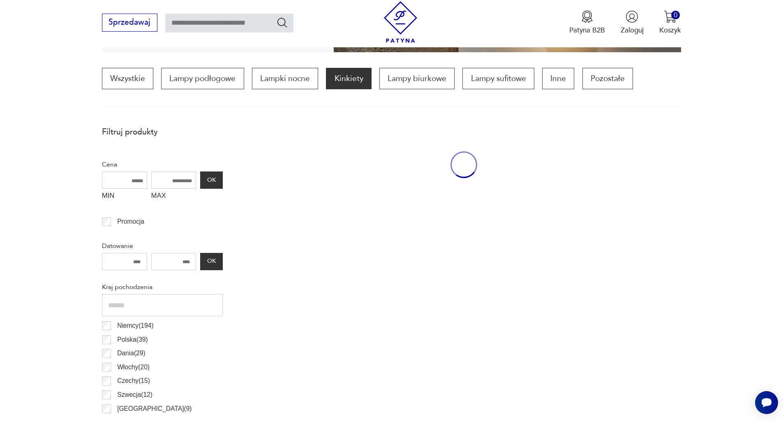
scroll to position [244, 0]
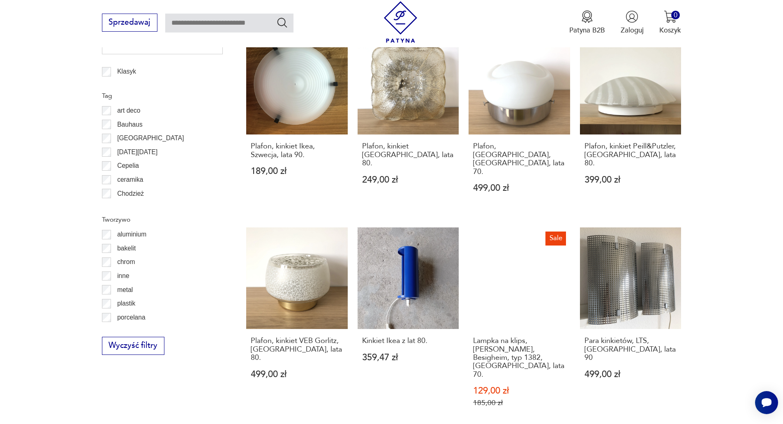
scroll to position [792, 0]
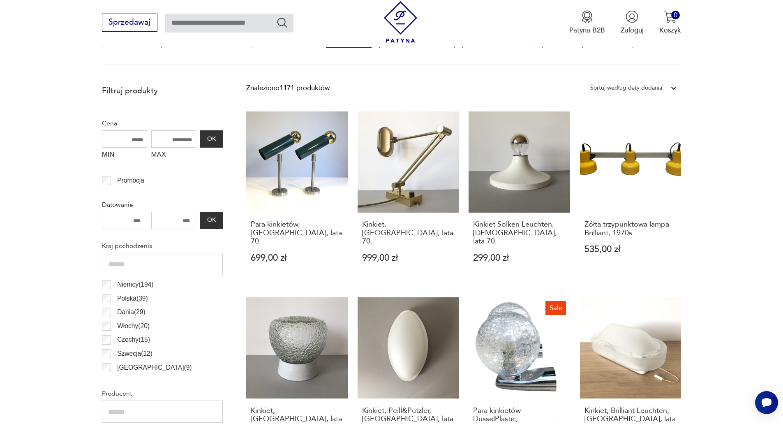
scroll to position [244, 0]
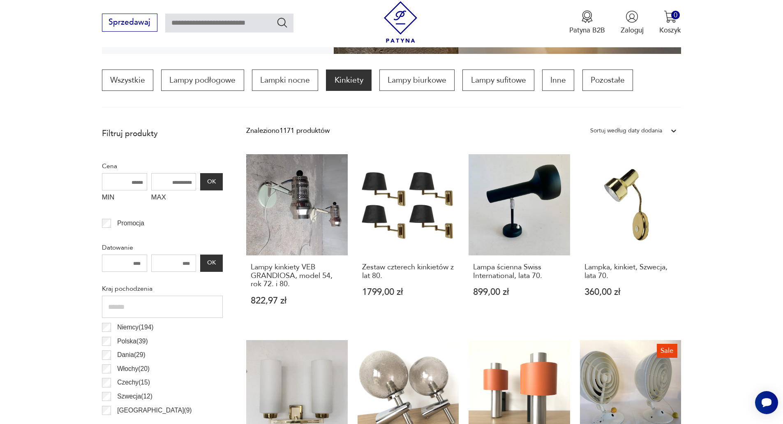
drag, startPoint x: 720, startPoint y: 218, endPoint x: 715, endPoint y: 223, distance: 7.6
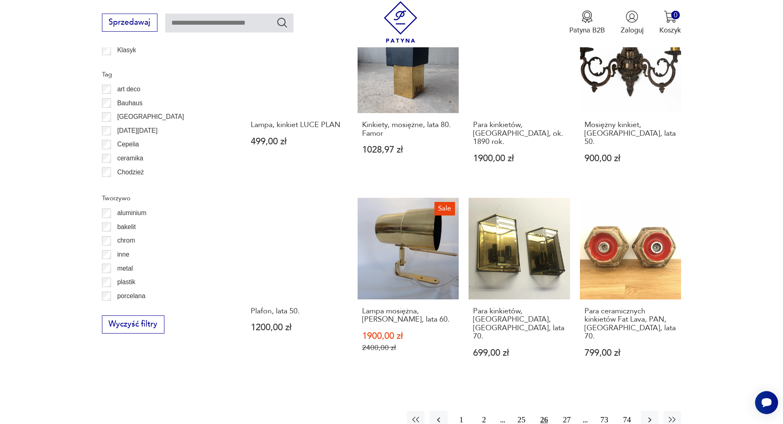
scroll to position [792, 0]
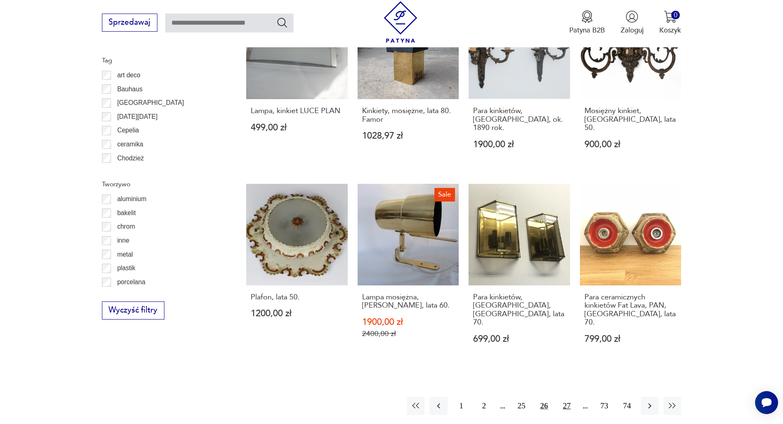
click at [563, 397] on button "27" at bounding box center [567, 406] width 18 height 18
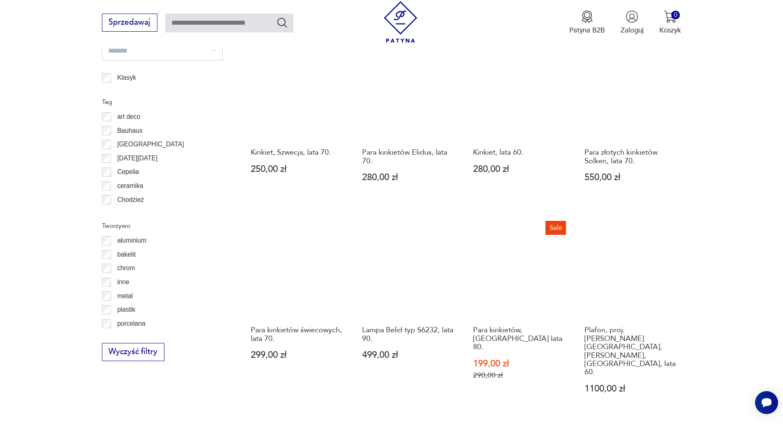
scroll to position [792, 0]
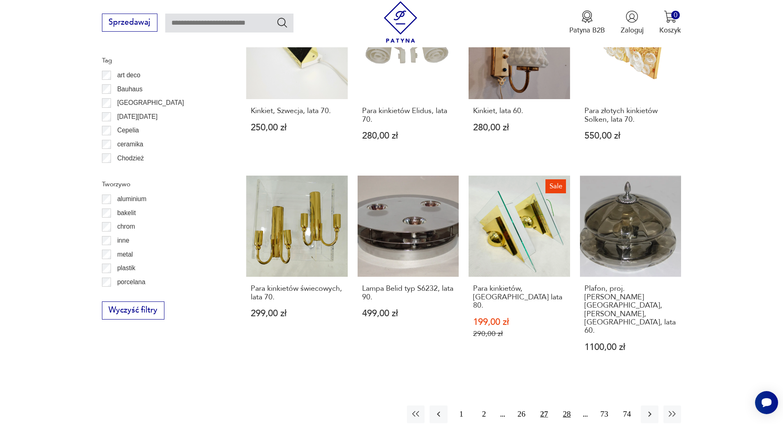
click at [568, 405] on button "28" at bounding box center [567, 414] width 18 height 18
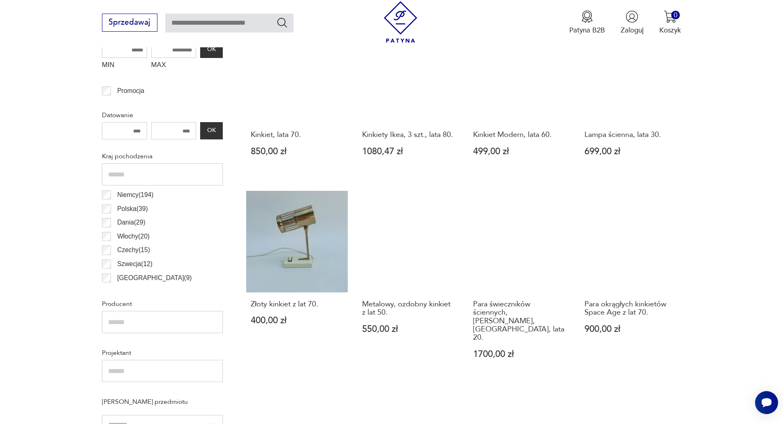
scroll to position [381, 0]
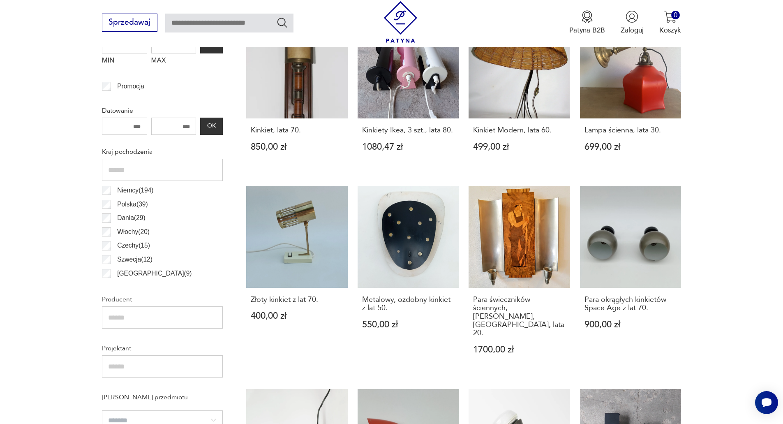
click at [748, 244] on section "Filtruj produkty Cena MIN MAX OK Promocja Datowanie OK Kraj pochodzenia [GEOGRA…" at bounding box center [391, 425] width 783 height 878
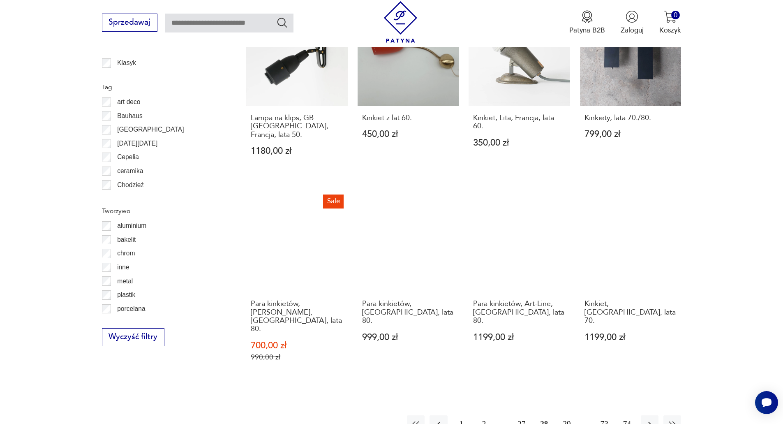
scroll to position [792, 0]
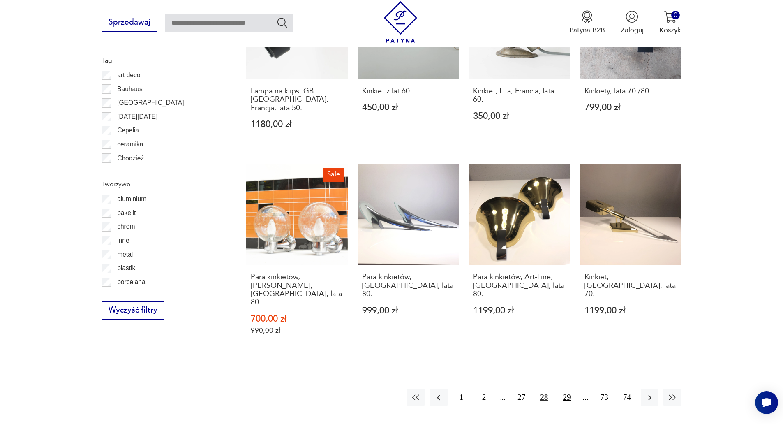
click at [563, 389] on button "29" at bounding box center [567, 398] width 18 height 18
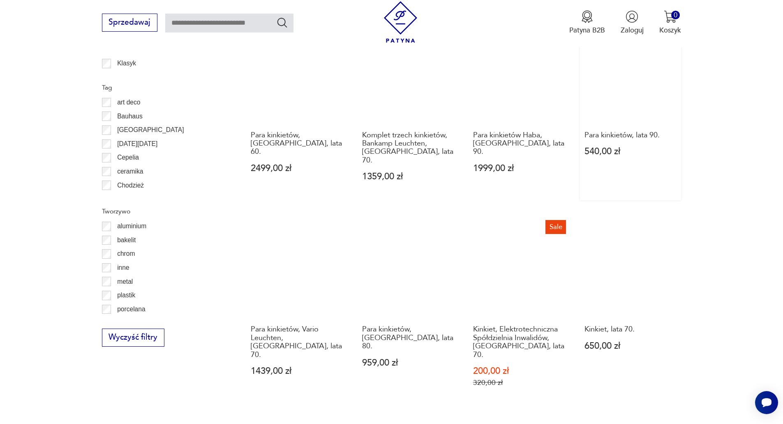
scroll to position [792, 0]
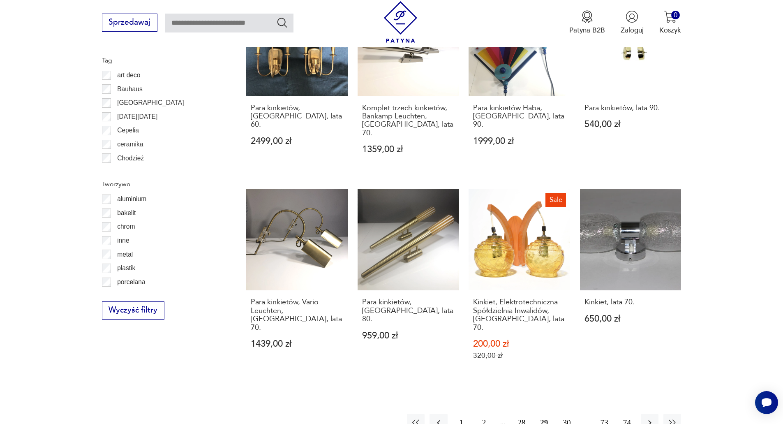
click at [563, 414] on button "30" at bounding box center [567, 423] width 18 height 18
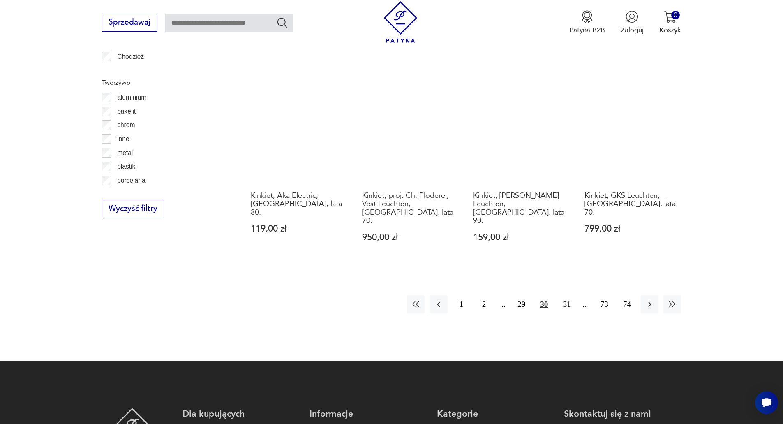
scroll to position [930, 0]
